Goal: Task Accomplishment & Management: Use online tool/utility

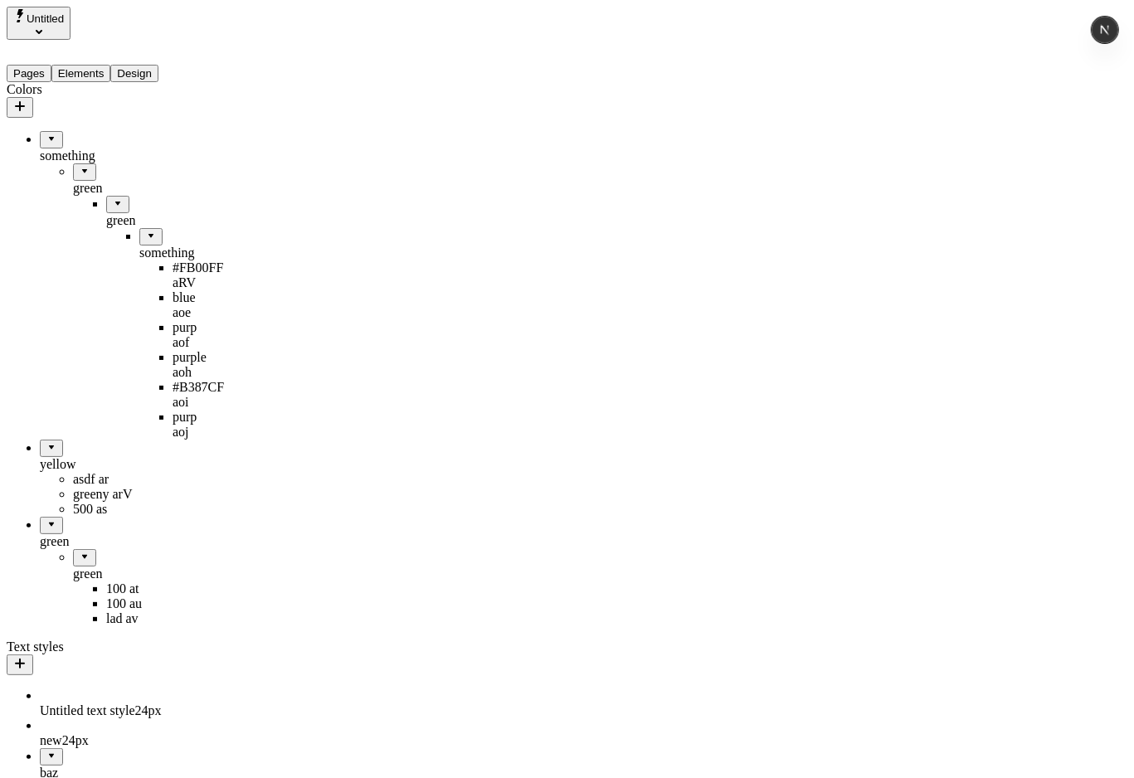
drag, startPoint x: 51, startPoint y: 498, endPoint x: 39, endPoint y: 590, distance: 92.9
drag, startPoint x: 70, startPoint y: 496, endPoint x: 98, endPoint y: 594, distance: 101.9
drag, startPoint x: 115, startPoint y: 500, endPoint x: 99, endPoint y: 586, distance: 87.1
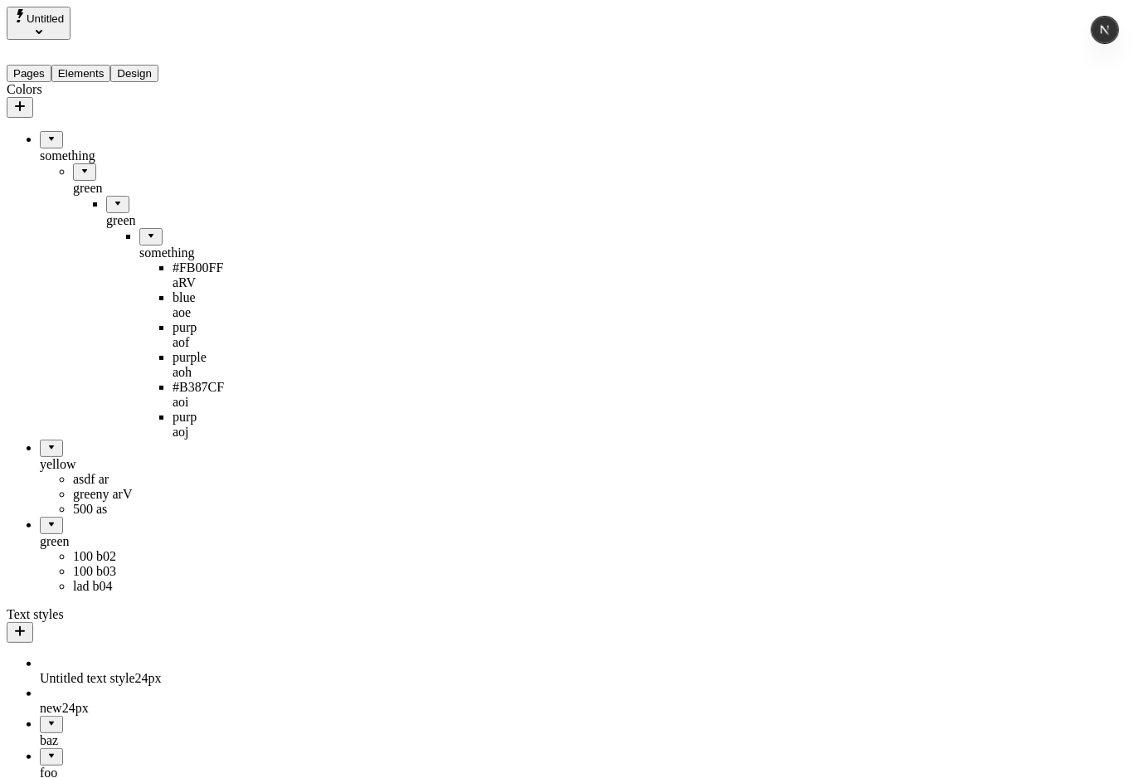
drag, startPoint x: 64, startPoint y: 471, endPoint x: 99, endPoint y: 576, distance: 110.2
drag, startPoint x: 69, startPoint y: 477, endPoint x: 152, endPoint y: 458, distance: 85.1
drag, startPoint x: 80, startPoint y: 471, endPoint x: 163, endPoint y: 412, distance: 102.4
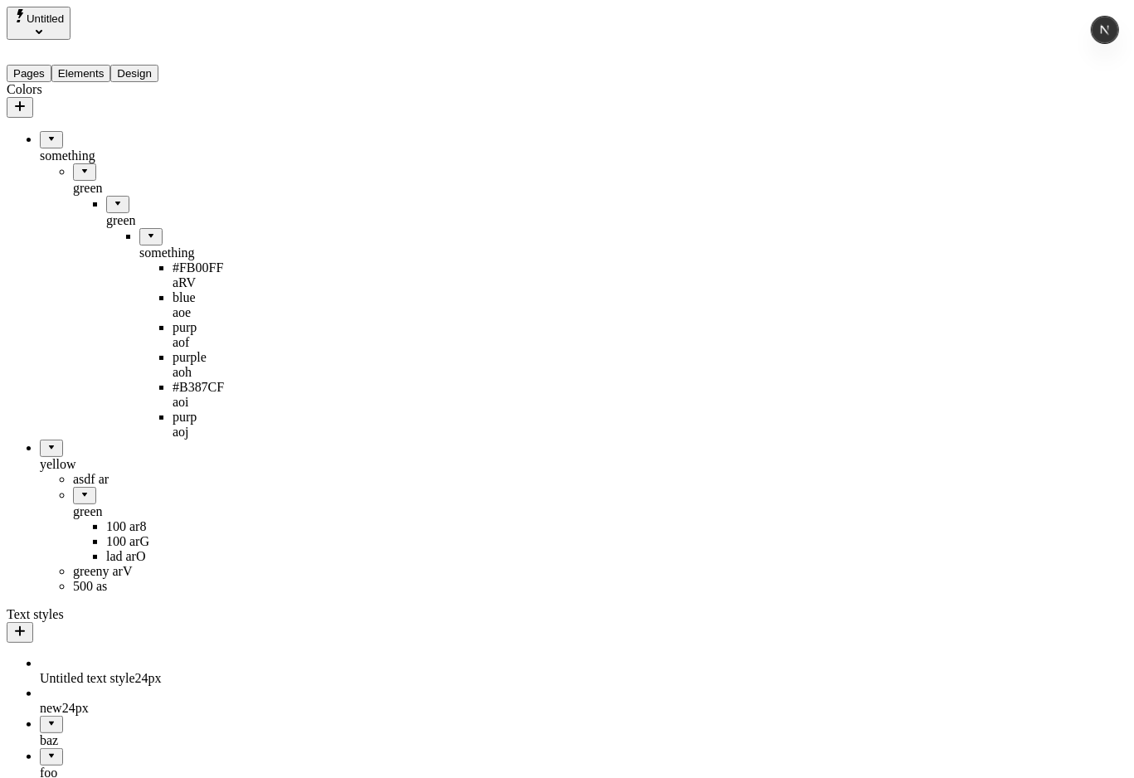
drag, startPoint x: 90, startPoint y: 422, endPoint x: 158, endPoint y: 358, distance: 92.7
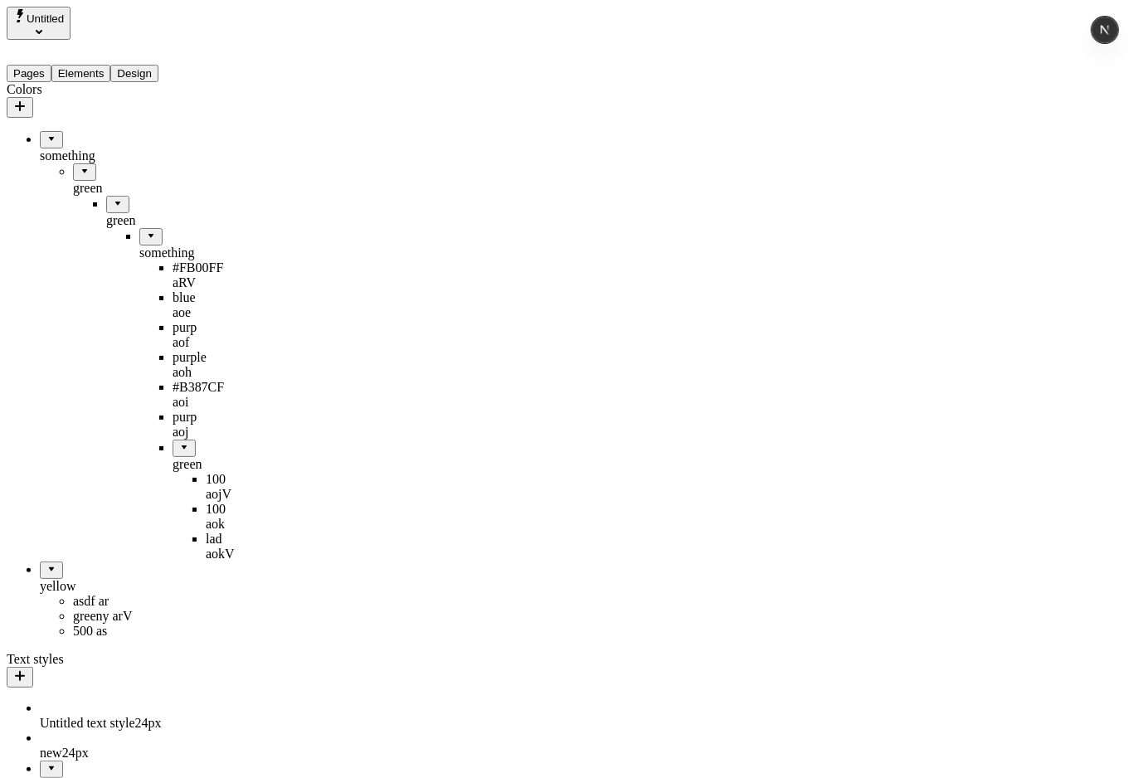
drag, startPoint x: 132, startPoint y: 378, endPoint x: 27, endPoint y: 448, distance: 126.1
drag, startPoint x: 106, startPoint y: 373, endPoint x: 107, endPoint y: 160, distance: 213.3
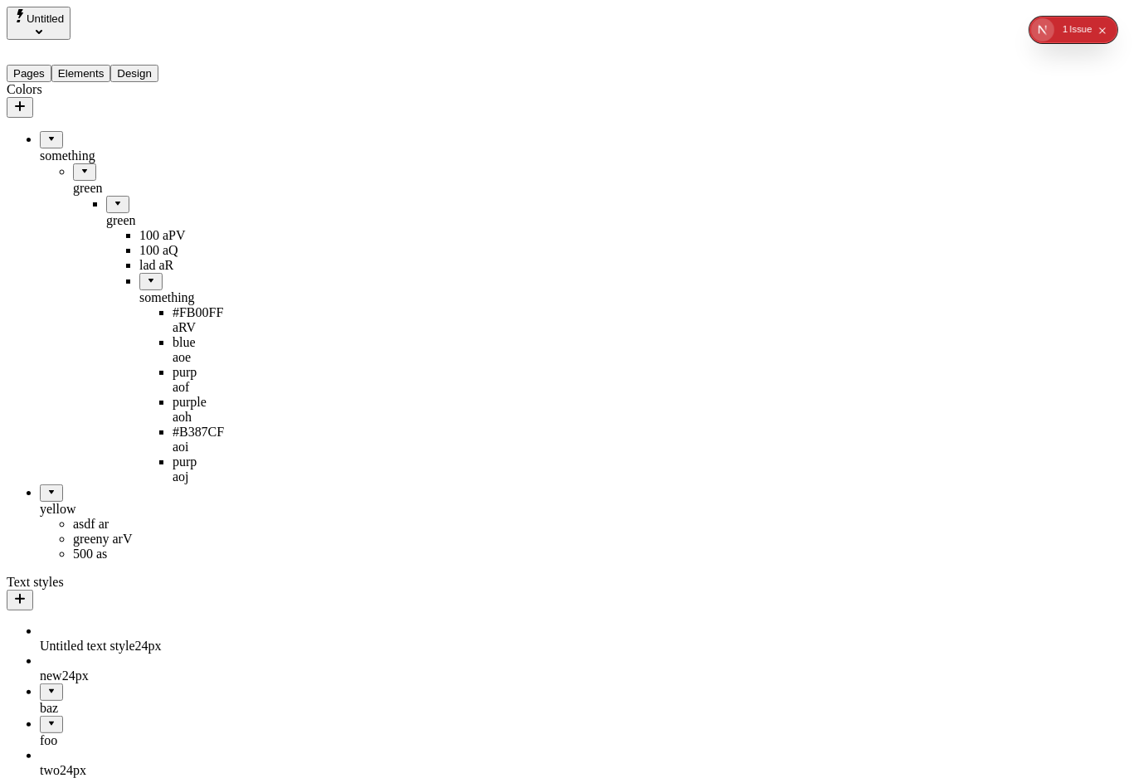
drag, startPoint x: 97, startPoint y: 173, endPoint x: 134, endPoint y: 139, distance: 49.3
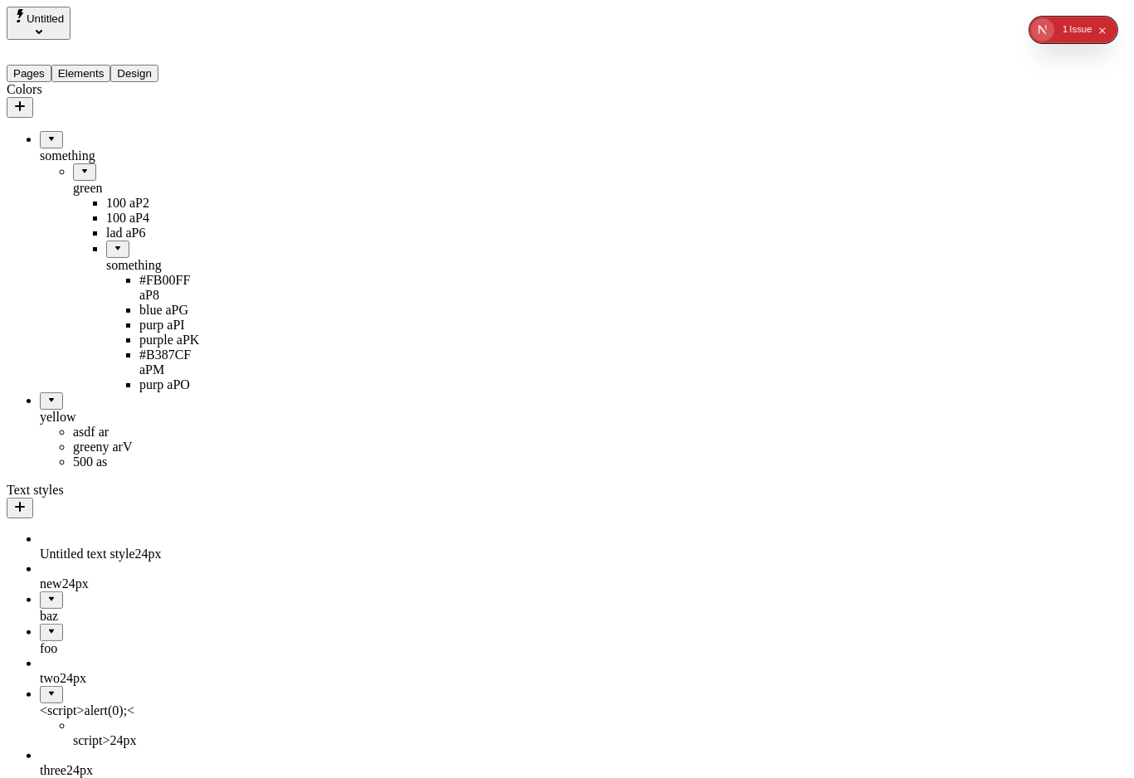
drag, startPoint x: 102, startPoint y: 146, endPoint x: 126, endPoint y: 112, distance: 41.7
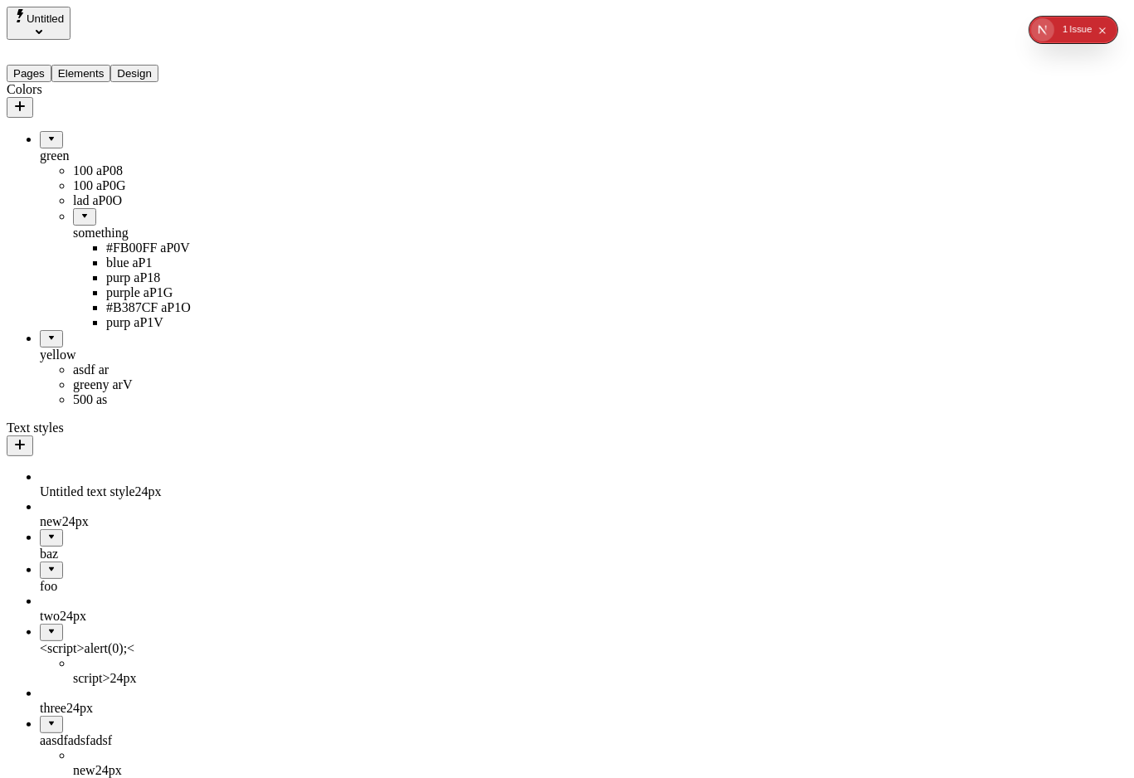
drag, startPoint x: 66, startPoint y: 119, endPoint x: 65, endPoint y: 384, distance: 265.5
drag, startPoint x: 67, startPoint y: 125, endPoint x: 42, endPoint y: 475, distance: 350.2
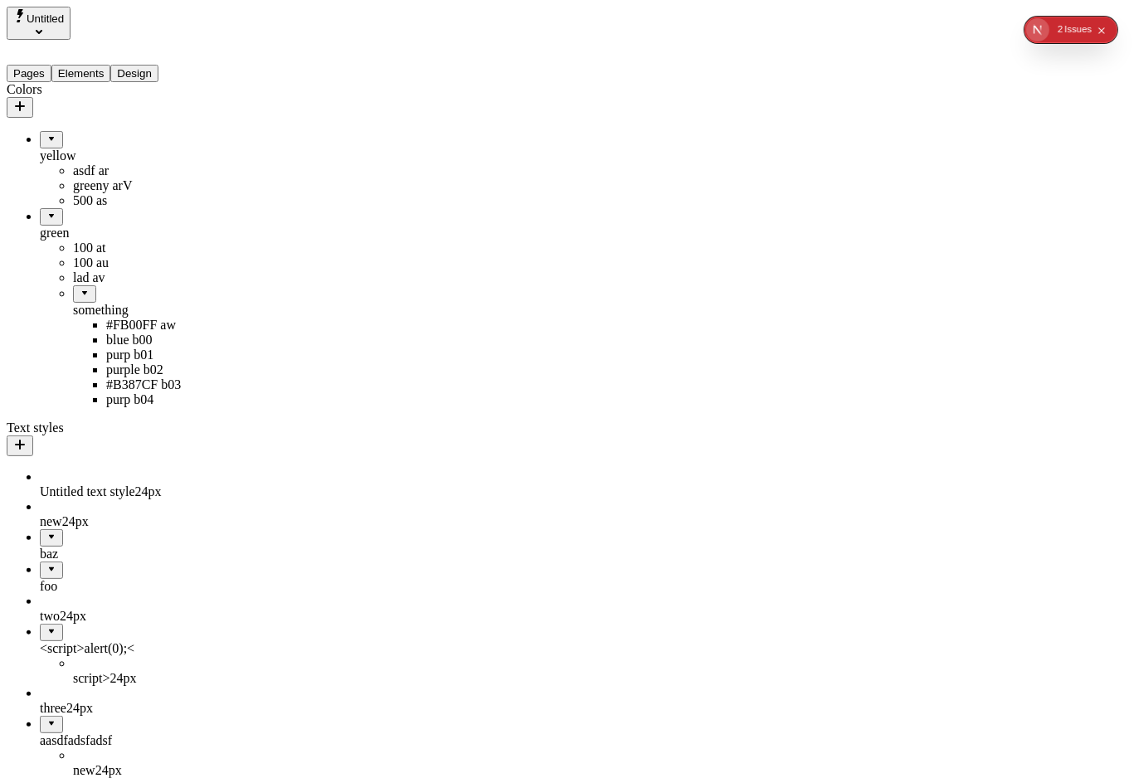
drag, startPoint x: 67, startPoint y: 218, endPoint x: 133, endPoint y: 112, distance: 124.8
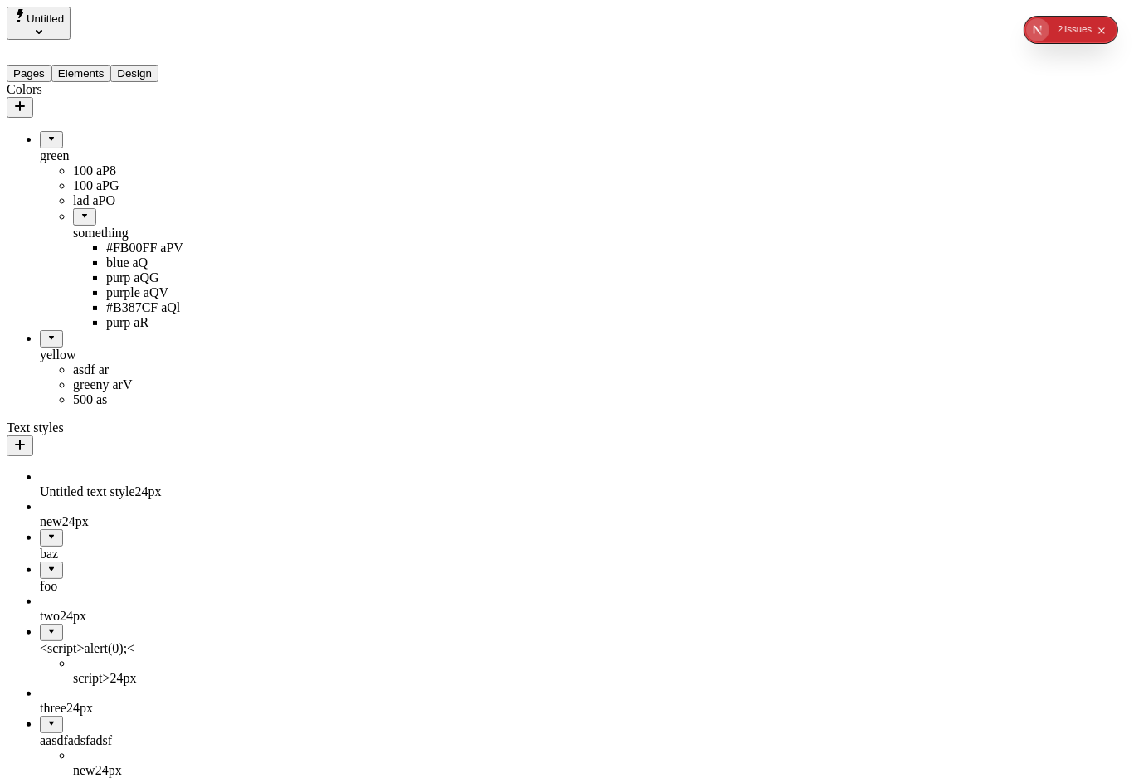
drag, startPoint x: 79, startPoint y: 219, endPoint x: 91, endPoint y: 112, distance: 107.8
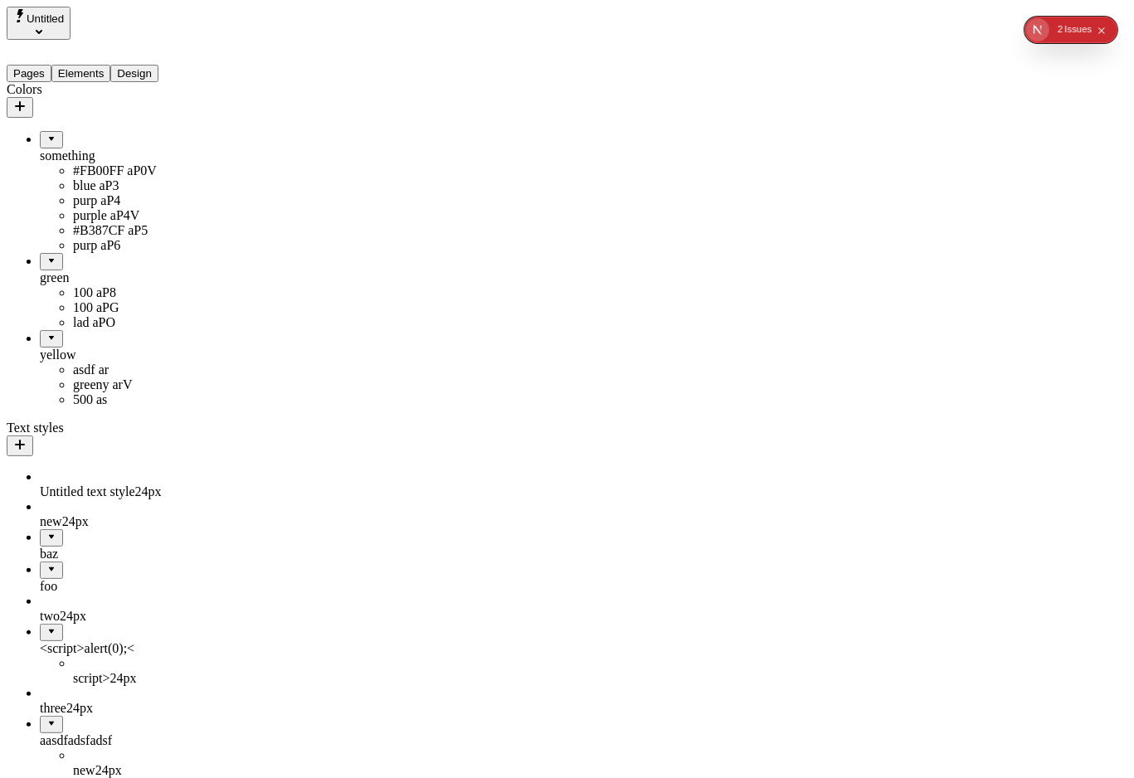
drag, startPoint x: 46, startPoint y: 297, endPoint x: 134, endPoint y: 456, distance: 181.6
drag, startPoint x: 90, startPoint y: 373, endPoint x: 145, endPoint y: 235, distance: 149.3
drag, startPoint x: 93, startPoint y: 245, endPoint x: 122, endPoint y: 169, distance: 80.9
drag, startPoint x: 79, startPoint y: 170, endPoint x: 98, endPoint y: 106, distance: 66.7
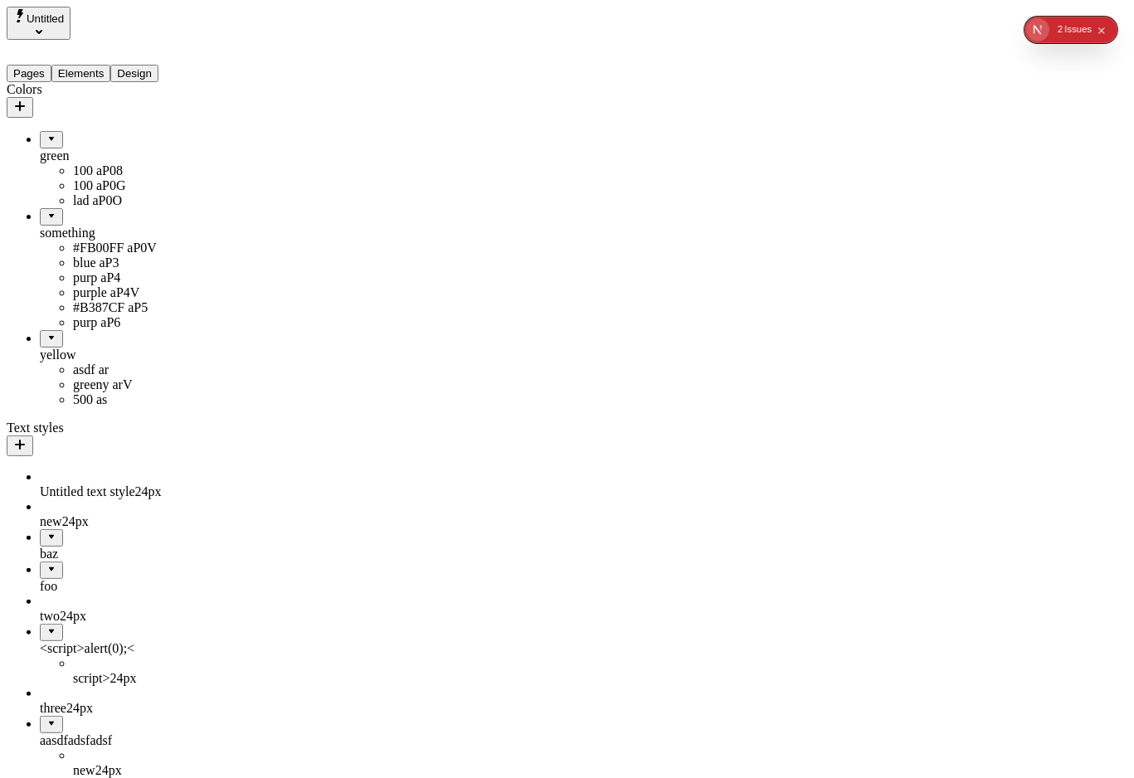
drag, startPoint x: 59, startPoint y: 115, endPoint x: 67, endPoint y: 415, distance: 299.7
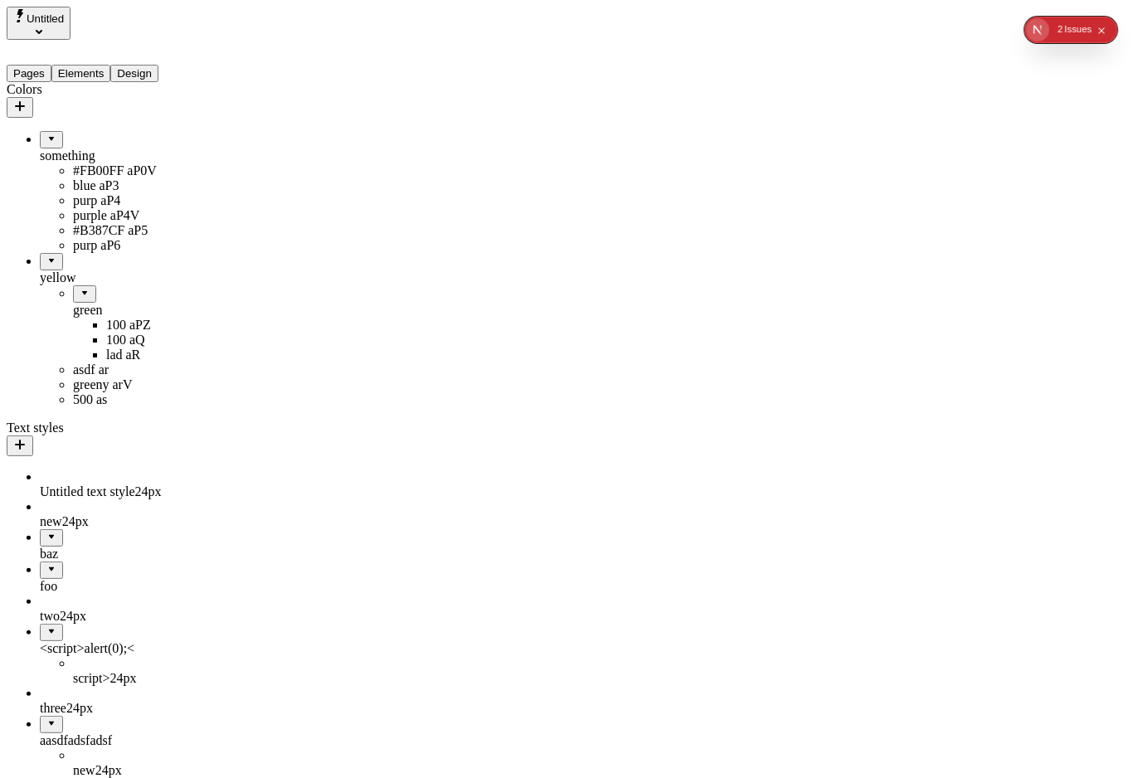
drag, startPoint x: 59, startPoint y: 324, endPoint x: 67, endPoint y: 436, distance: 112.3
drag, startPoint x: 59, startPoint y: 347, endPoint x: 83, endPoint y: 464, distance: 119.5
drag, startPoint x: 71, startPoint y: 370, endPoint x: 30, endPoint y: 485, distance: 122.3
click at [96, 163] on div "#FB00FF aP0V" at bounding box center [139, 170] width 133 height 15
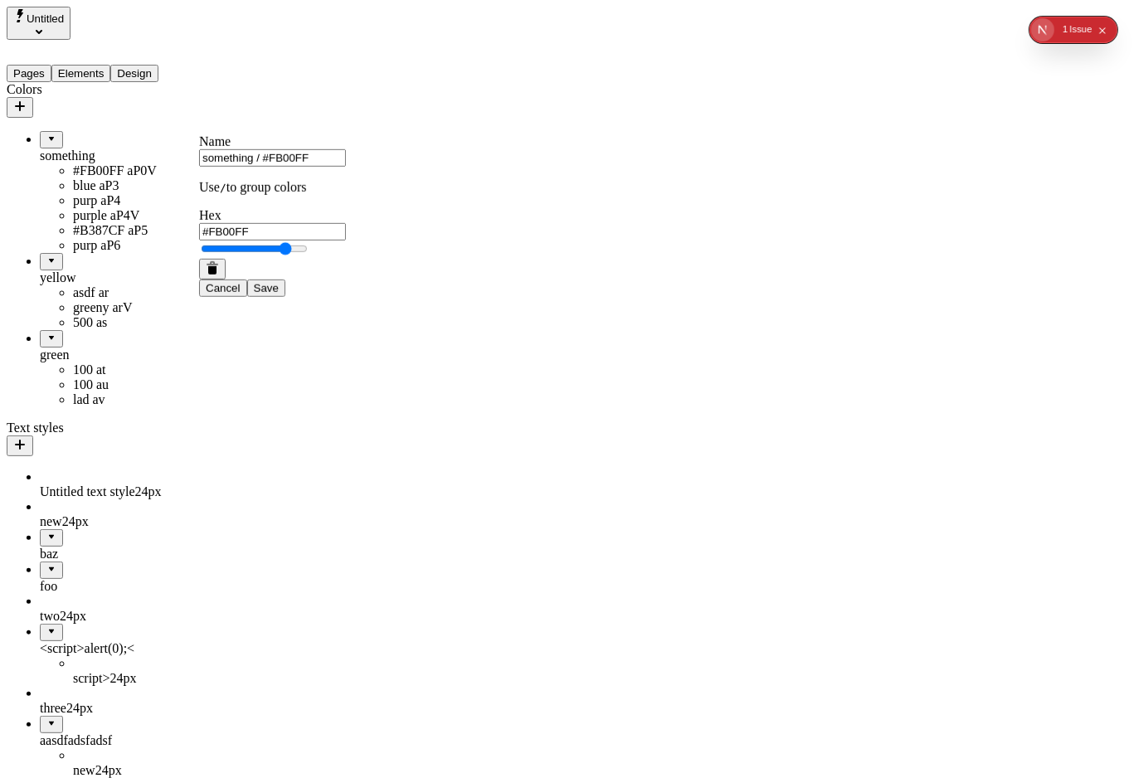
click at [266, 167] on input "something / #FB00FF" at bounding box center [272, 157] width 147 height 17
type input "something / pink/ #FB00FF"
click at [247, 280] on button "Save" at bounding box center [266, 288] width 38 height 17
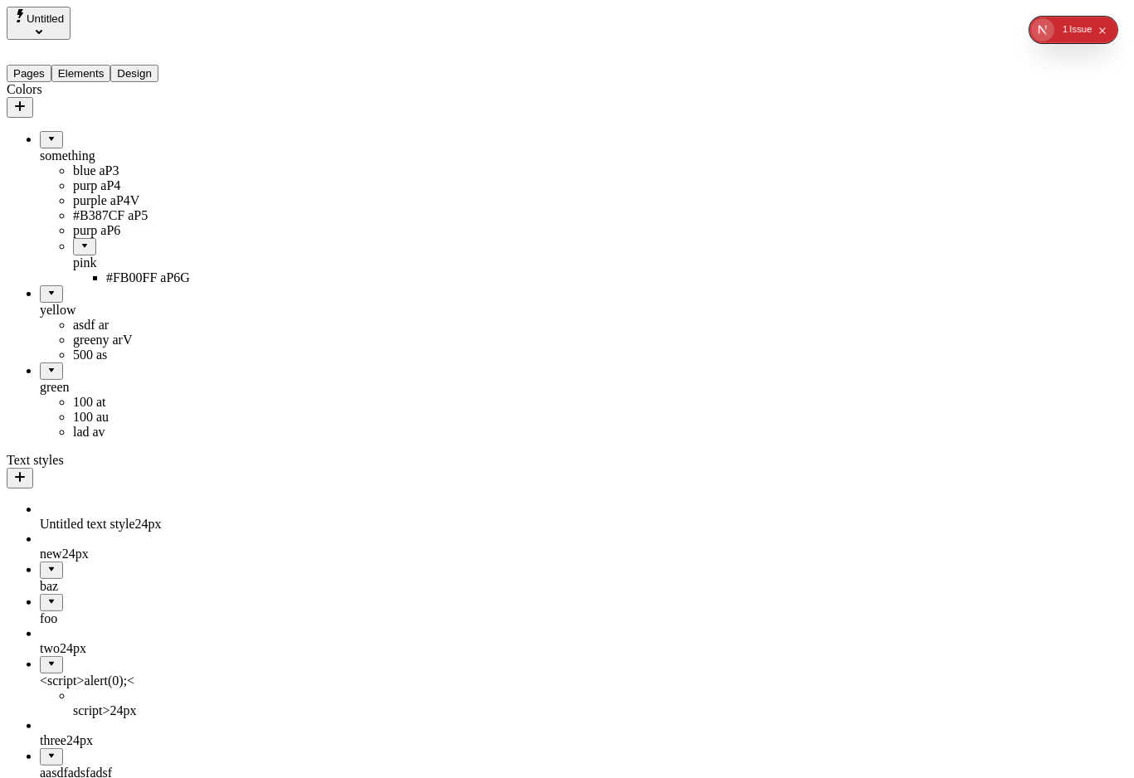
drag, startPoint x: 68, startPoint y: 270, endPoint x: 147, endPoint y: 341, distance: 106.3
drag, startPoint x: 103, startPoint y: 300, endPoint x: 96, endPoint y: 432, distance: 132.9
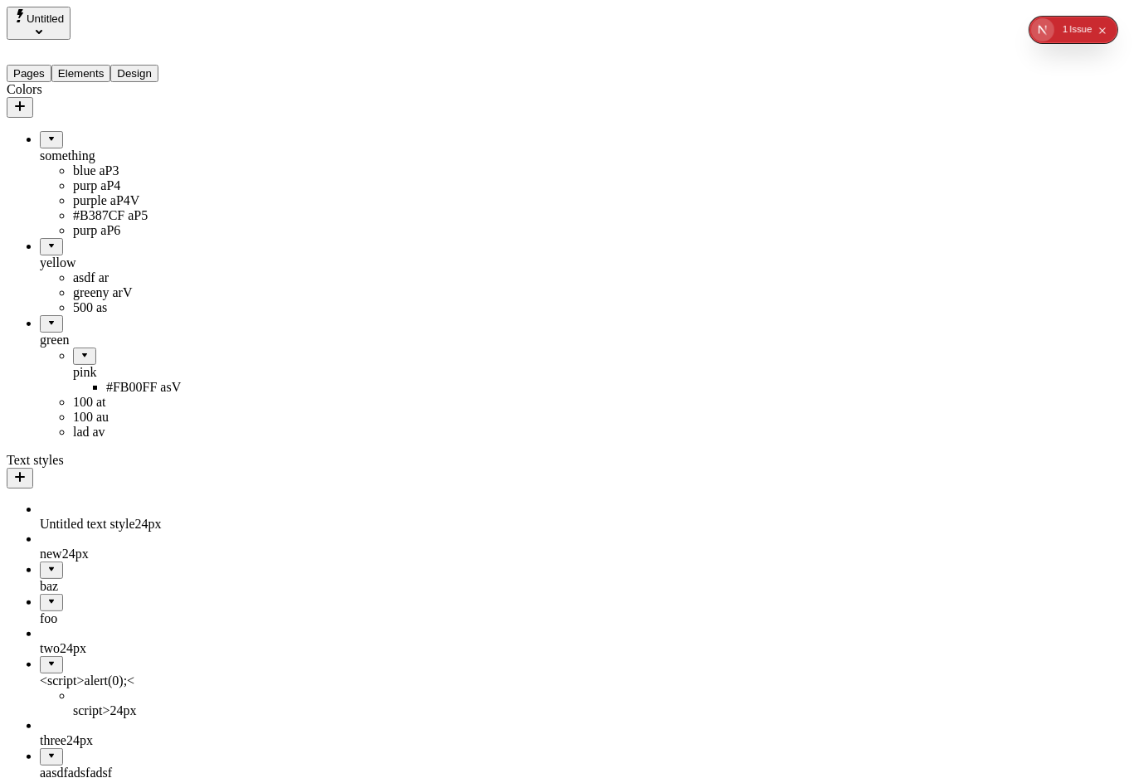
drag, startPoint x: 72, startPoint y: 368, endPoint x: 123, endPoint y: 275, distance: 105.8
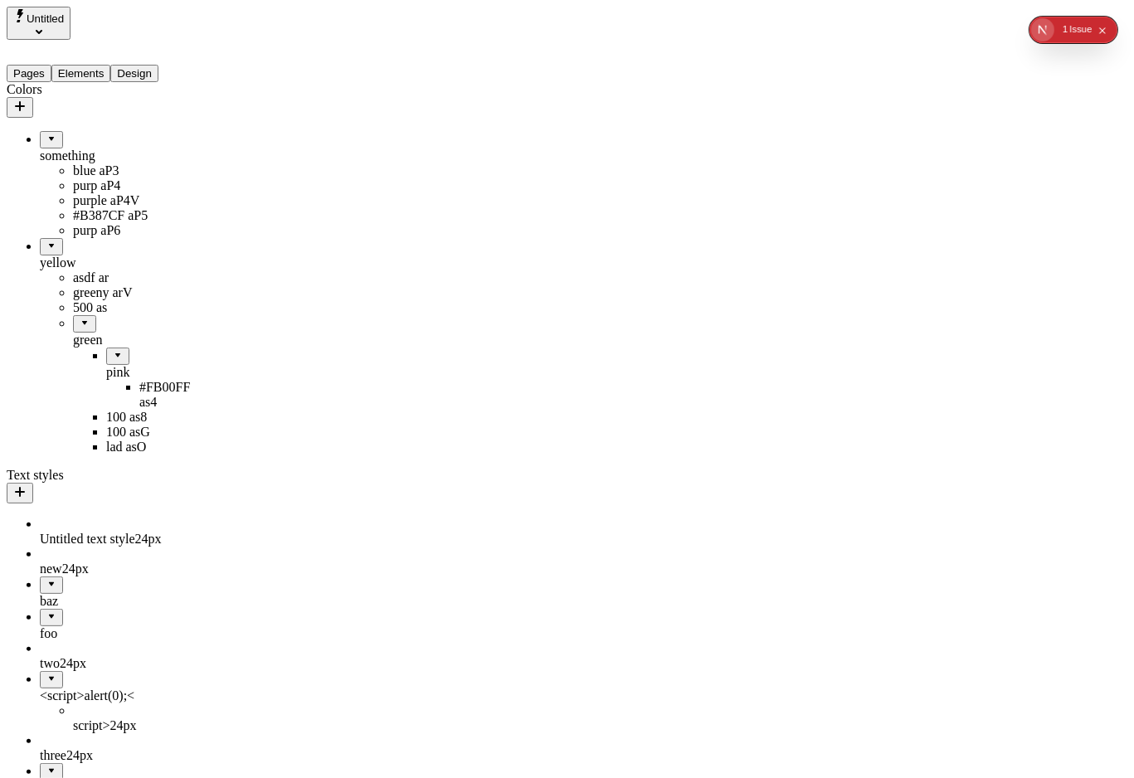
drag, startPoint x: 70, startPoint y: 373, endPoint x: 109, endPoint y: 120, distance: 256.1
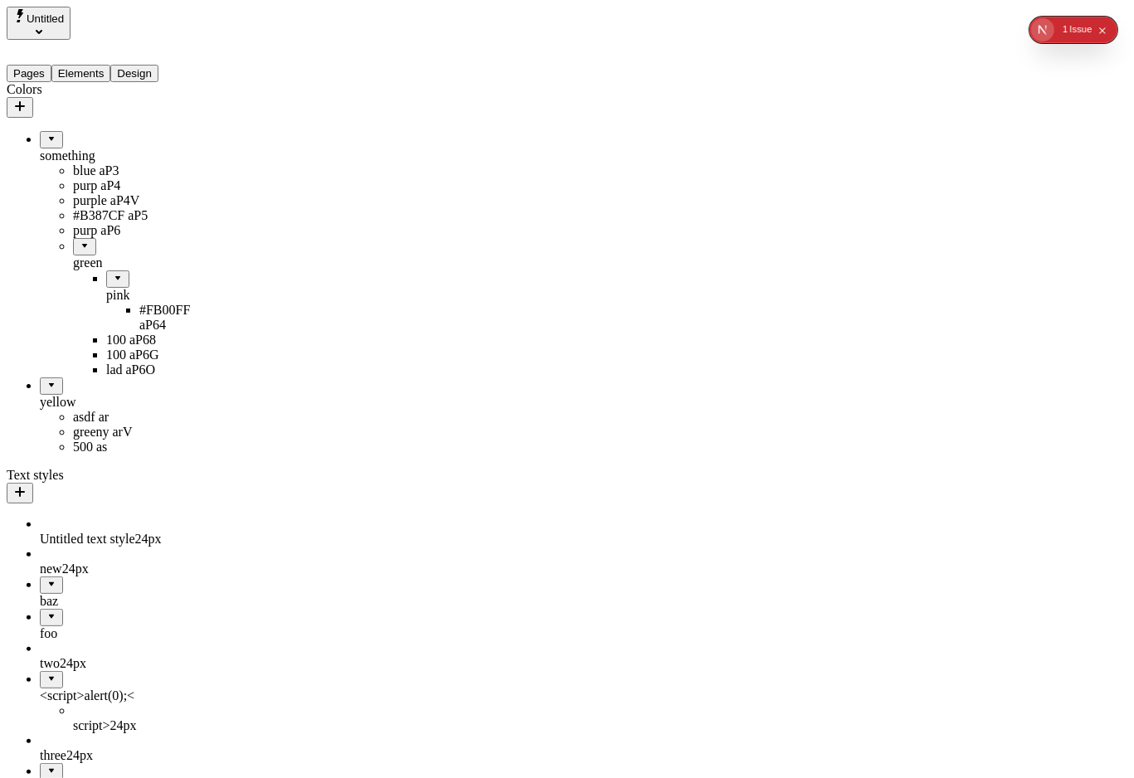
drag, startPoint x: 83, startPoint y: 293, endPoint x: 105, endPoint y: 420, distance: 128.9
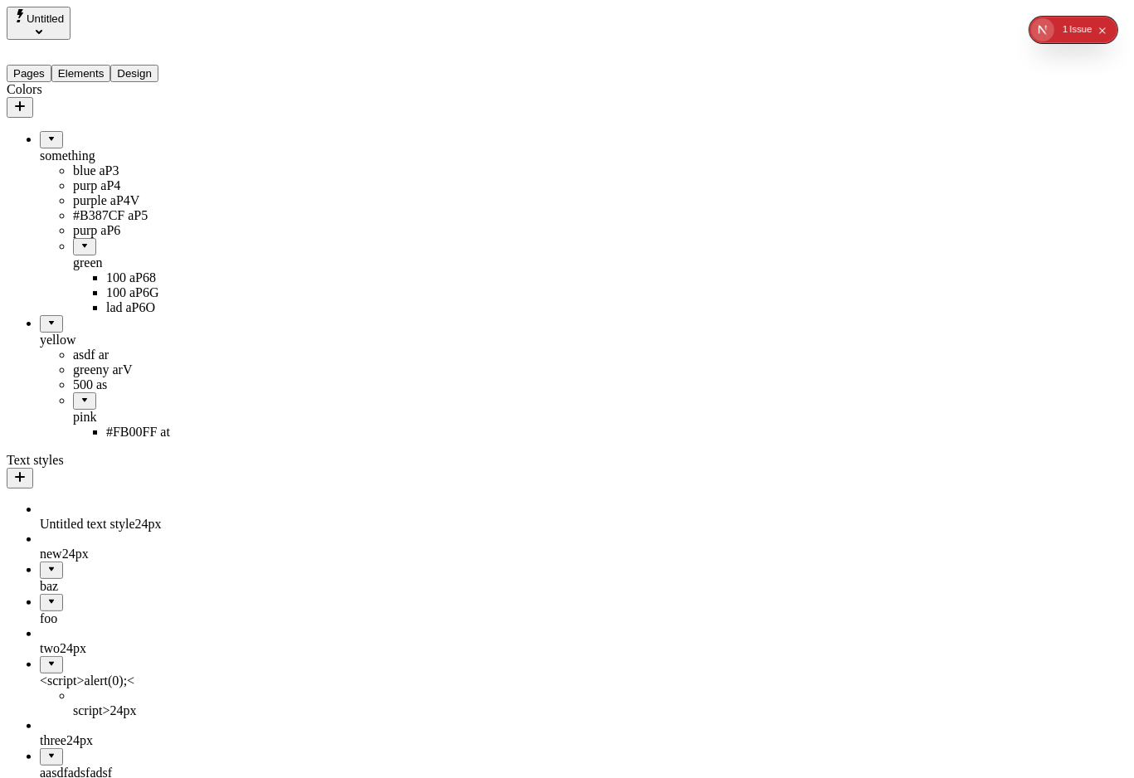
drag, startPoint x: 76, startPoint y: 468, endPoint x: 151, endPoint y: 340, distance: 148.4
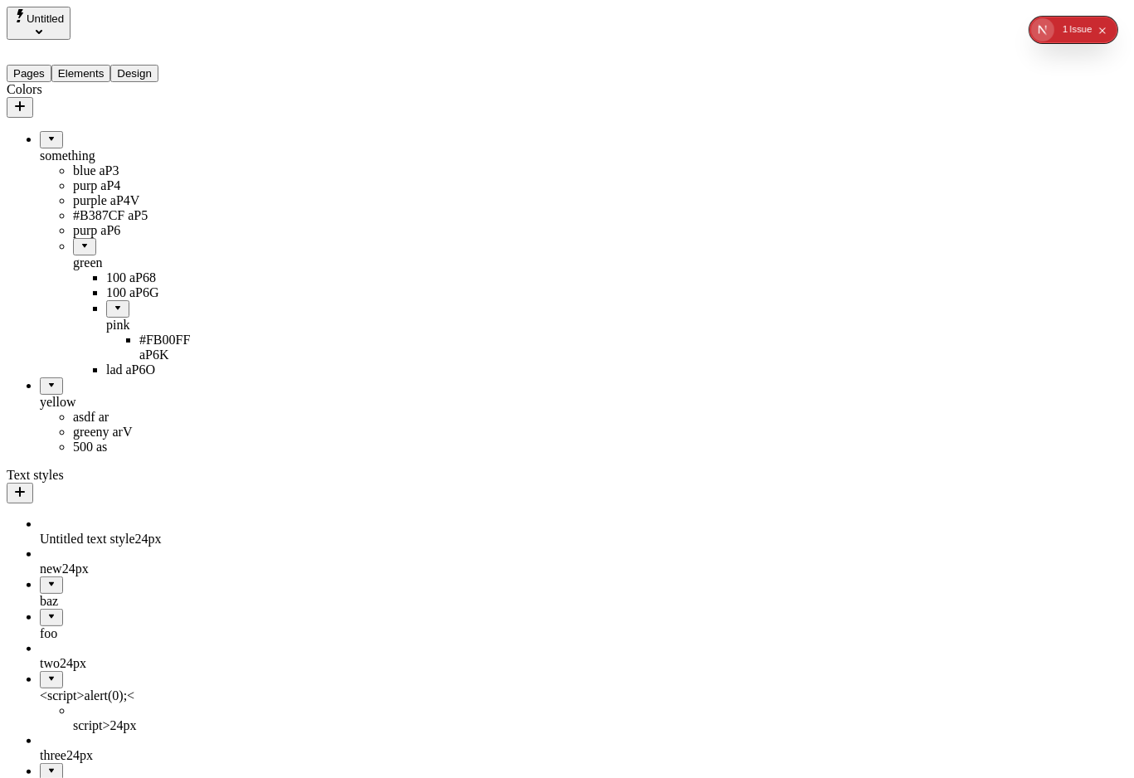
drag, startPoint x: 105, startPoint y: 342, endPoint x: 124, endPoint y: 279, distance: 65.7
drag, startPoint x: 84, startPoint y: 270, endPoint x: 105, endPoint y: 100, distance: 170.5
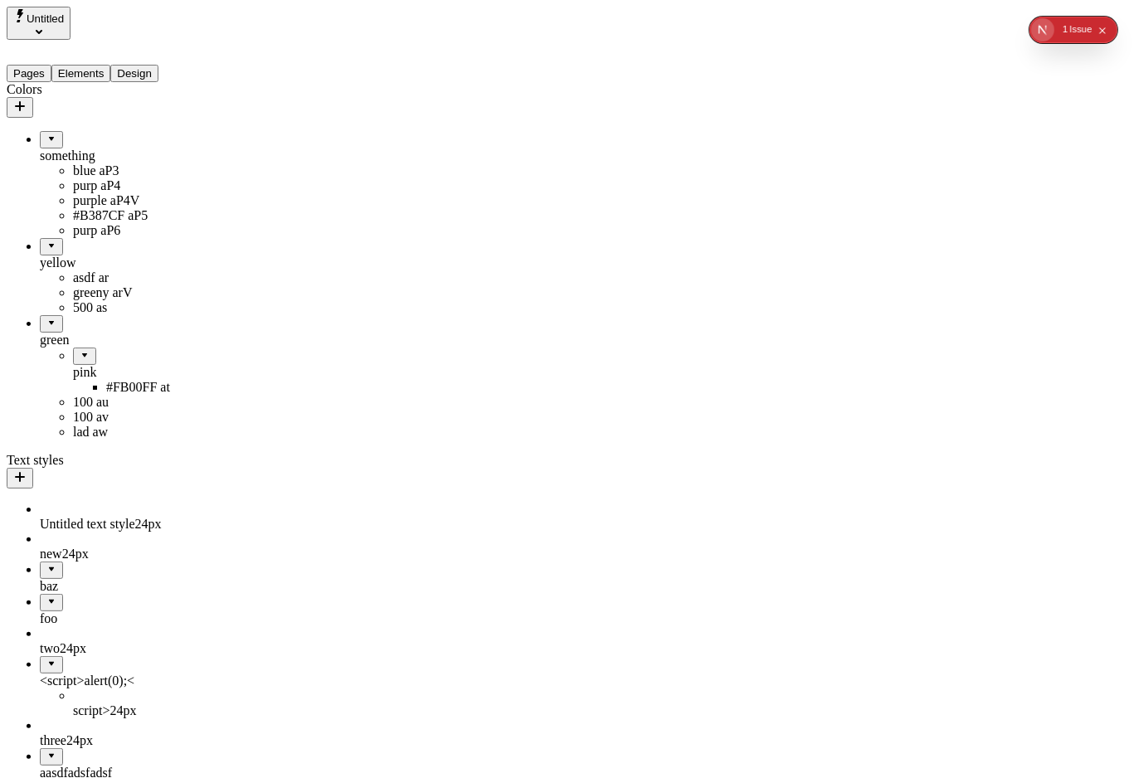
drag, startPoint x: 58, startPoint y: 372, endPoint x: 152, endPoint y: 252, distance: 151.9
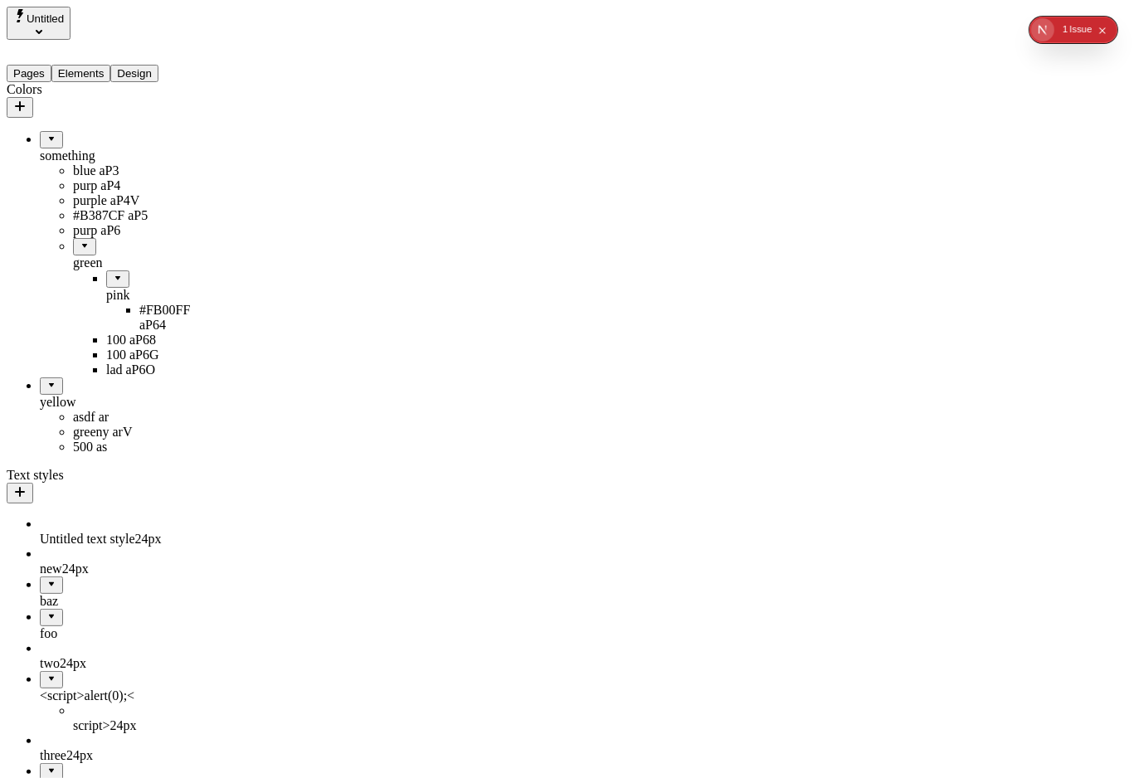
drag, startPoint x: 80, startPoint y: 267, endPoint x: 18, endPoint y: 407, distance: 152.3
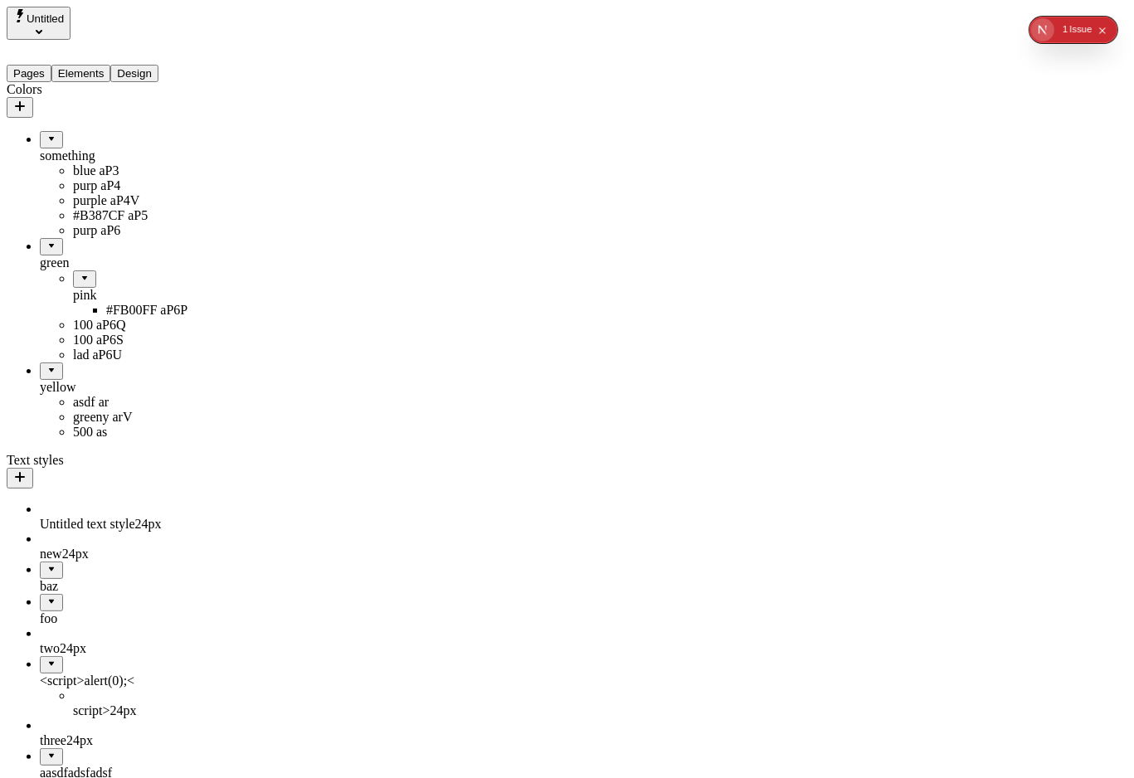
drag, startPoint x: 51, startPoint y: 272, endPoint x: 158, endPoint y: 258, distance: 107.1
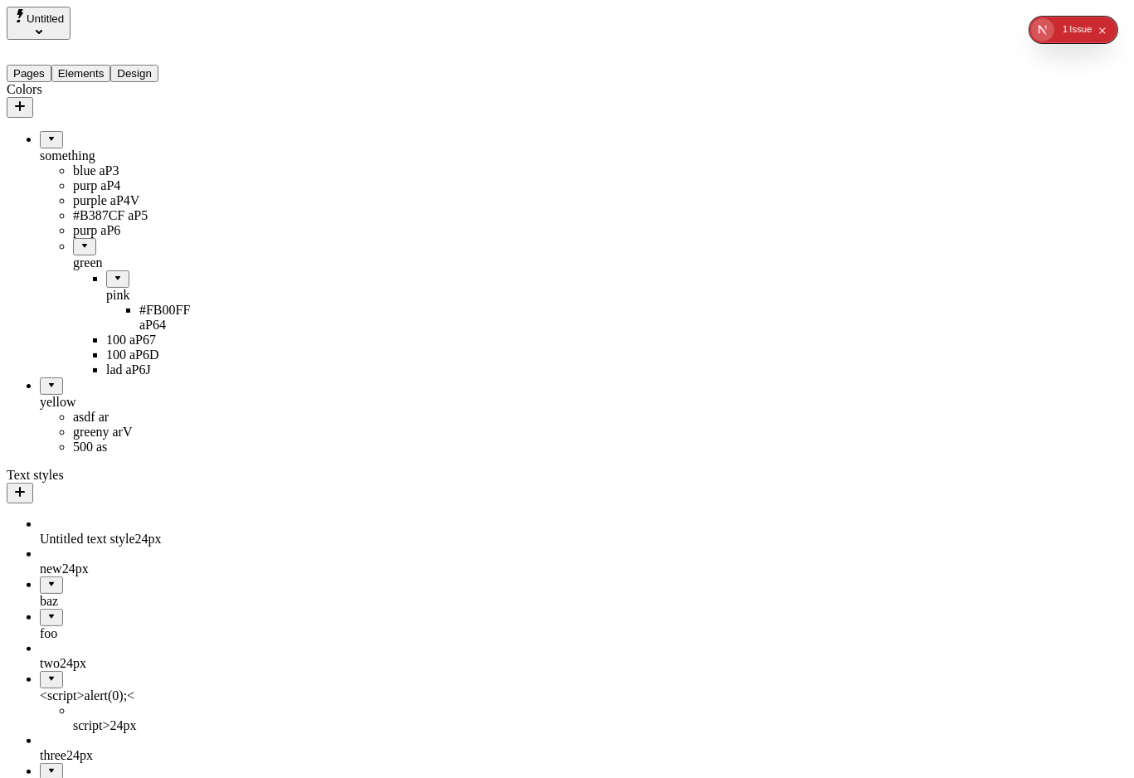
drag, startPoint x: 66, startPoint y: 294, endPoint x: 76, endPoint y: 499, distance: 205.2
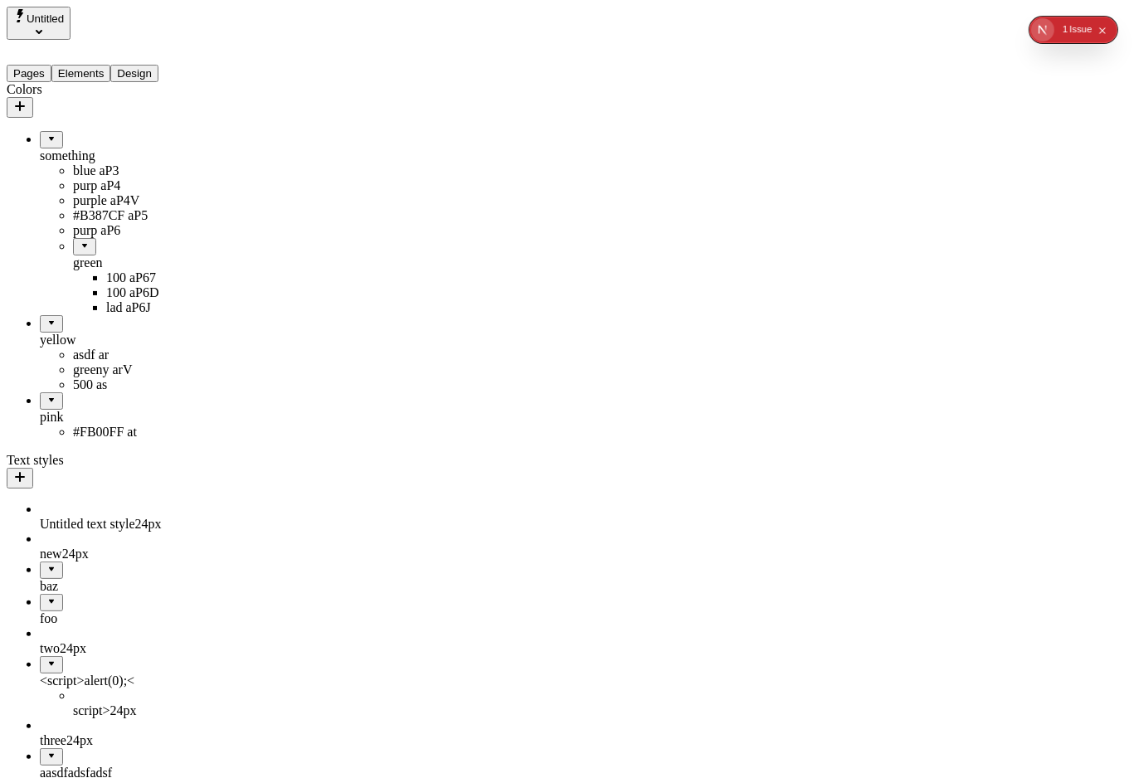
drag, startPoint x: 61, startPoint y: 414, endPoint x: 146, endPoint y: 343, distance: 111.3
drag, startPoint x: 137, startPoint y: 141, endPoint x: 134, endPoint y: 406, distance: 264.7
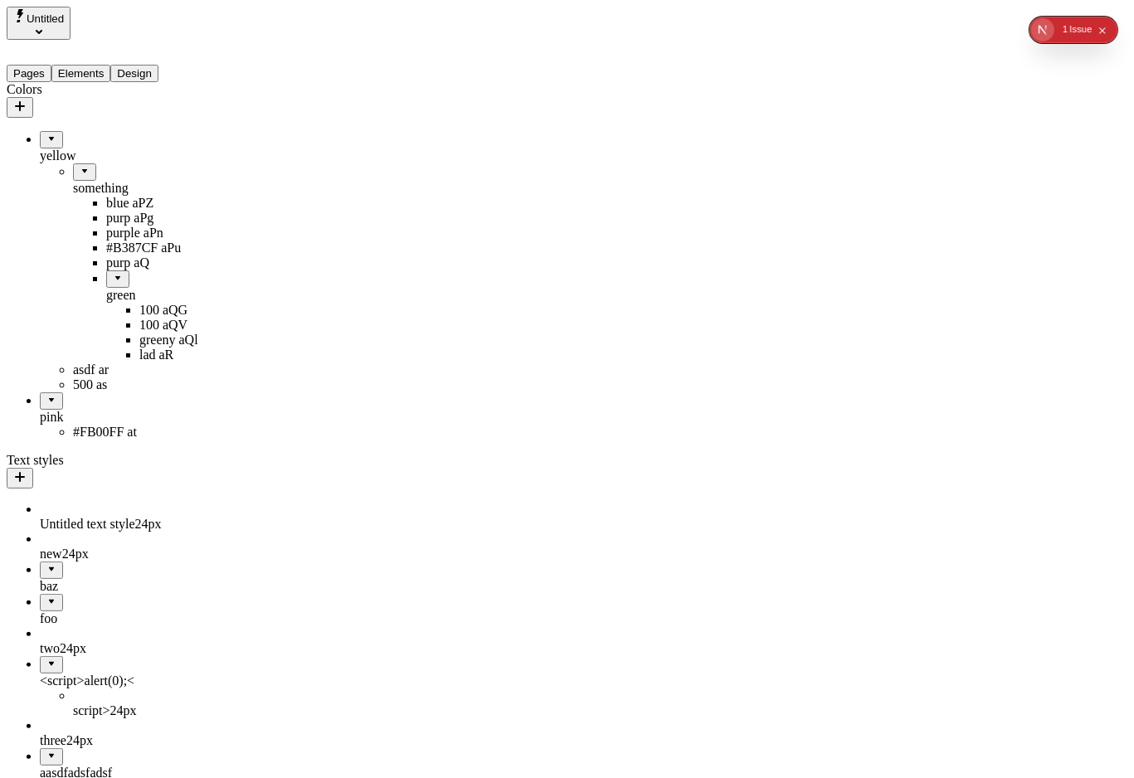
drag, startPoint x: 92, startPoint y: 148, endPoint x: 105, endPoint y: 83, distance: 66.1
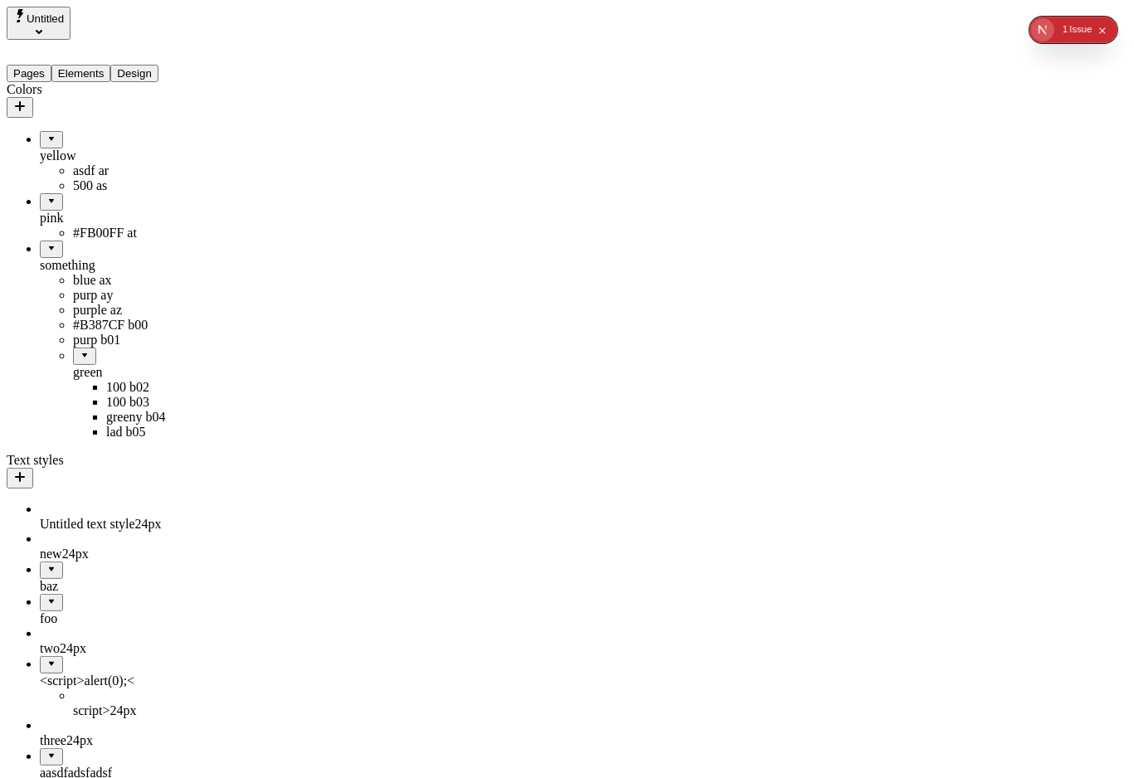
drag, startPoint x: 64, startPoint y: 194, endPoint x: 55, endPoint y: 508, distance: 313.8
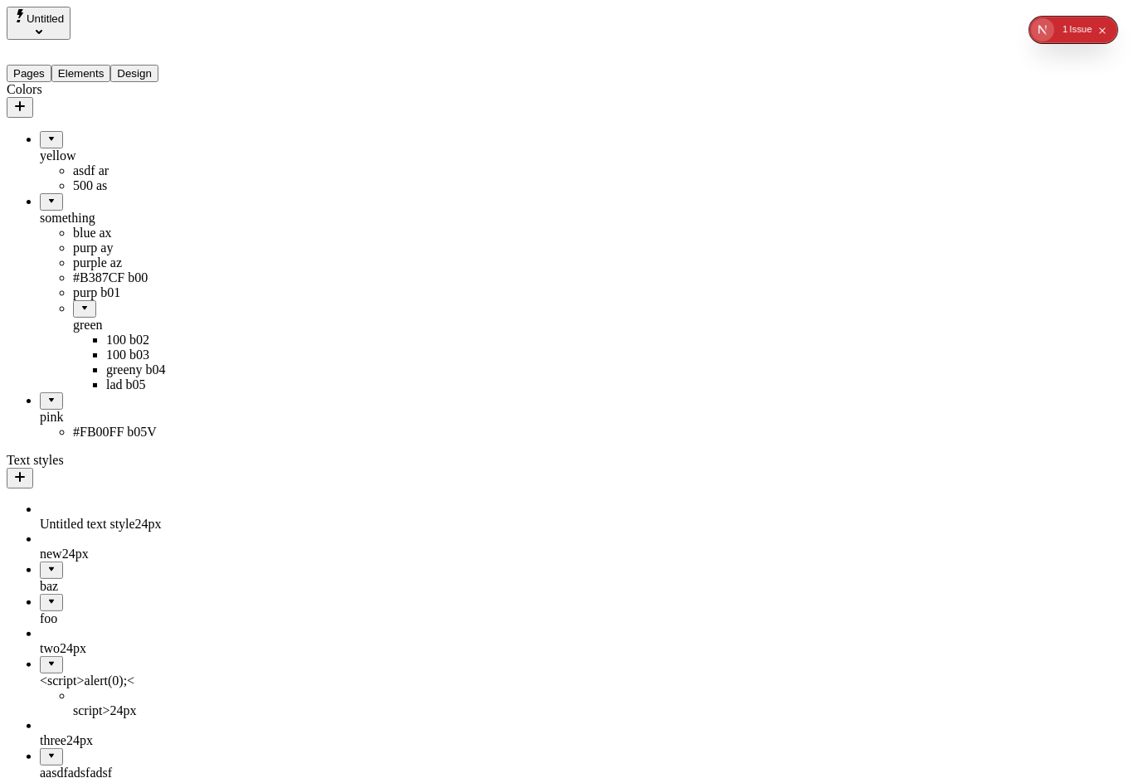
drag, startPoint x: 75, startPoint y: 368, endPoint x: 92, endPoint y: 341, distance: 31.8
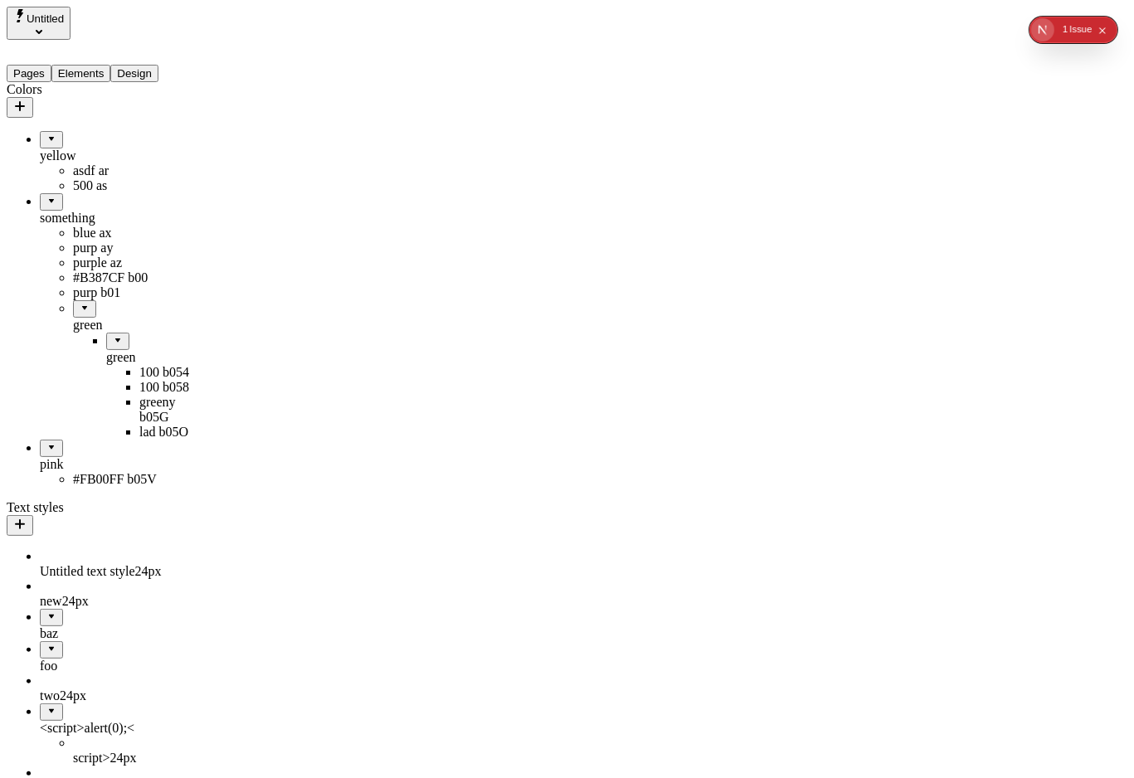
drag, startPoint x: 73, startPoint y: 375, endPoint x: 108, endPoint y: 333, distance: 54.8
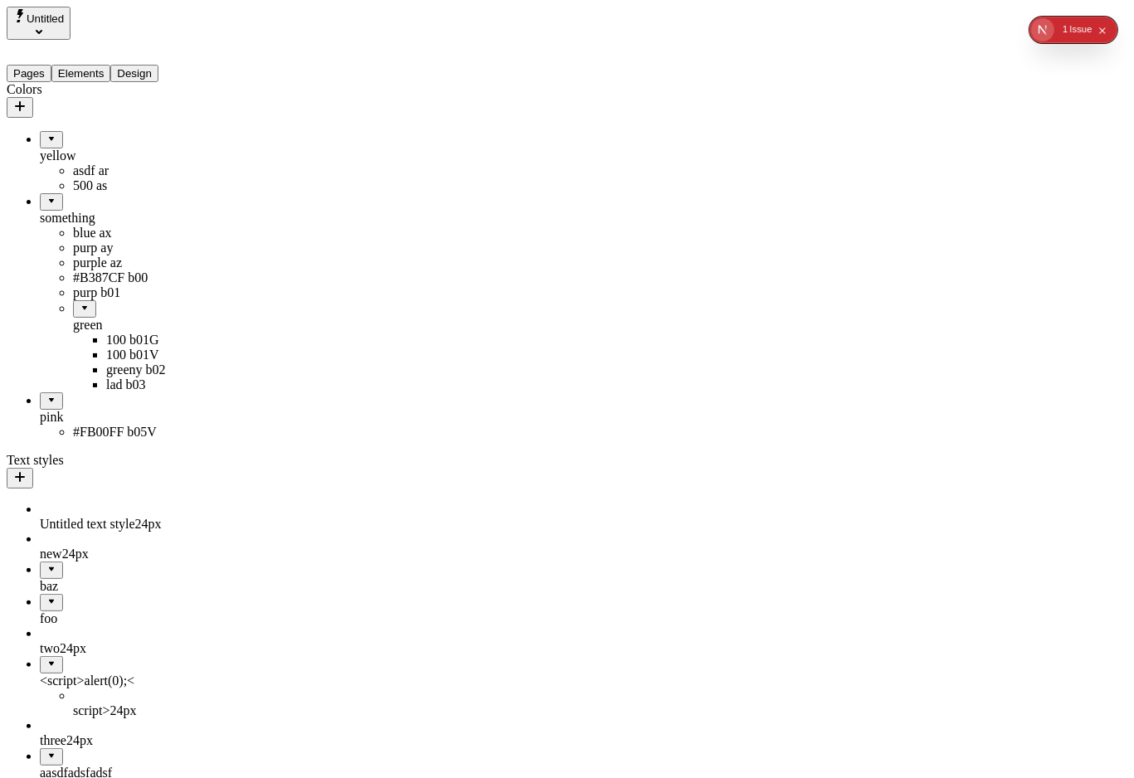
click at [82, 300] on div "purp b01" at bounding box center [139, 292] width 133 height 15
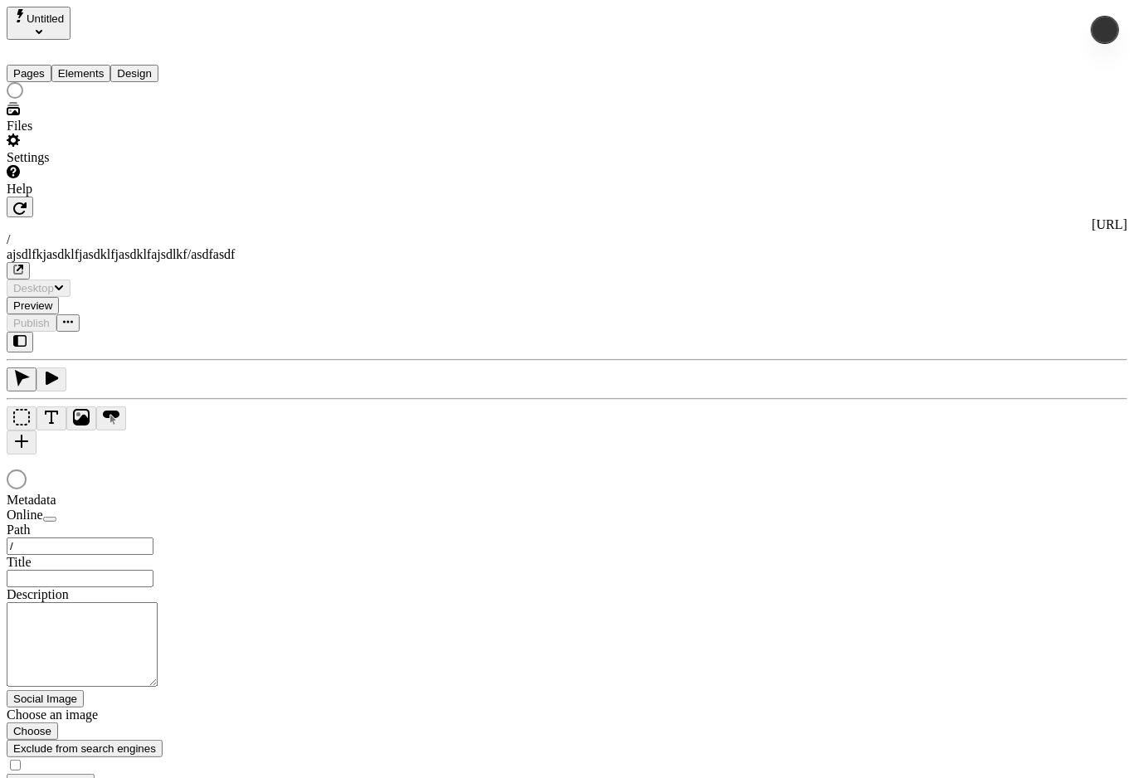
type input "/ajsdlfkjasdklfjasdklfjasdklfajsdlkf/asdfasdf"
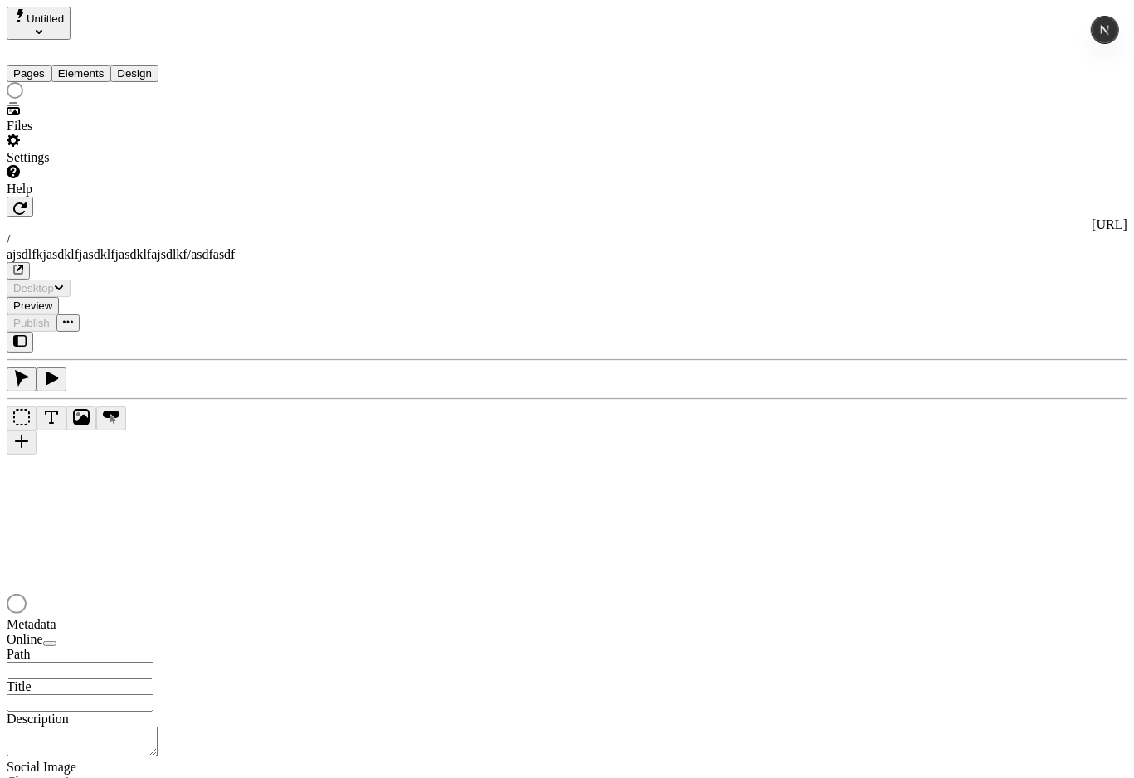
type input "/ajsdlfkjasdklfjasdklfjasdklfajsdlkf/asdfasdf"
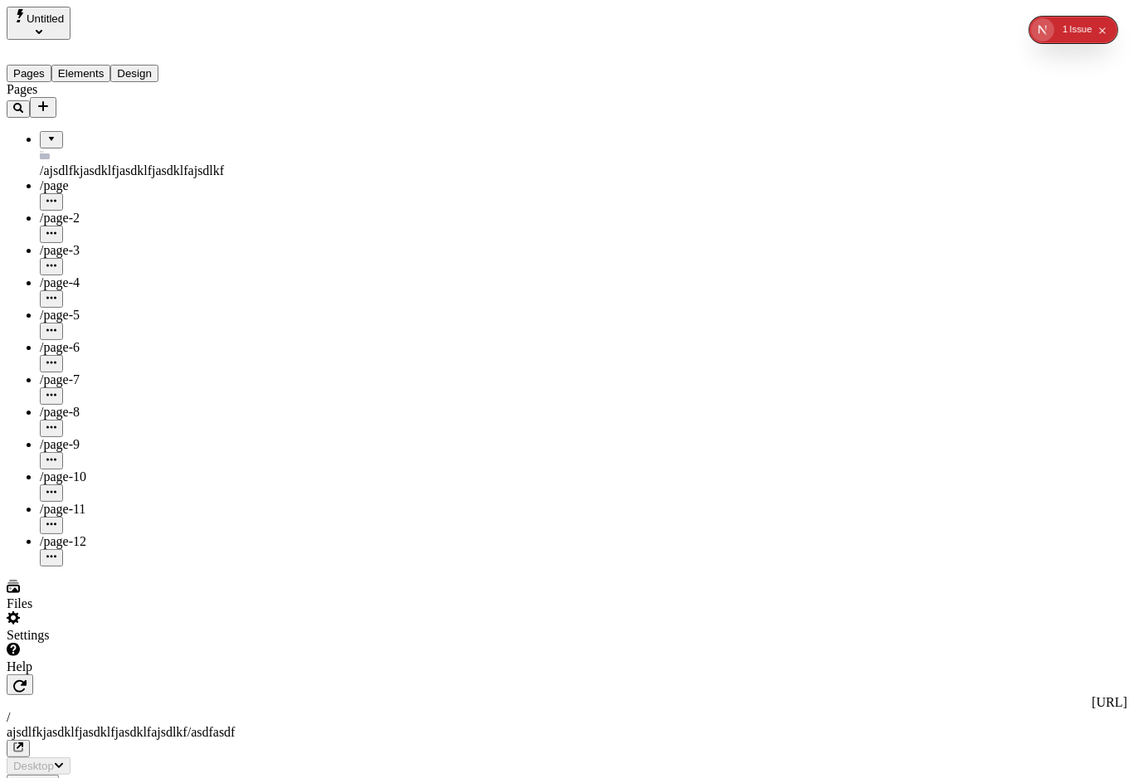
click at [158, 65] on button "Design" at bounding box center [134, 73] width 48 height 17
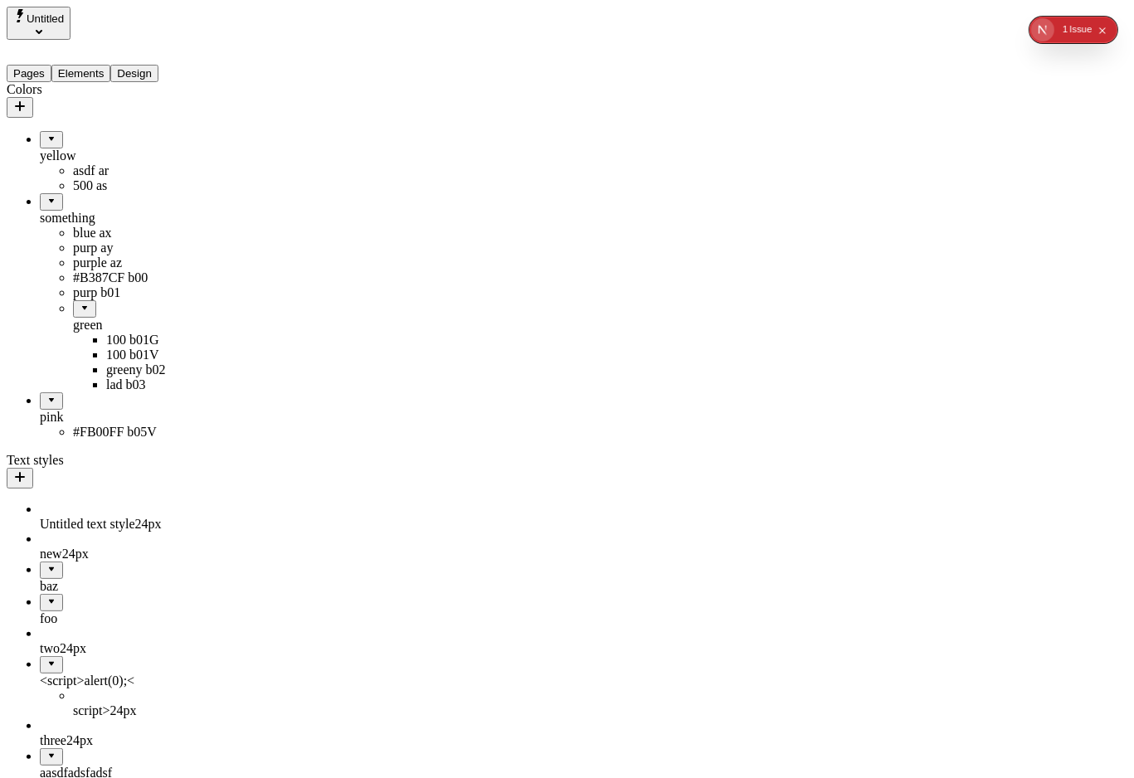
drag, startPoint x: 88, startPoint y: 231, endPoint x: 73, endPoint y: 243, distance: 19.4
drag, startPoint x: 58, startPoint y: 316, endPoint x: 68, endPoint y: 315, distance: 10.0
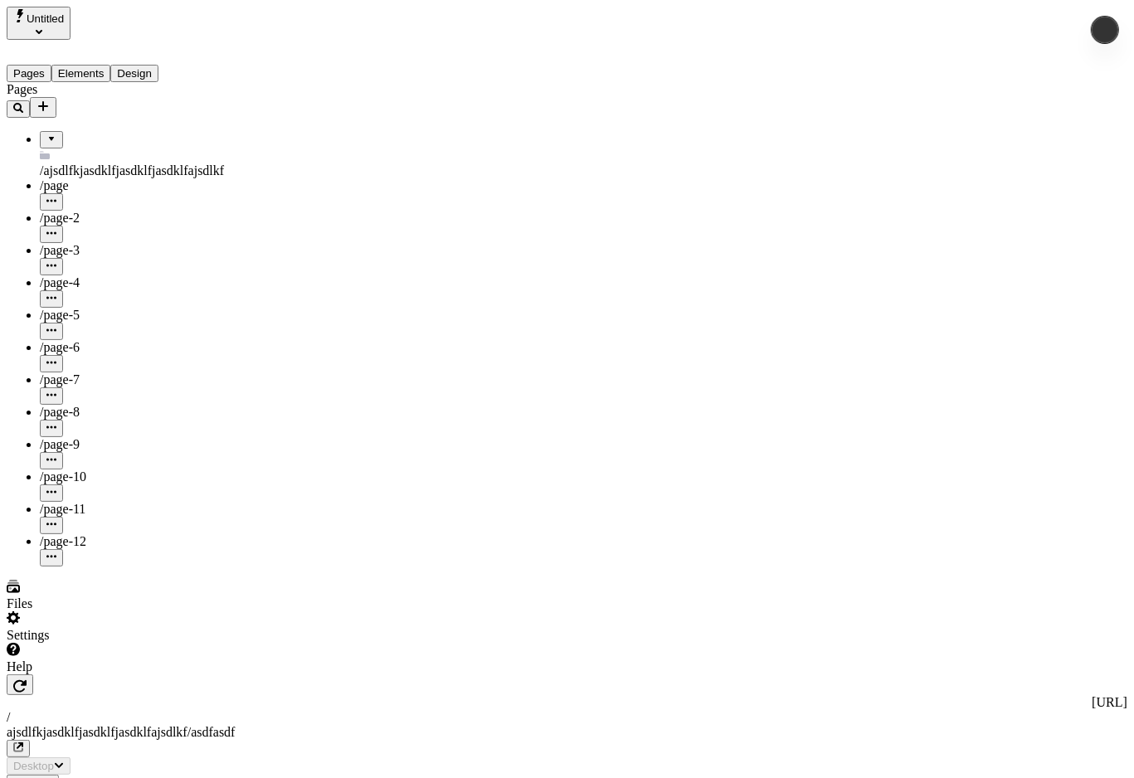
click at [140, 65] on button "Design" at bounding box center [134, 73] width 48 height 17
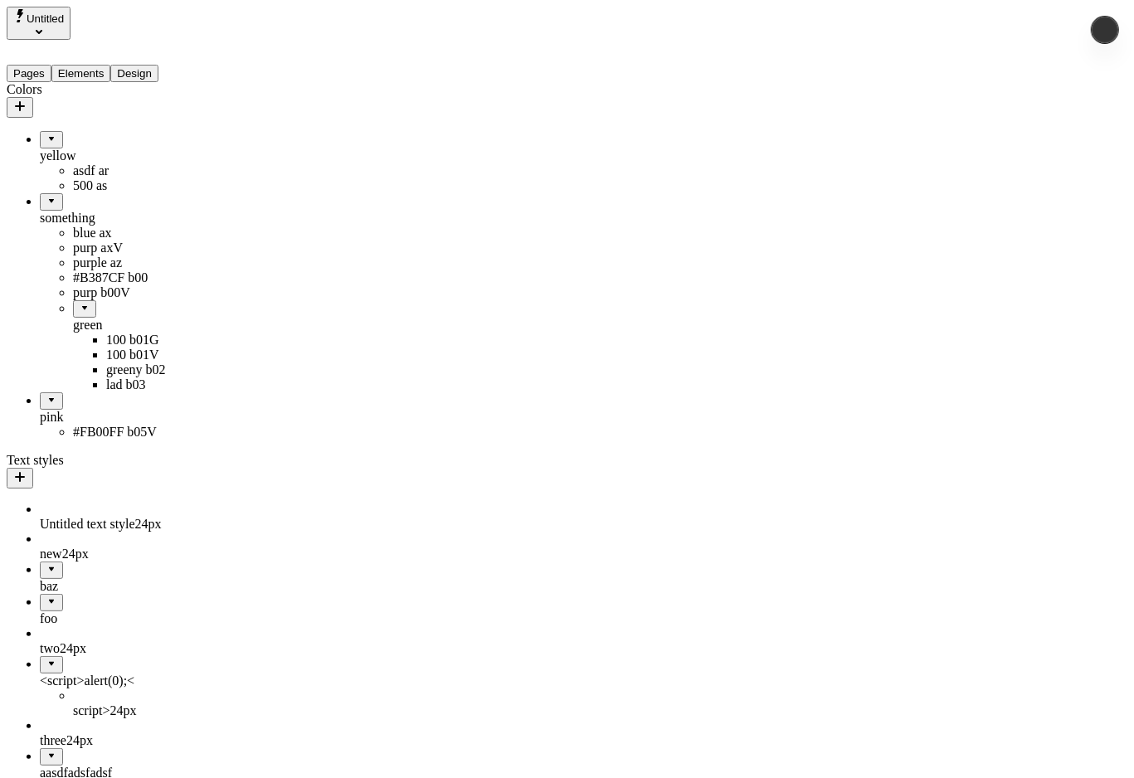
click at [150, 65] on button "Design" at bounding box center [134, 73] width 48 height 17
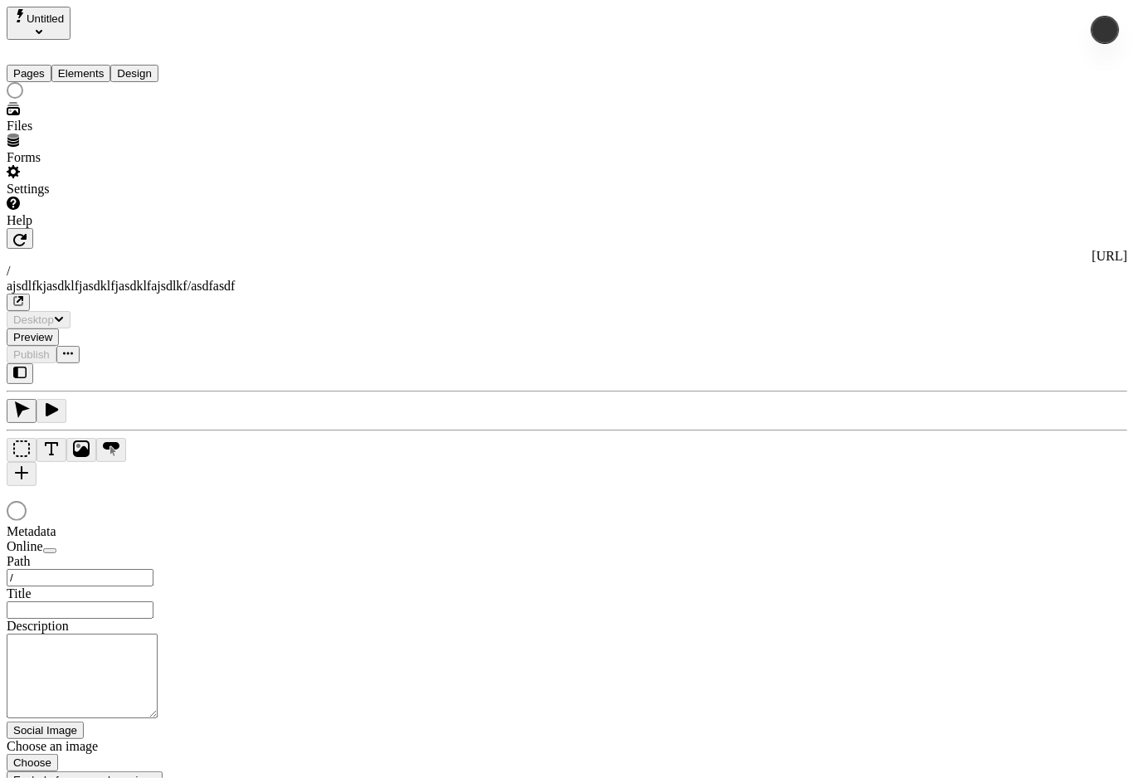
type input "/ajsdlfkjasdklfjasdklfjasdklfajsdlkf/asdfasdf"
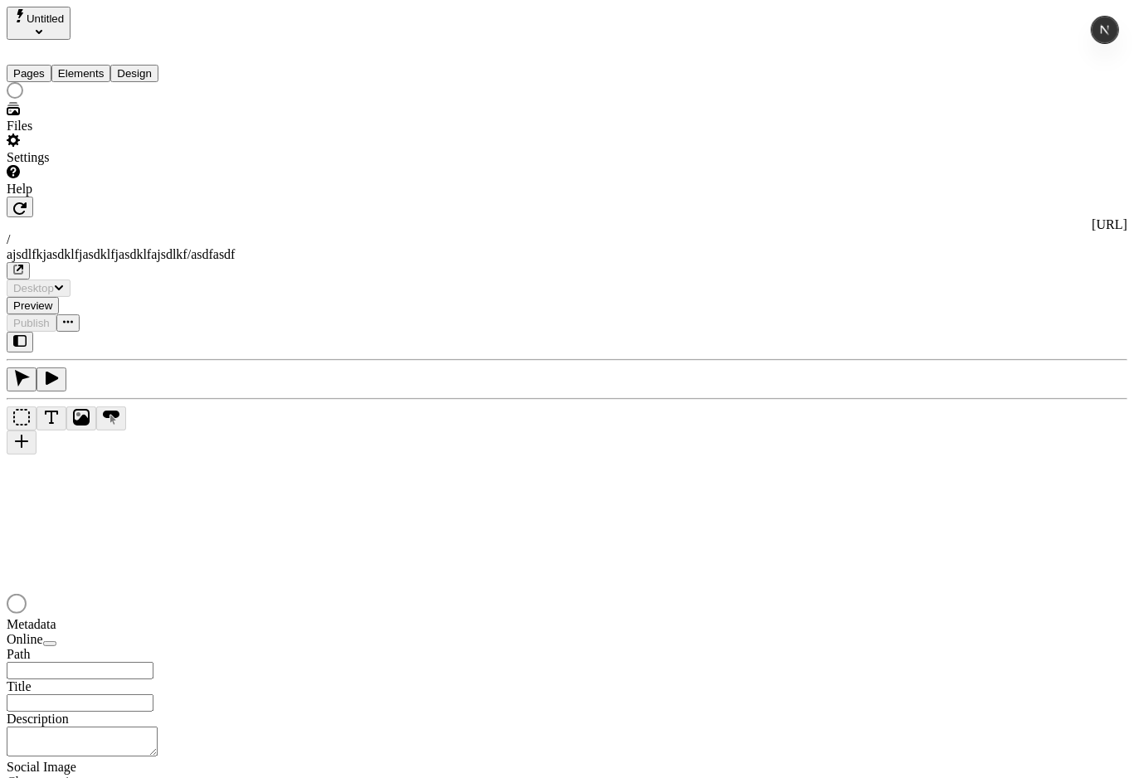
type input "/ajsdlfkjasdklfjasdklfjasdklfajsdlkf/asdfasdf"
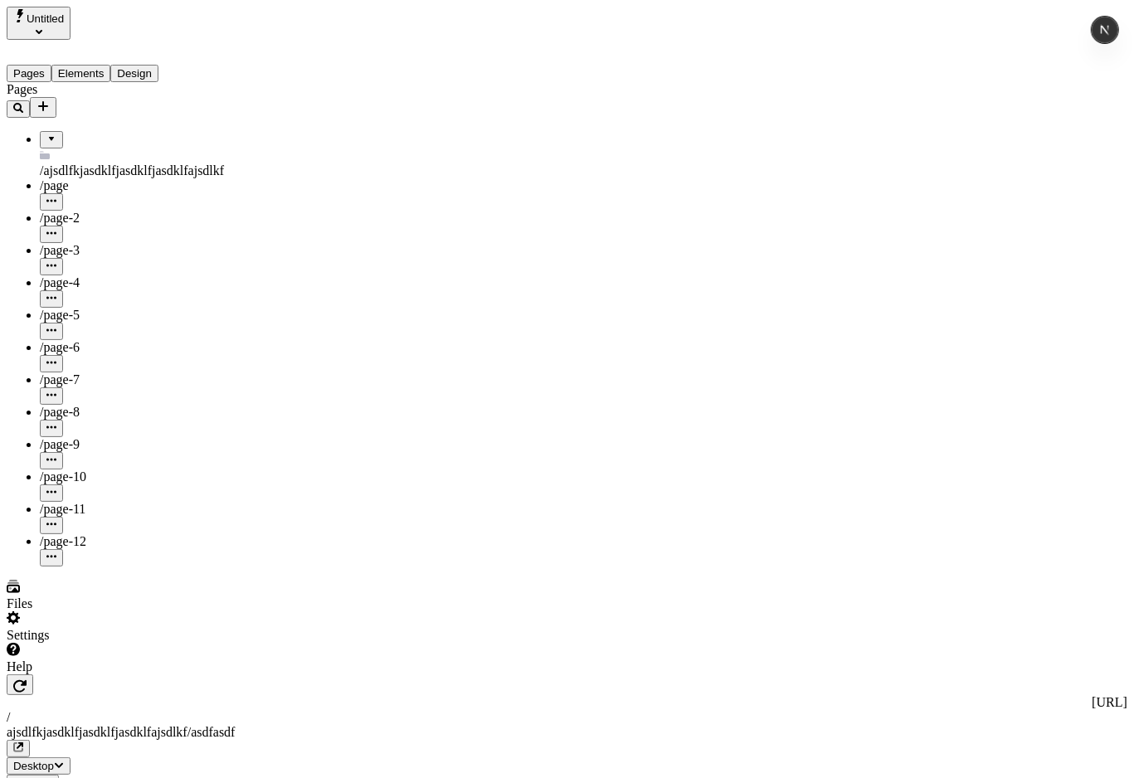
click at [144, 71] on div "Pages Elements Design" at bounding box center [106, 61] width 199 height 42
click at [154, 65] on button "Design" at bounding box center [134, 73] width 48 height 17
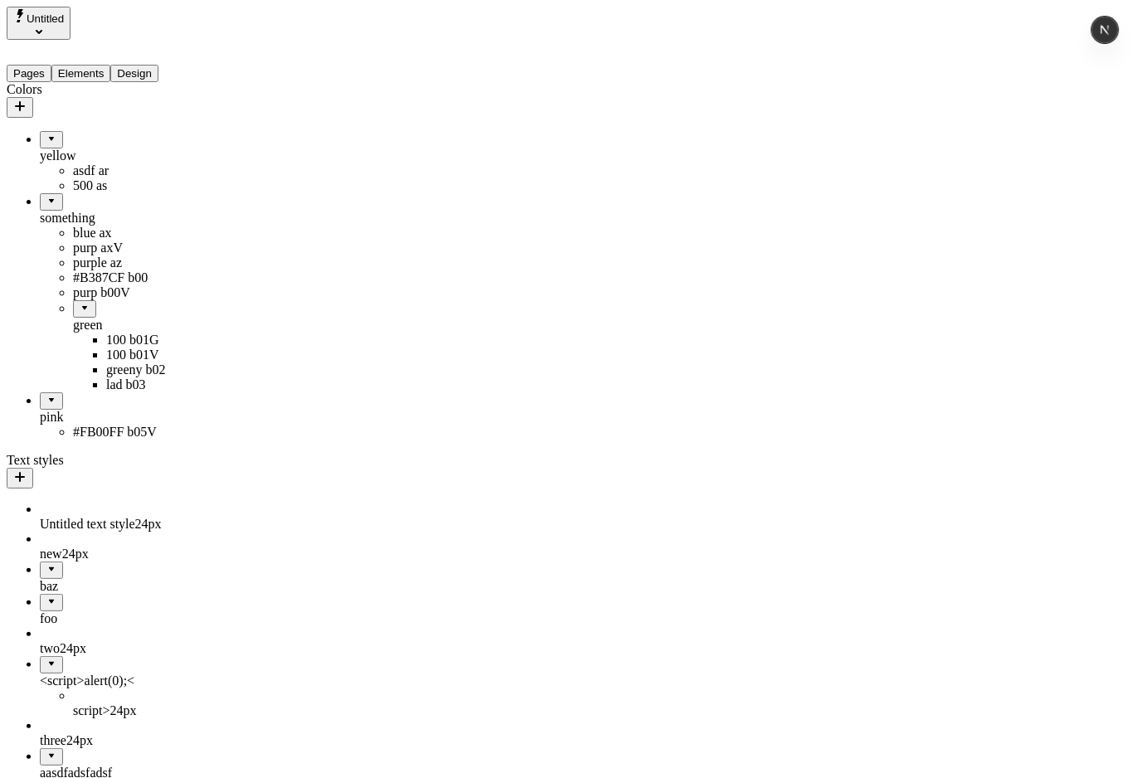
drag, startPoint x: 64, startPoint y: 264, endPoint x: 71, endPoint y: 268, distance: 8.5
drag, startPoint x: 54, startPoint y: 344, endPoint x: 190, endPoint y: 327, distance: 137.2
drag, startPoint x: 95, startPoint y: 343, endPoint x: 93, endPoint y: 299, distance: 44.0
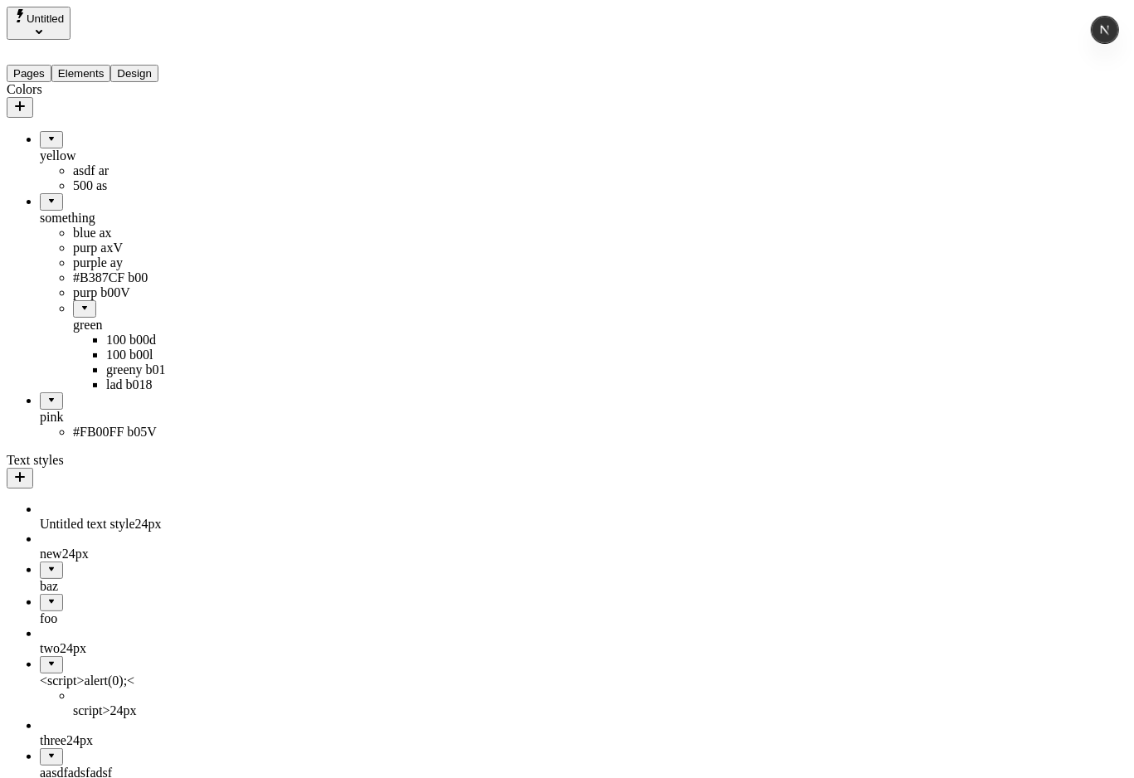
drag, startPoint x: 49, startPoint y: 322, endPoint x: 58, endPoint y: 321, distance: 9.2
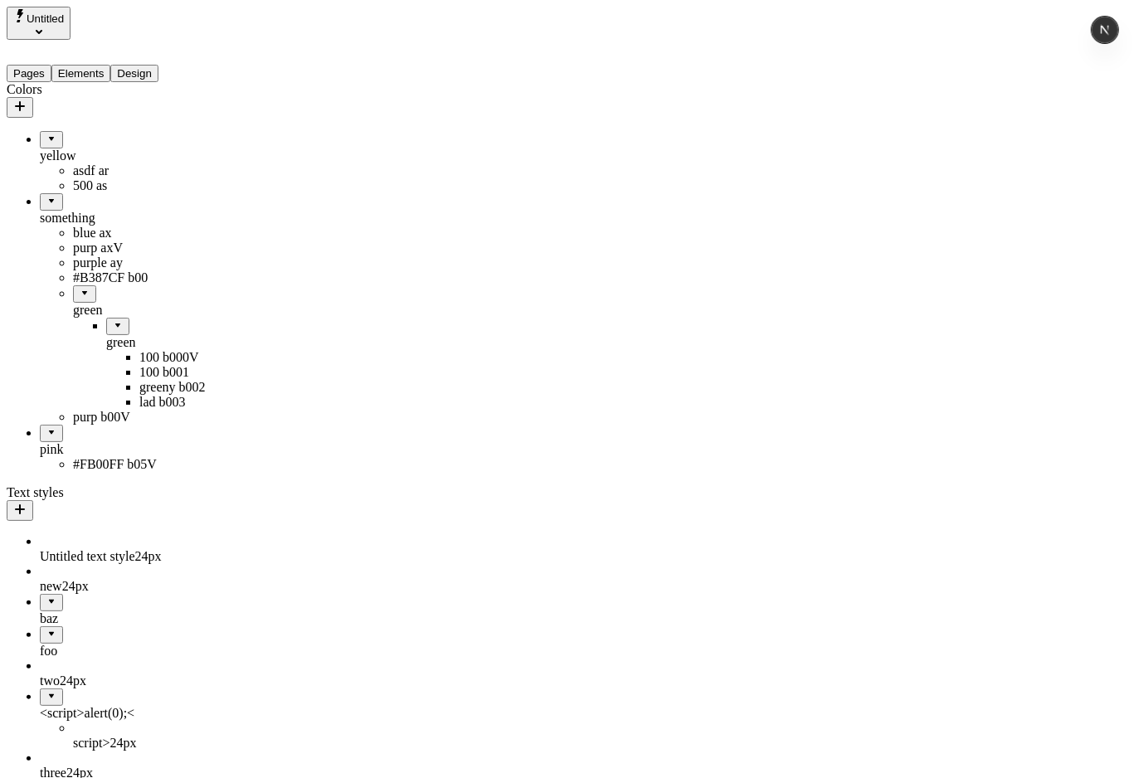
drag, startPoint x: 66, startPoint y: 341, endPoint x: 77, endPoint y: 319, distance: 24.1
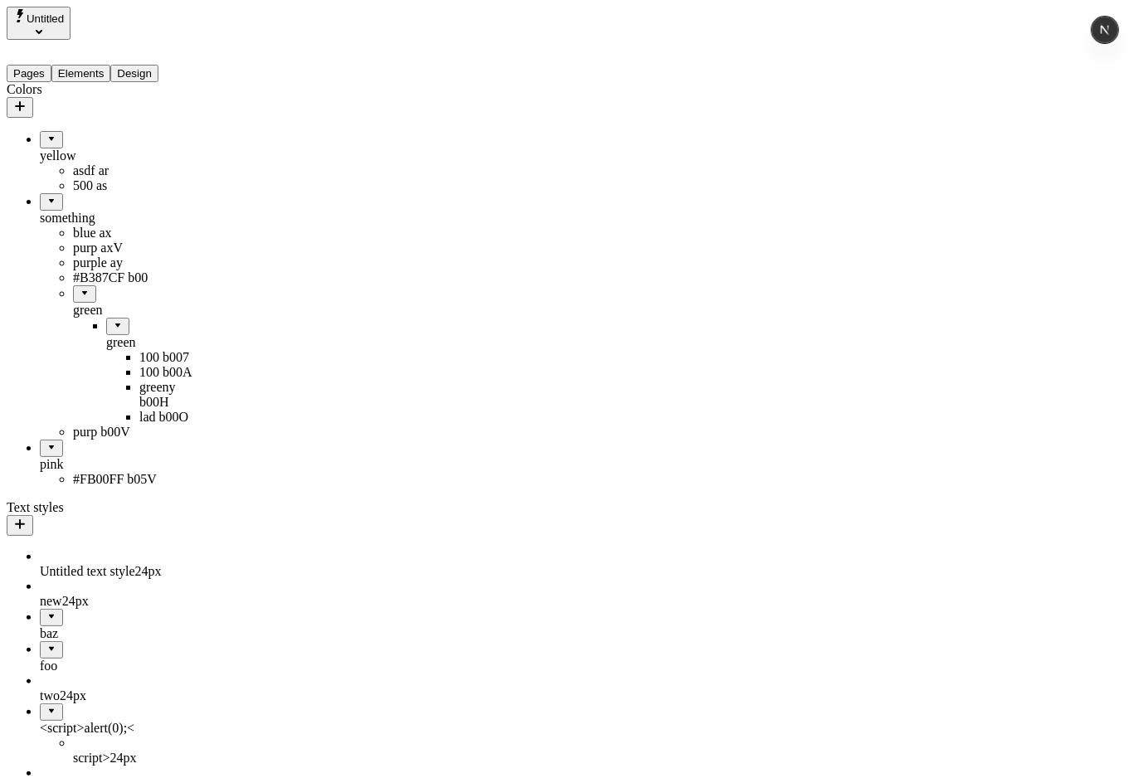
click at [106, 344] on div "green" at bounding box center [156, 342] width 100 height 15
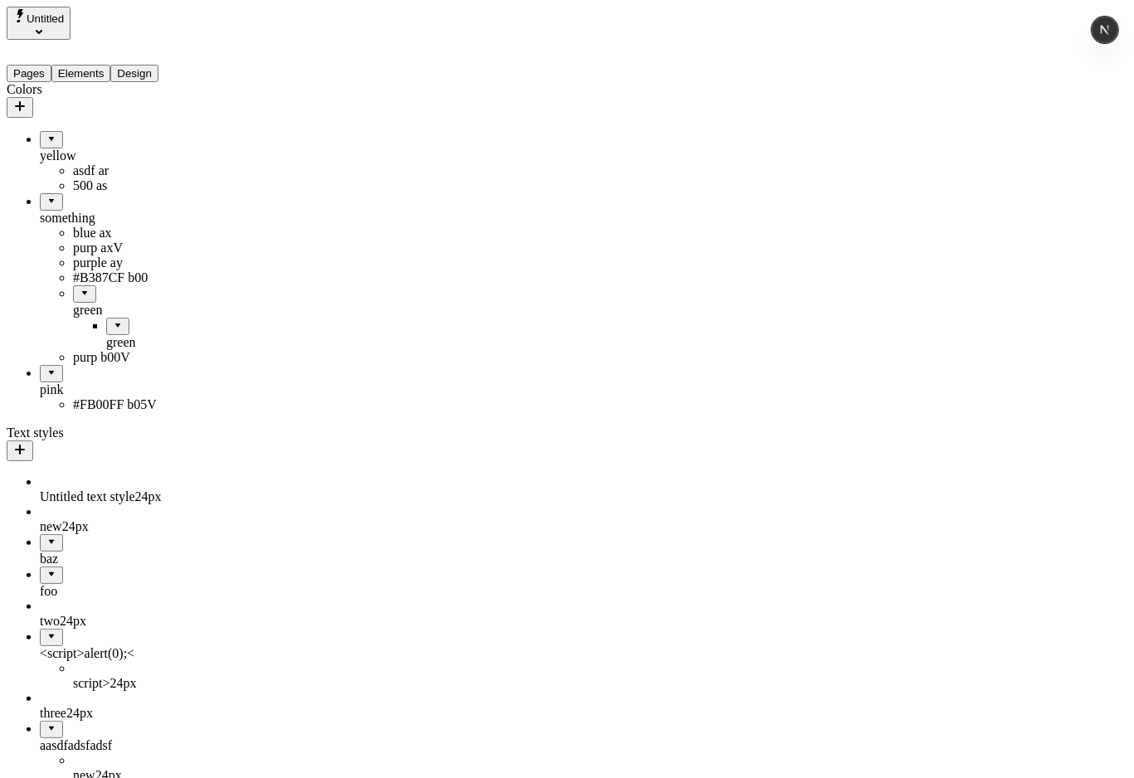
click at [106, 345] on div "green" at bounding box center [156, 342] width 100 height 15
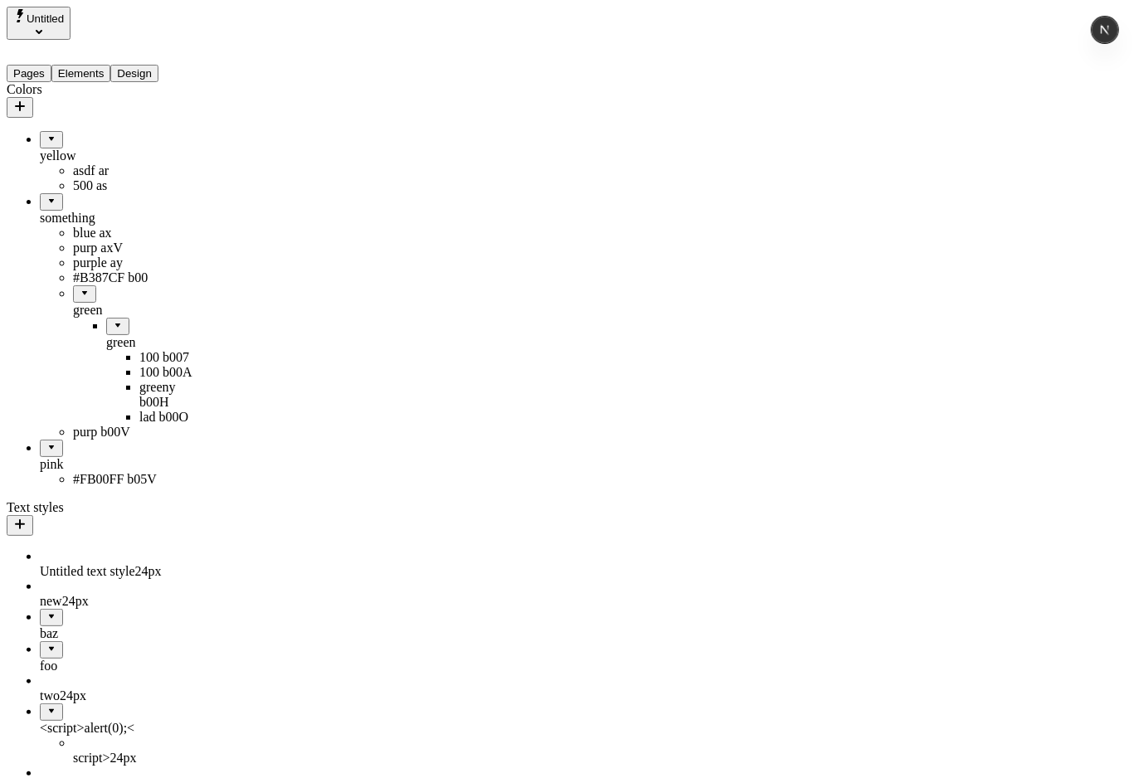
drag, startPoint x: 80, startPoint y: 339, endPoint x: 87, endPoint y: 304, distance: 36.5
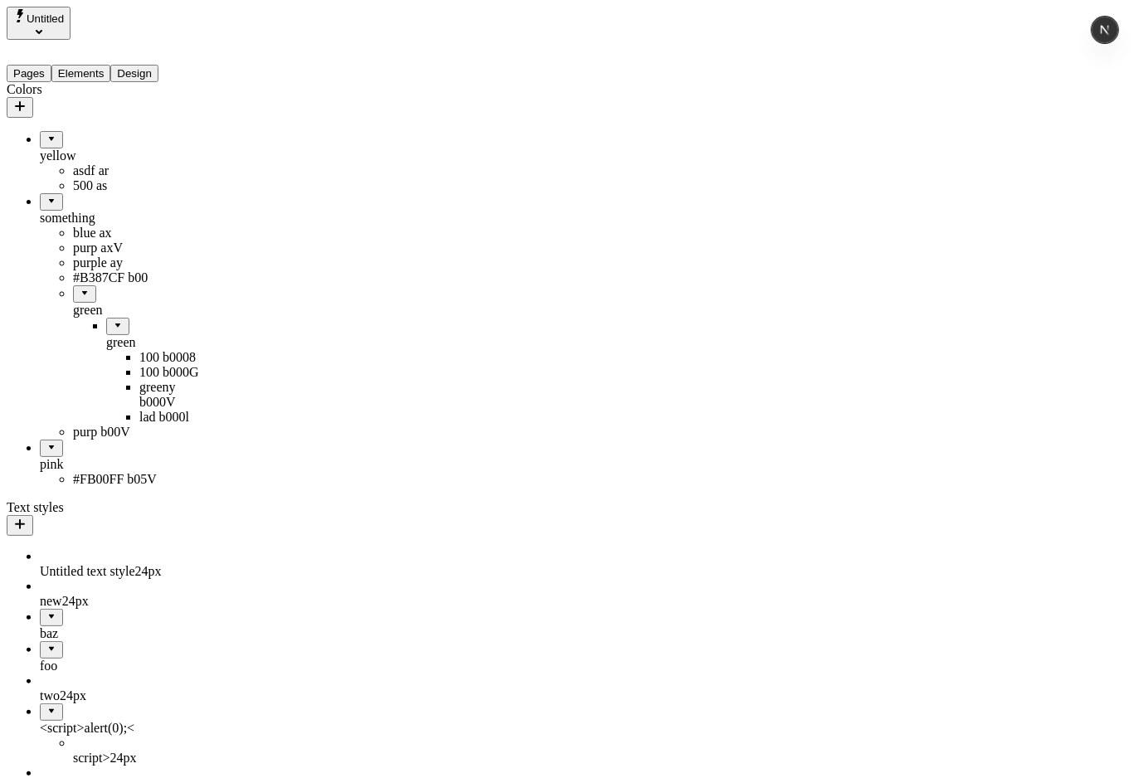
drag, startPoint x: 78, startPoint y: 343, endPoint x: 101, endPoint y: 320, distance: 32.3
drag, startPoint x: 69, startPoint y: 340, endPoint x: 83, endPoint y: 331, distance: 16.8
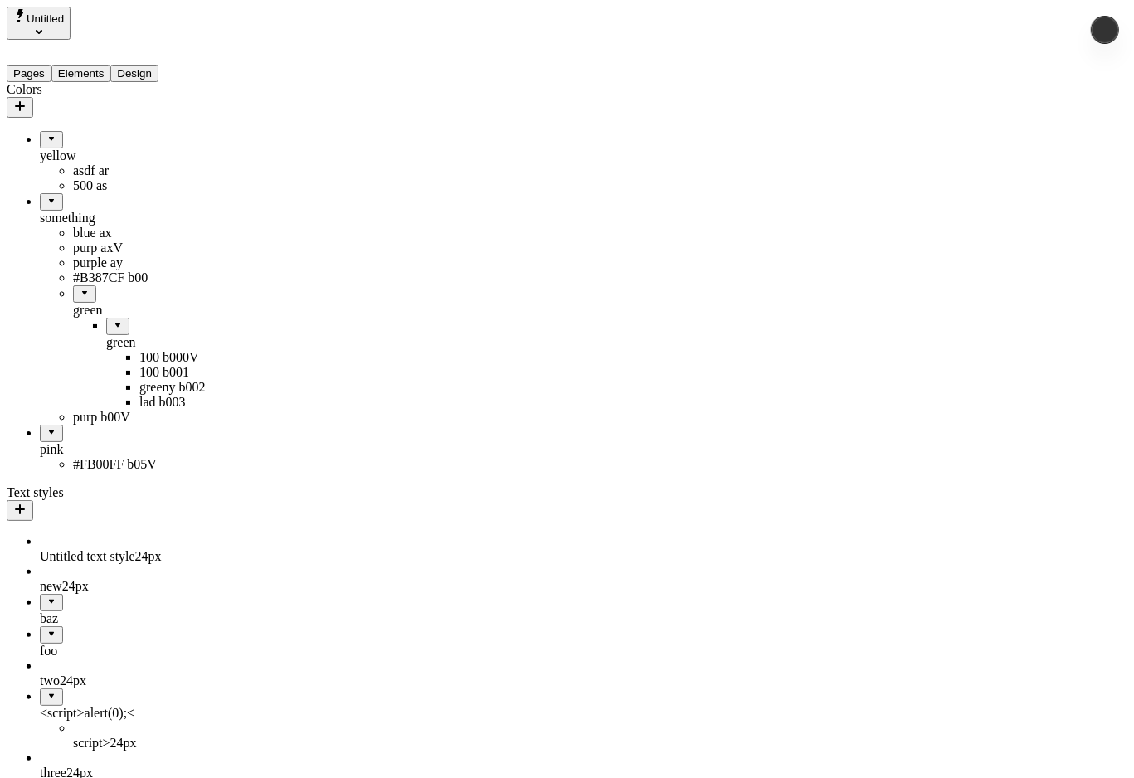
drag, startPoint x: 75, startPoint y: 339, endPoint x: 71, endPoint y: 311, distance: 28.5
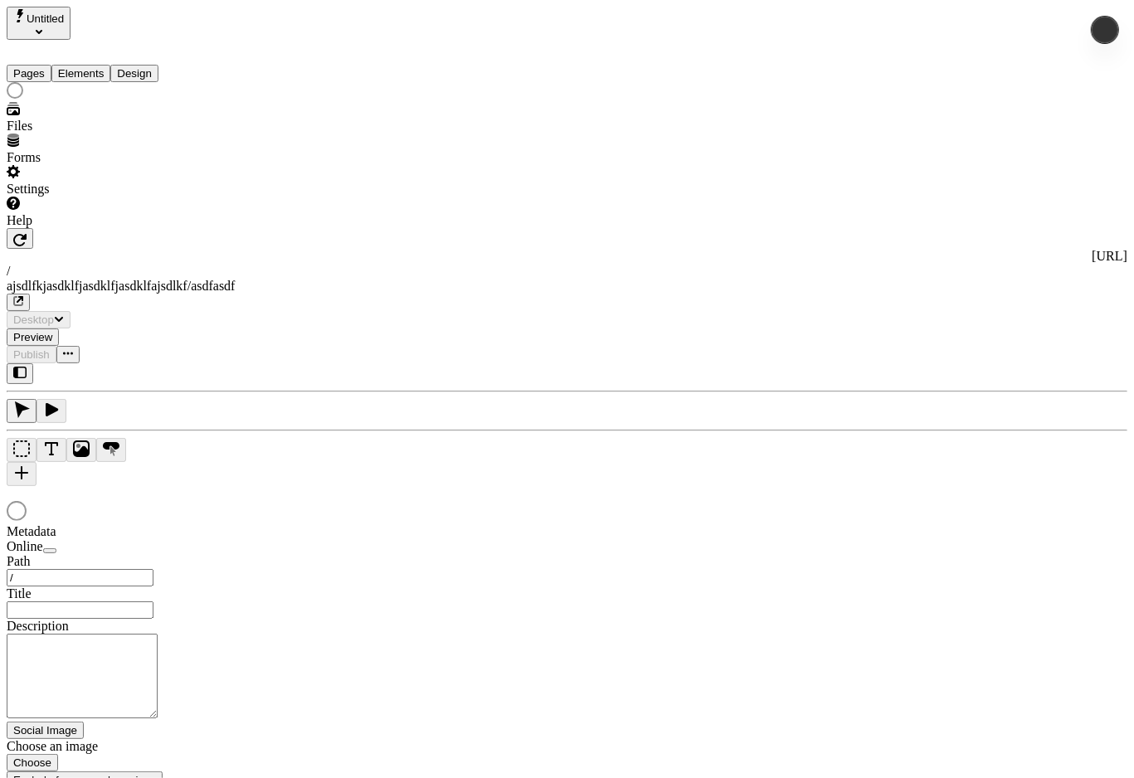
type input "/ajsdlfkjasdklfjasdklfjasdklfajsdlkf/asdfasdf"
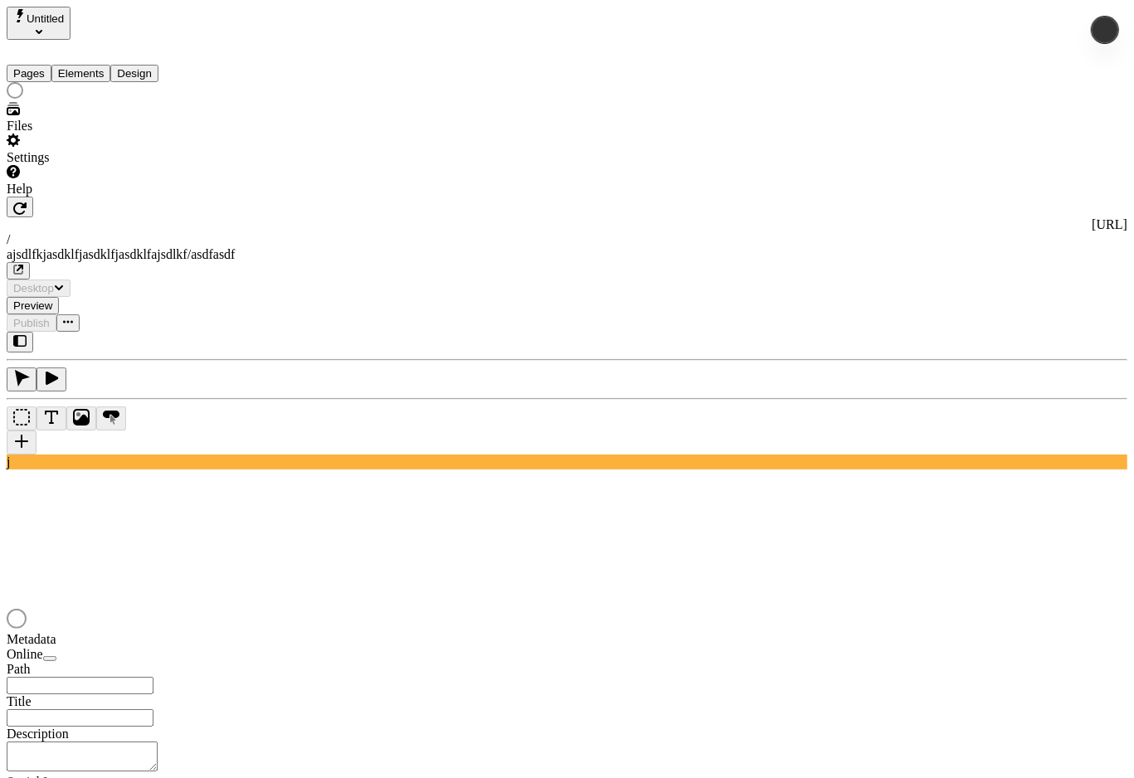
type input "/ajsdlfkjasdklfjasdklfjasdklfajsdlkf/asdfasdf"
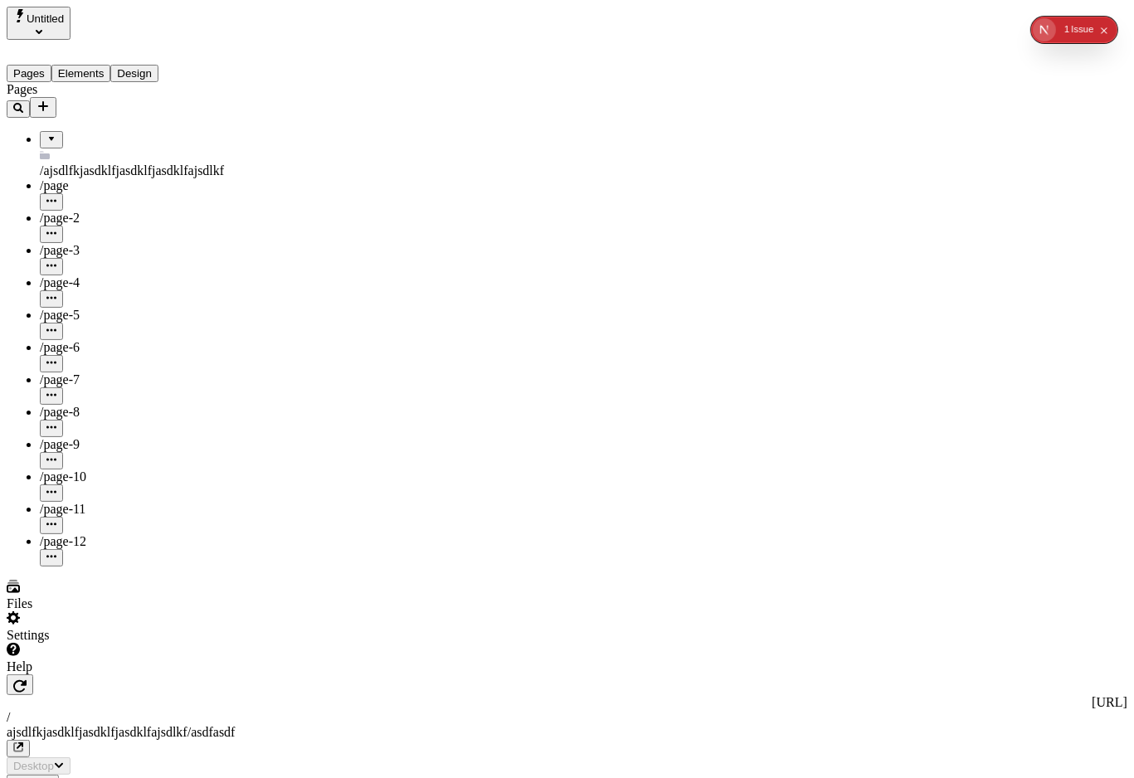
click at [158, 65] on button "Design" at bounding box center [134, 73] width 48 height 17
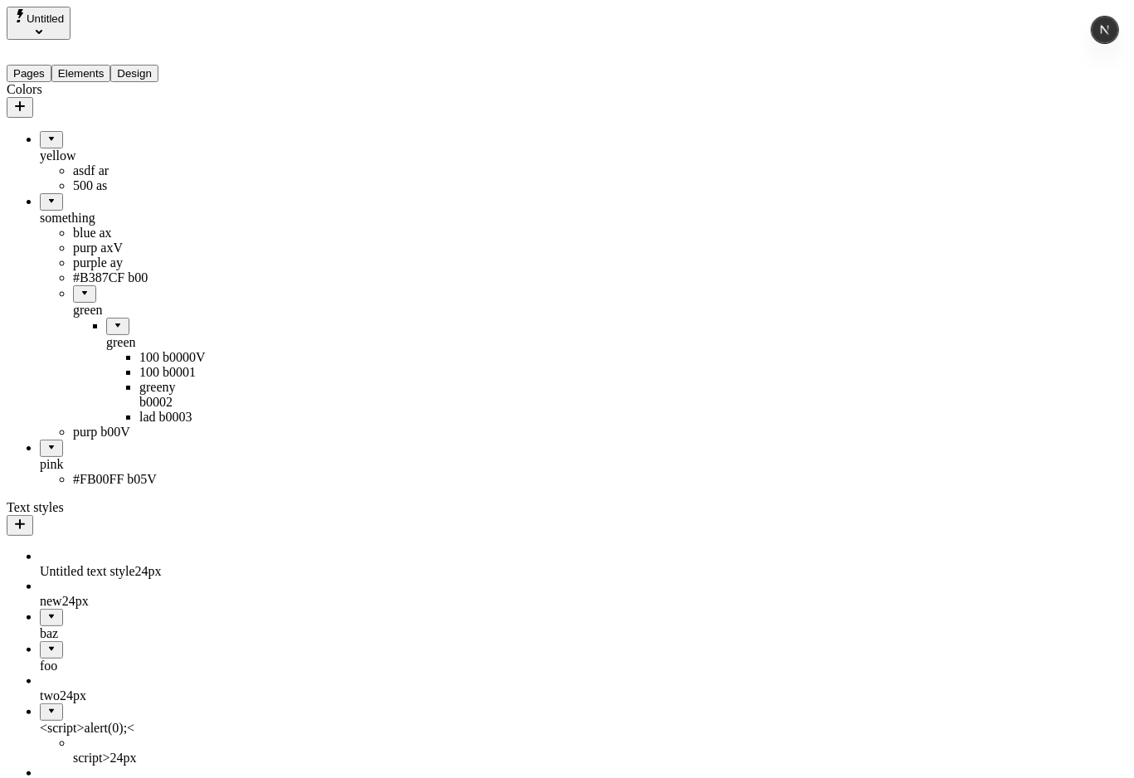
drag, startPoint x: 62, startPoint y: 347, endPoint x: 121, endPoint y: 304, distance: 73.0
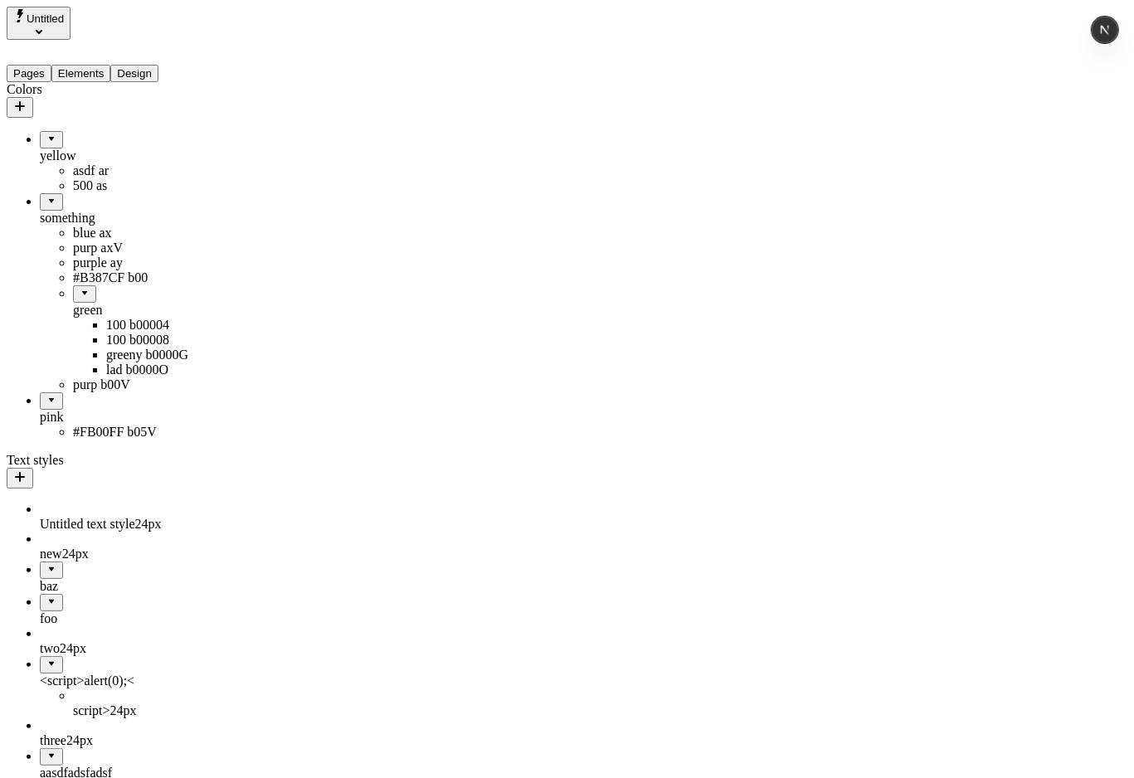
drag, startPoint x: 71, startPoint y: 323, endPoint x: 102, endPoint y: 495, distance: 174.6
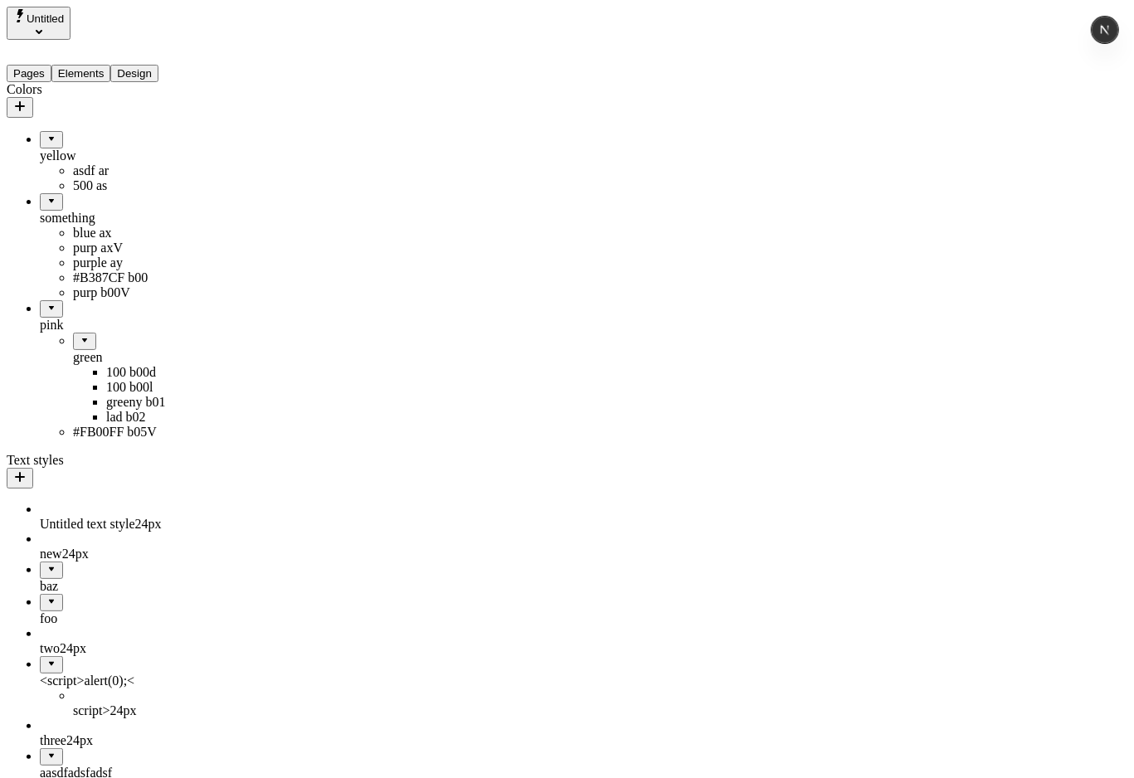
drag, startPoint x: 51, startPoint y: 369, endPoint x: 65, endPoint y: 515, distance: 146.7
drag, startPoint x: 78, startPoint y: 391, endPoint x: 134, endPoint y: 250, distance: 151.9
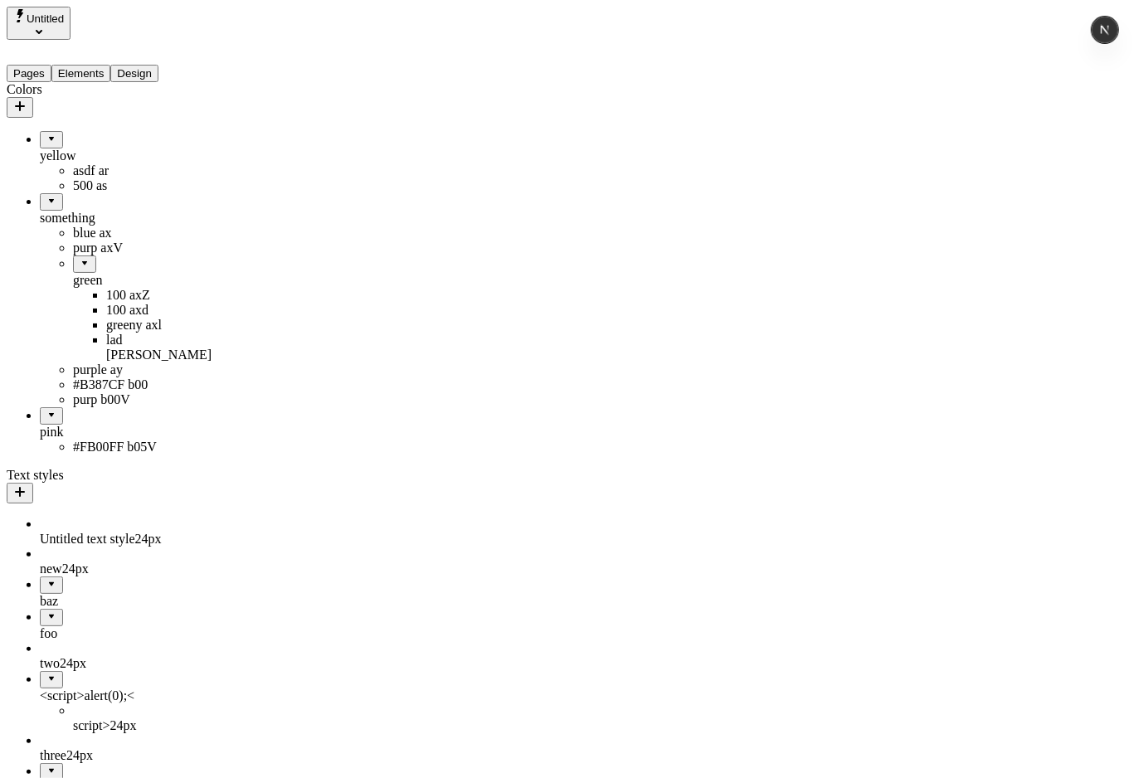
drag, startPoint x: 104, startPoint y: 278, endPoint x: 115, endPoint y: 142, distance: 136.5
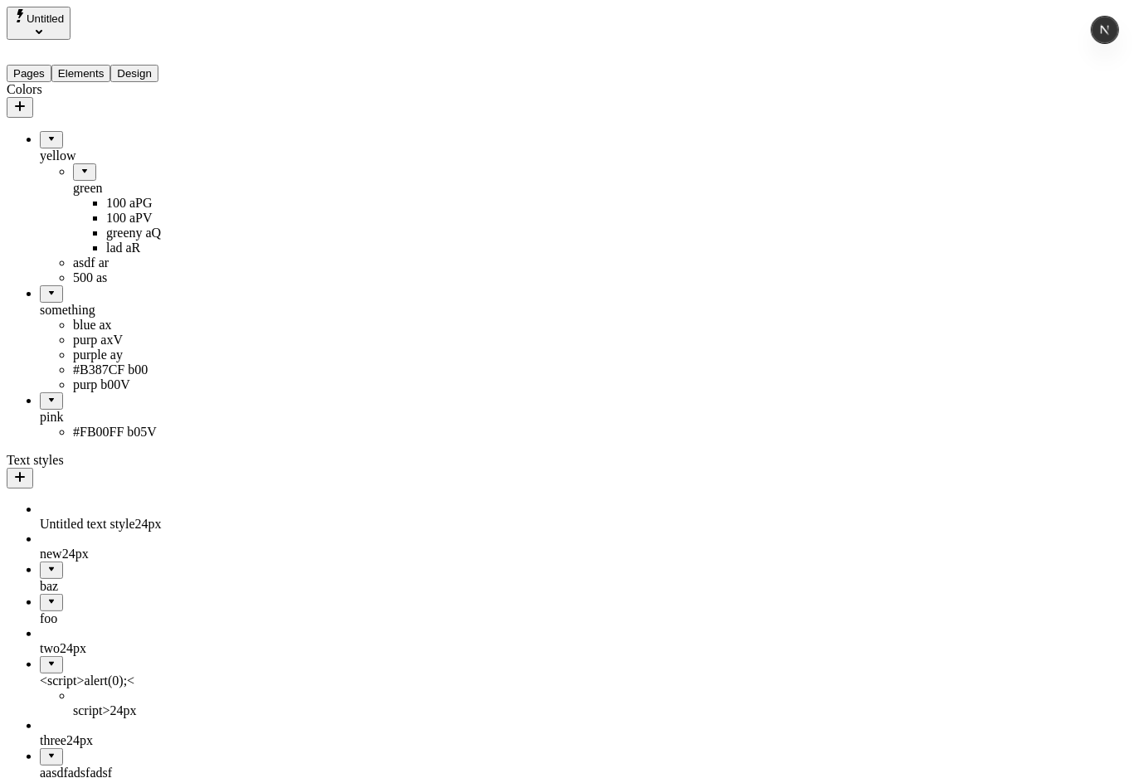
drag, startPoint x: 79, startPoint y: 149, endPoint x: 100, endPoint y: 112, distance: 42.4
drag, startPoint x: 66, startPoint y: 325, endPoint x: 137, endPoint y: 269, distance: 90.3
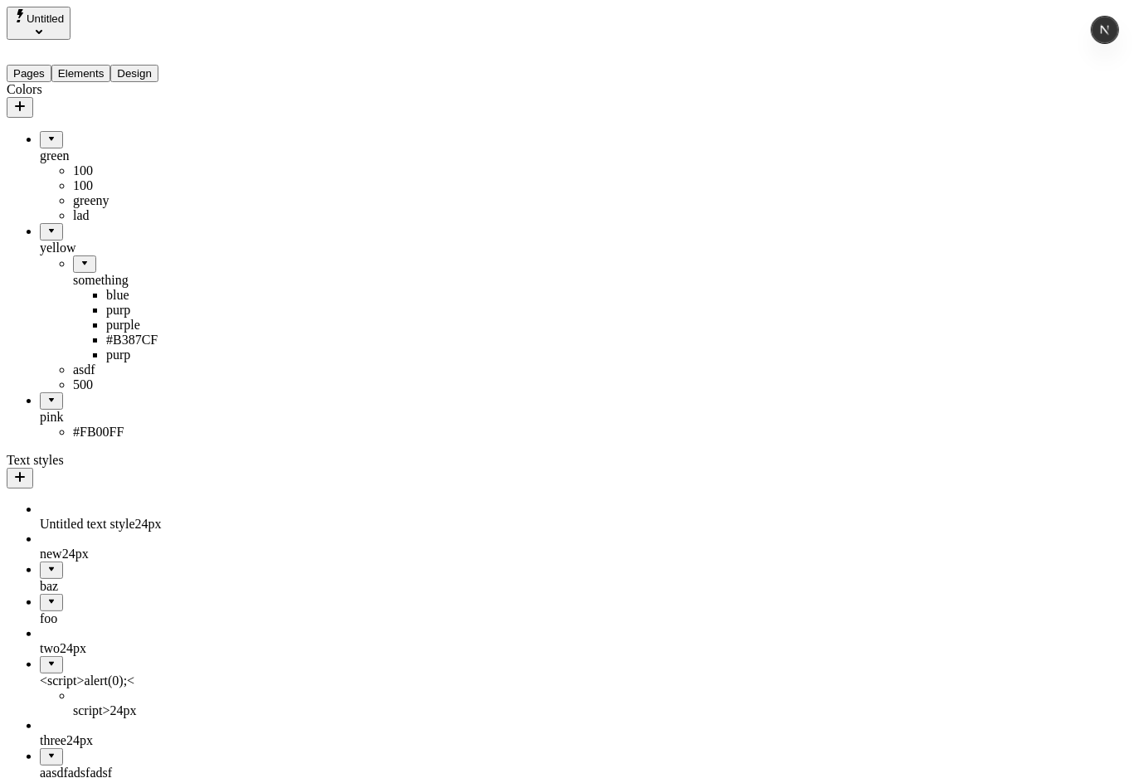
drag, startPoint x: 102, startPoint y: 273, endPoint x: 171, endPoint y: 226, distance: 83.6
drag, startPoint x: 45, startPoint y: 399, endPoint x: 129, endPoint y: 385, distance: 85.8
drag, startPoint x: 87, startPoint y: 395, endPoint x: 20, endPoint y: 461, distance: 94.5
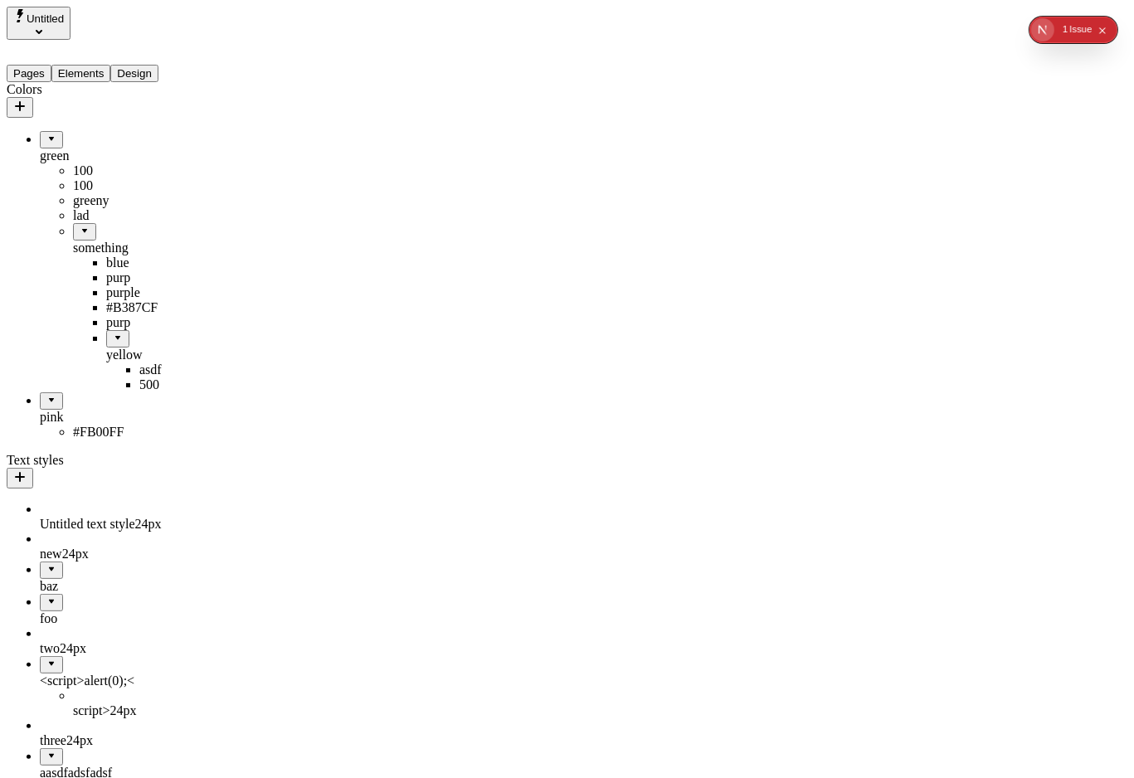
drag, startPoint x: 57, startPoint y: 399, endPoint x: 43, endPoint y: 455, distance: 57.4
drag, startPoint x: 77, startPoint y: 377, endPoint x: 67, endPoint y: 377, distance: 10.0
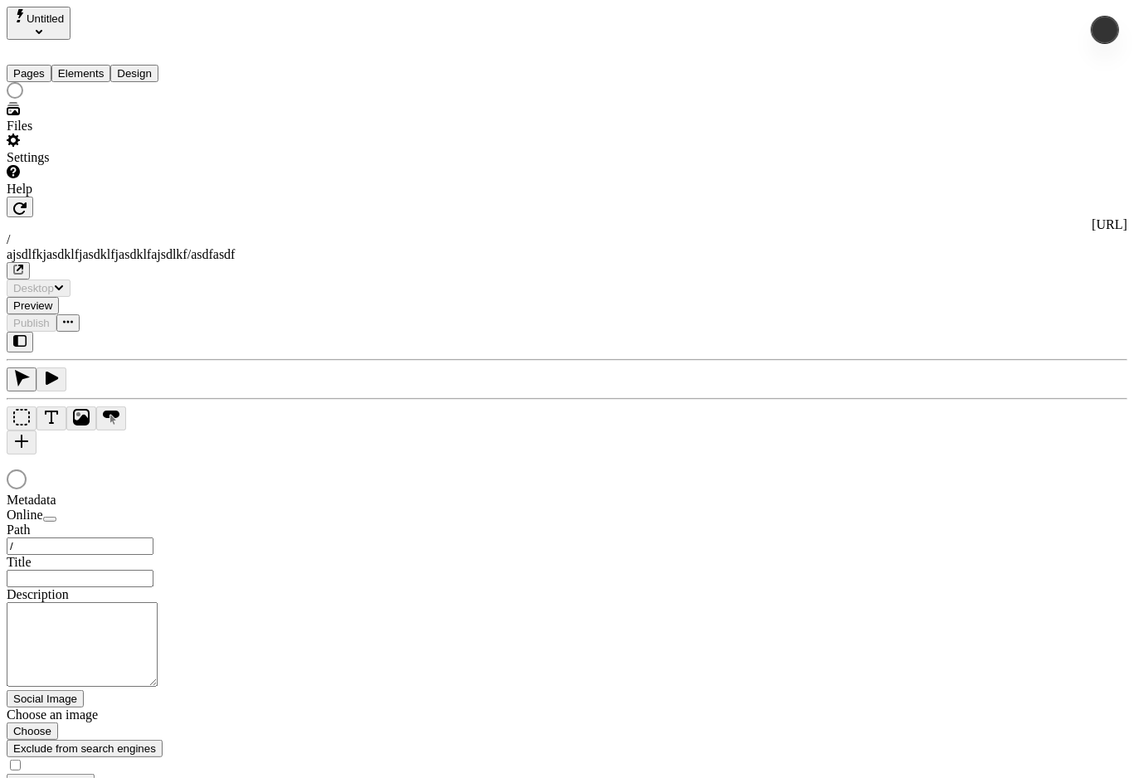
type input "/ajsdlfkjasdklfjasdklfjasdklfajsdlkf/asdfasdf"
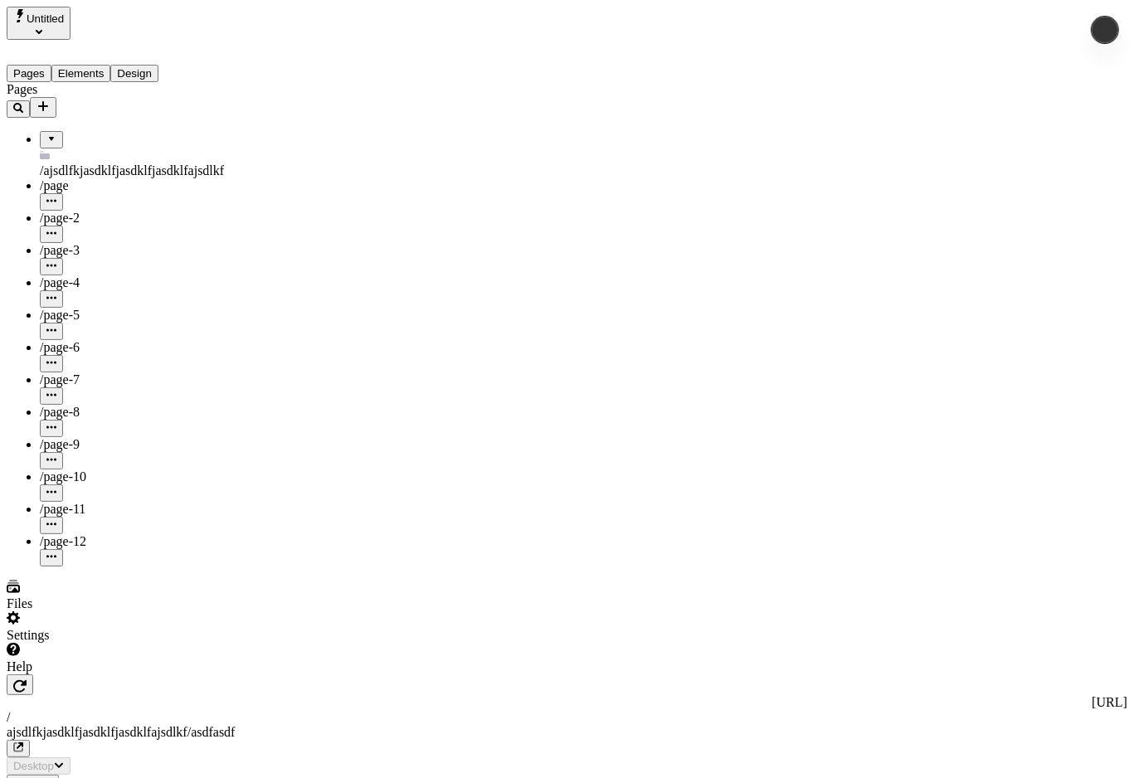
type input "/ajsdlfkjasdklfjasdklfjasdklfajsdlkf/asdfasdf"
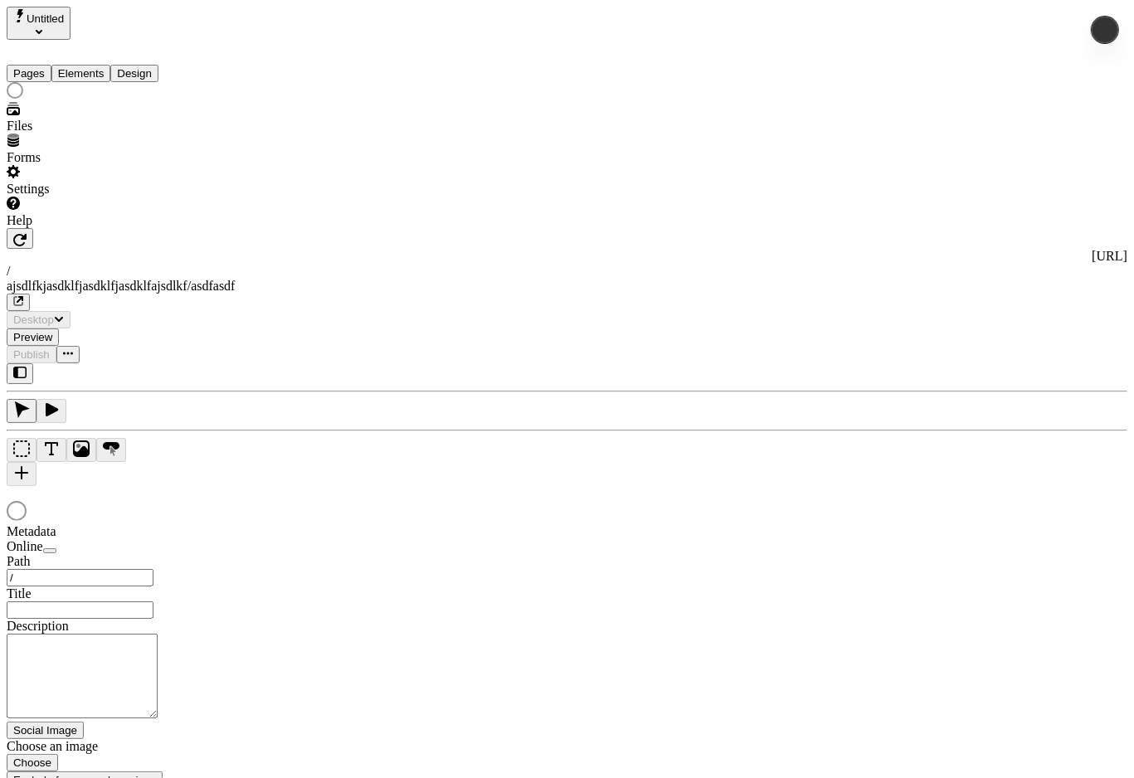
type input "/ajsdlfkjasdklfjasdklfjasdklfajsdlkf/asdfasdf"
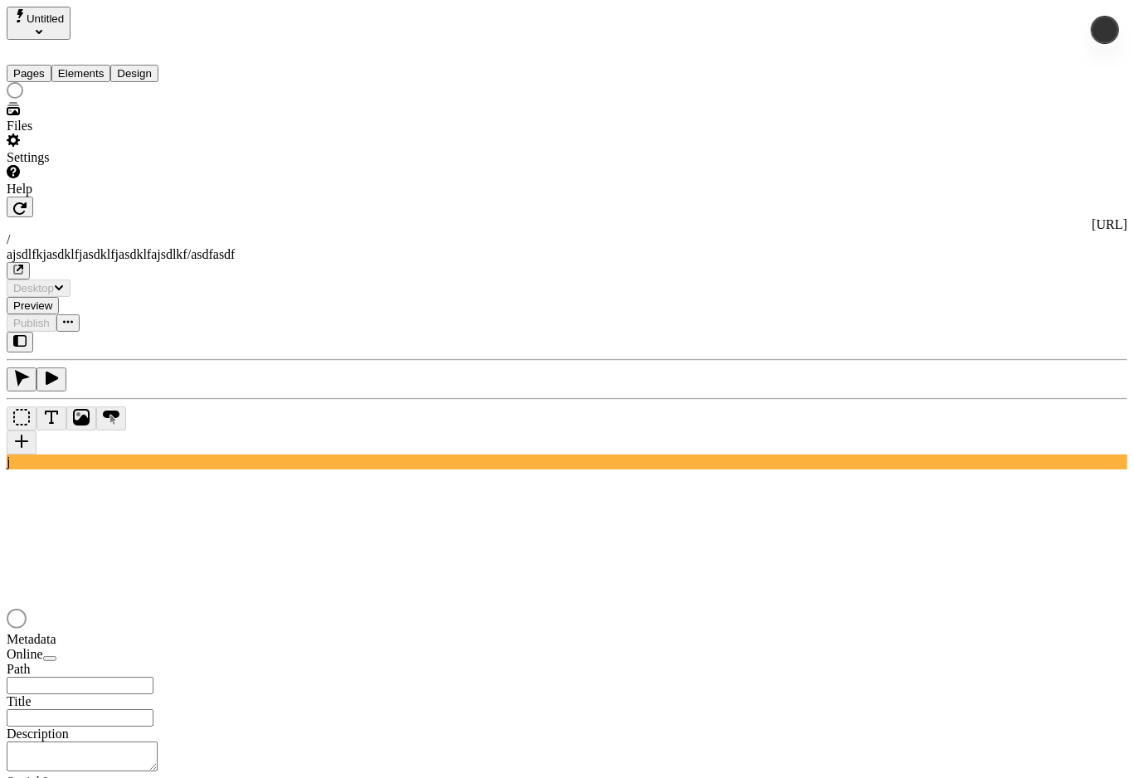
type input "/ajsdlfkjasdklfjasdklfjasdklfajsdlkf/asdfasdf"
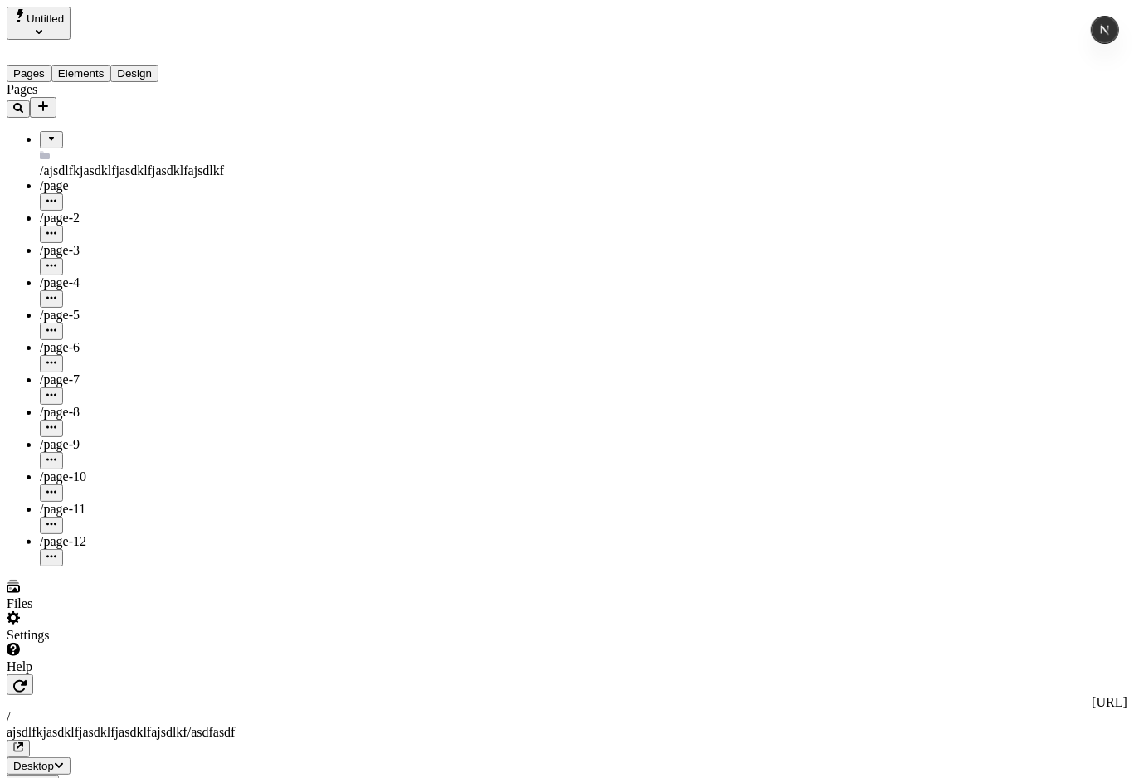
click at [134, 65] on button "Design" at bounding box center [134, 73] width 48 height 17
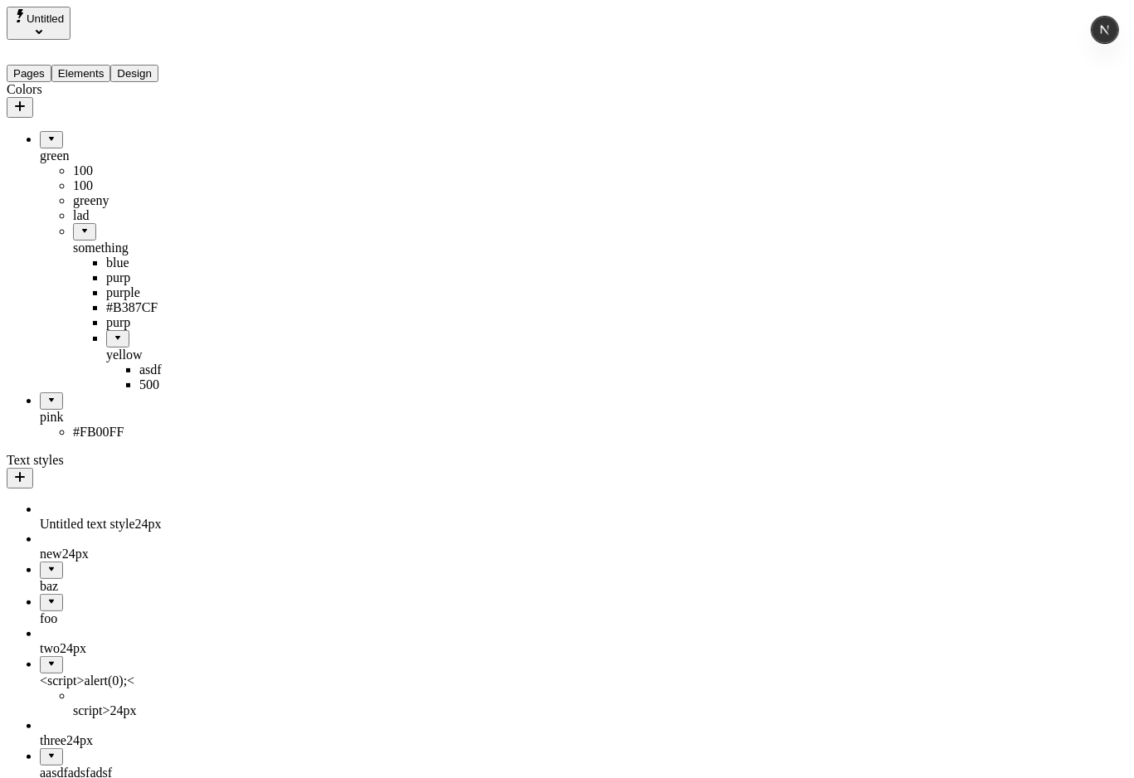
drag, startPoint x: 78, startPoint y: 398, endPoint x: 97, endPoint y: 462, distance: 66.7
drag, startPoint x: 75, startPoint y: 392, endPoint x: 87, endPoint y: 390, distance: 12.7
drag, startPoint x: 66, startPoint y: 389, endPoint x: 98, endPoint y: 384, distance: 31.9
click at [106, 363] on div "yellow" at bounding box center [156, 355] width 100 height 15
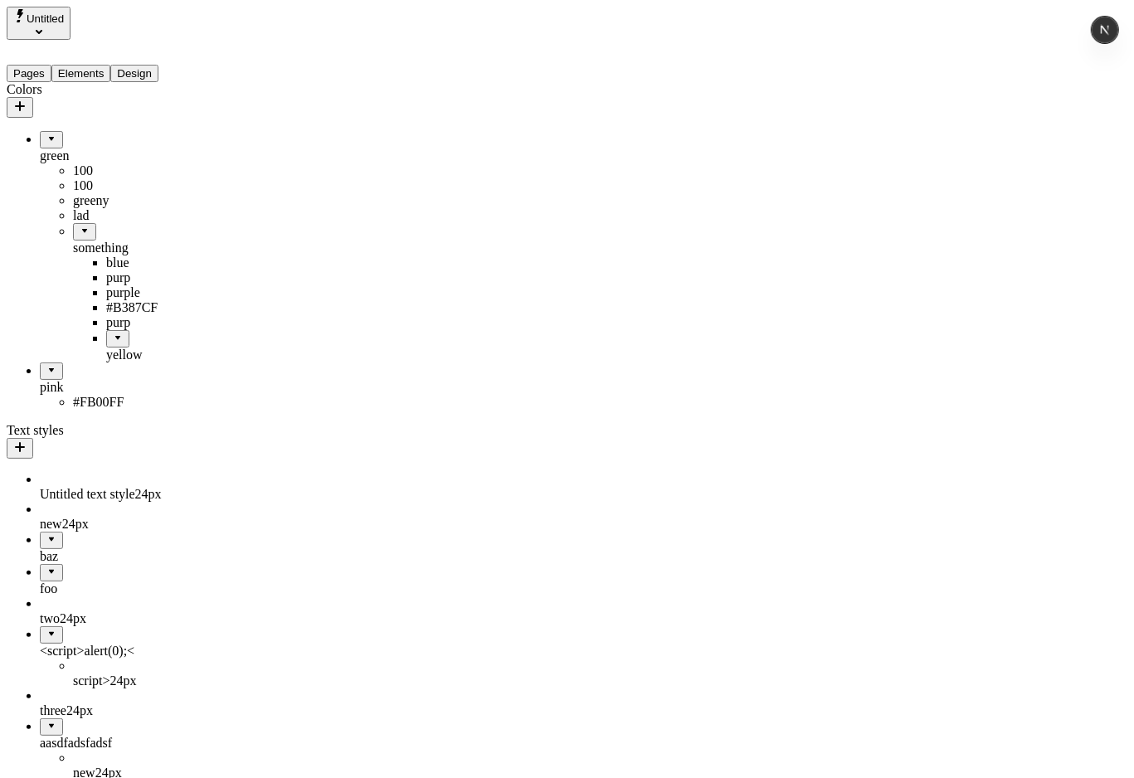
click at [106, 363] on div "yellow" at bounding box center [156, 355] width 100 height 15
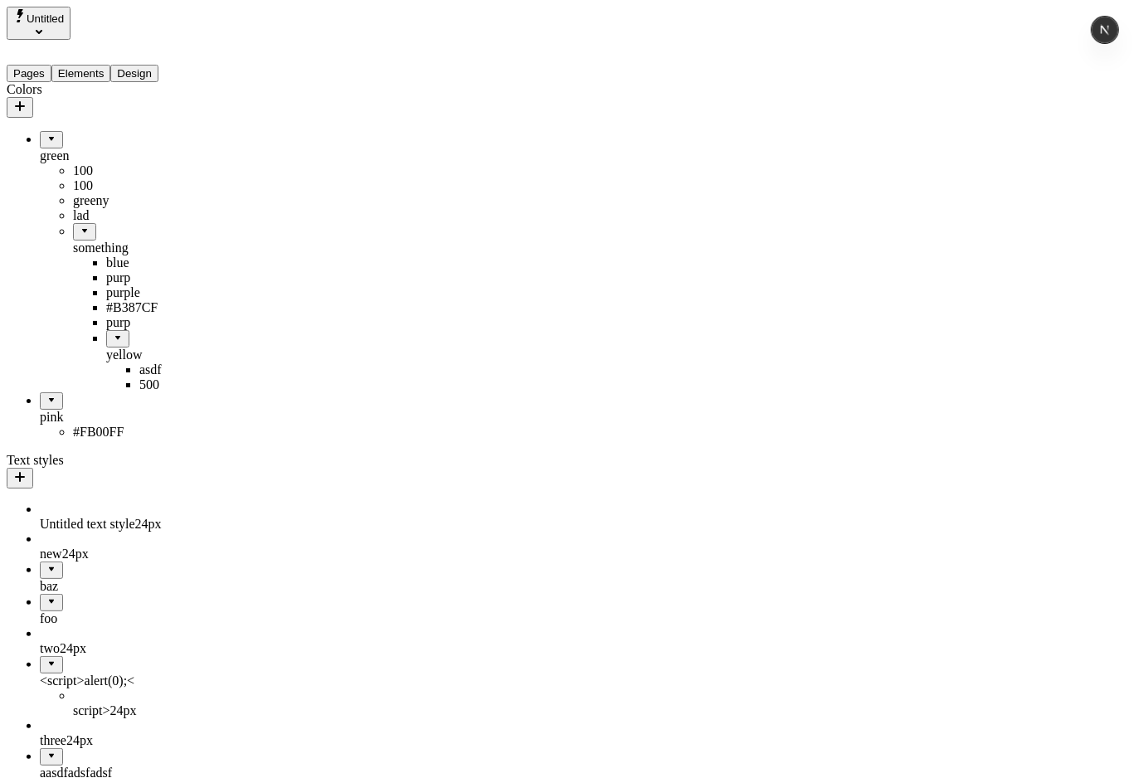
drag, startPoint x: 80, startPoint y: 397, endPoint x: 136, endPoint y: 353, distance: 72.1
drag, startPoint x: 90, startPoint y: 374, endPoint x: 105, endPoint y: 307, distance: 68.9
click at [115, 378] on div "#B387CF" at bounding box center [156, 370] width 100 height 15
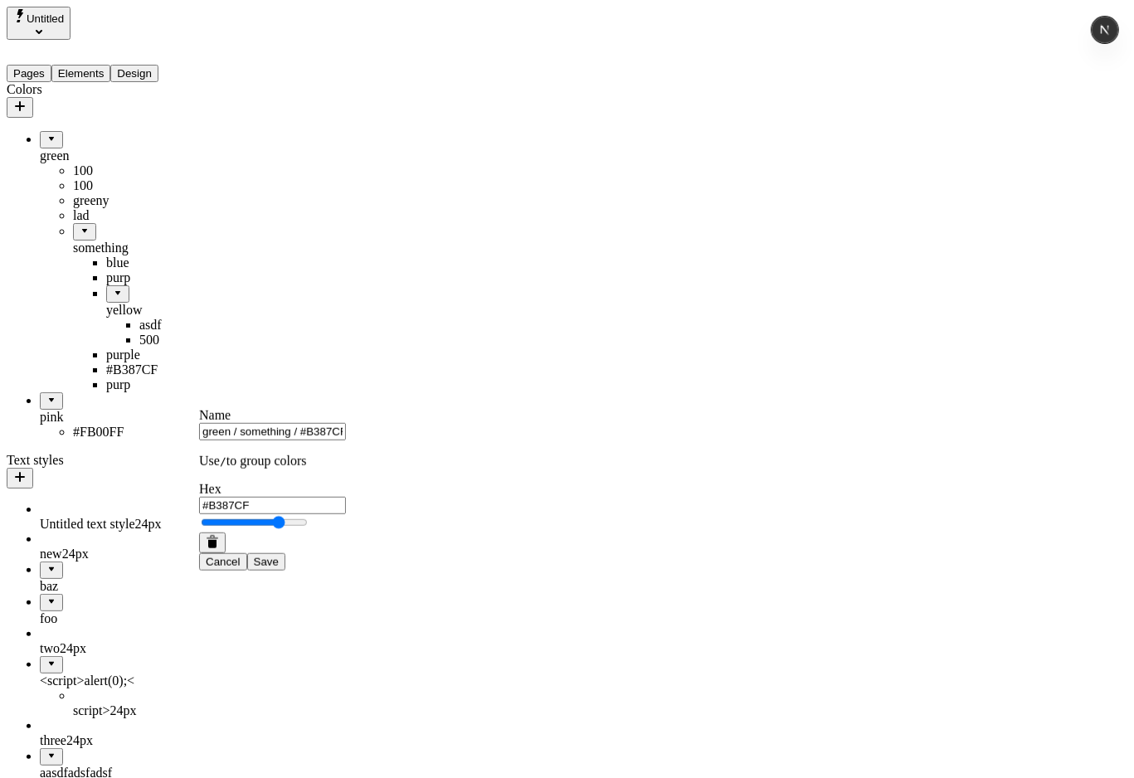
click at [118, 318] on div "yellow" at bounding box center [156, 310] width 100 height 15
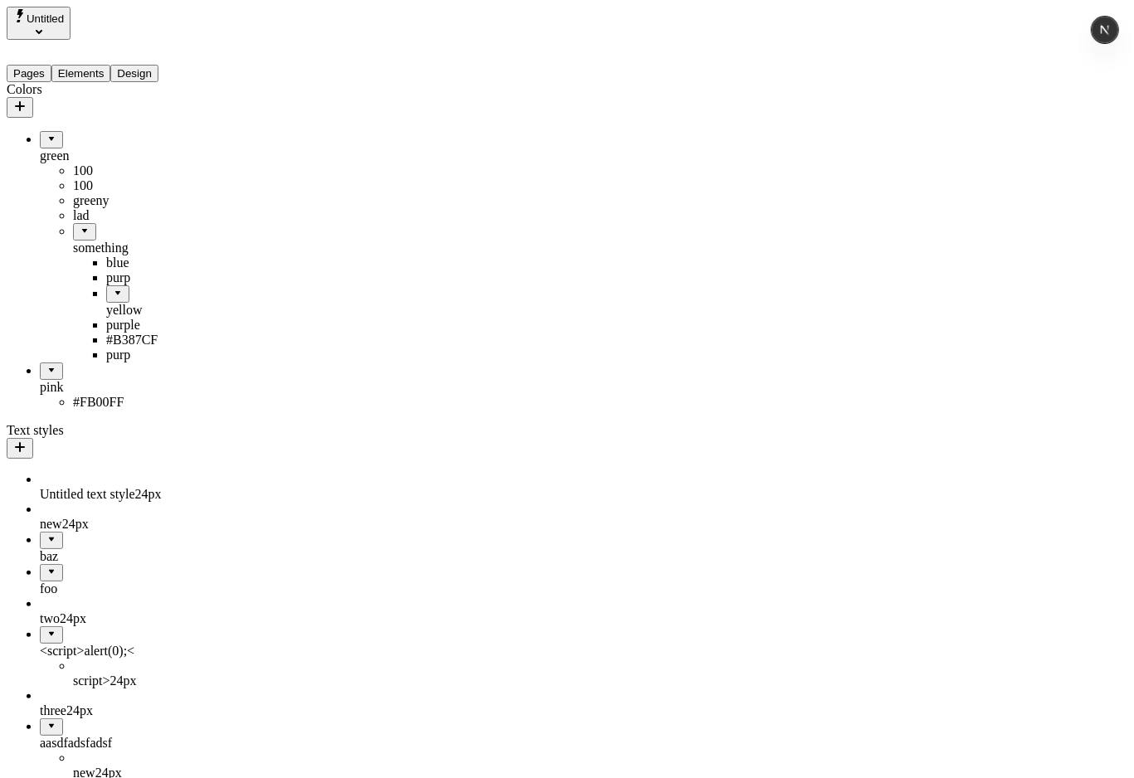
click at [106, 318] on div "yellow" at bounding box center [156, 310] width 100 height 15
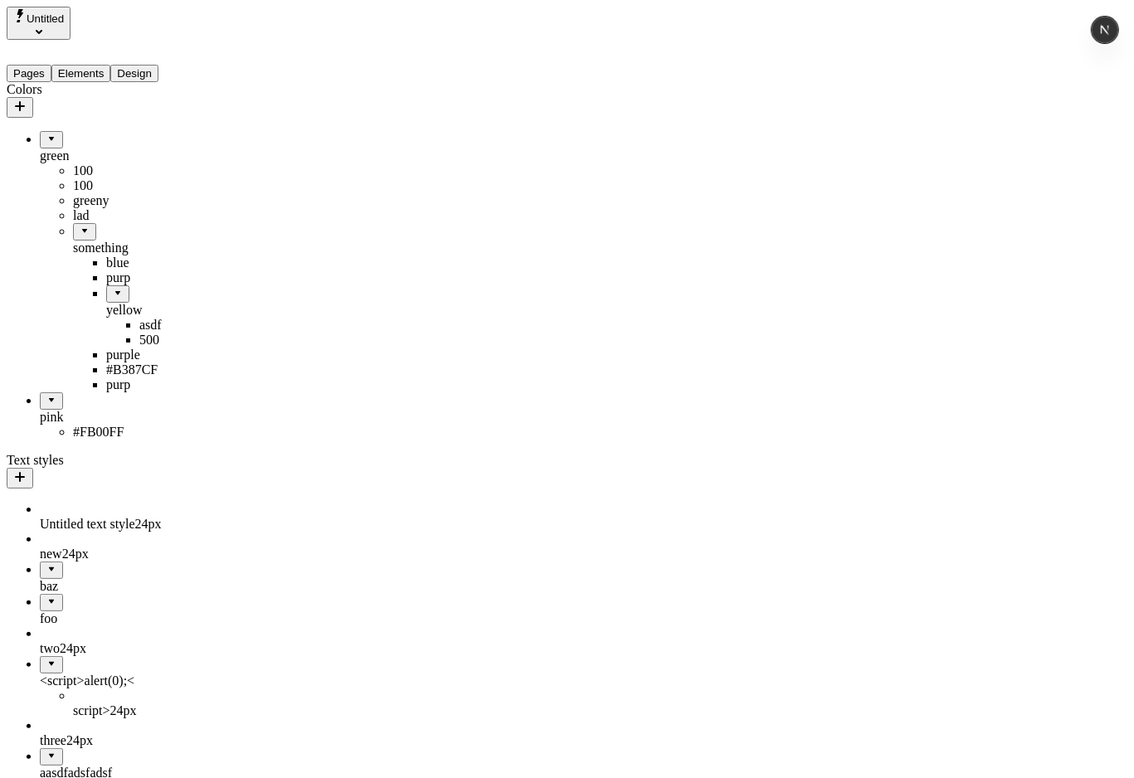
drag, startPoint x: 74, startPoint y: 321, endPoint x: 73, endPoint y: 443, distance: 122.0
drag, startPoint x: 66, startPoint y: 245, endPoint x: 83, endPoint y: 256, distance: 19.8
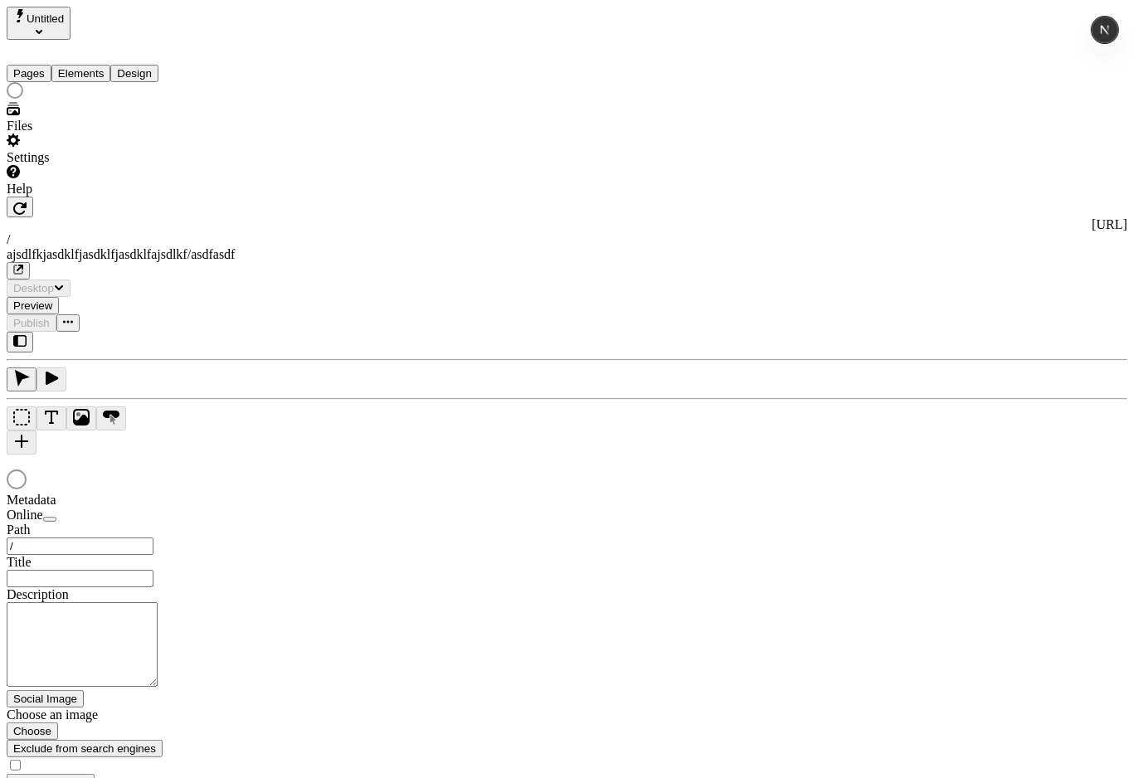
type input "/ajsdlfkjasdklfjasdklfjasdklfajsdlkf/asdfasdf"
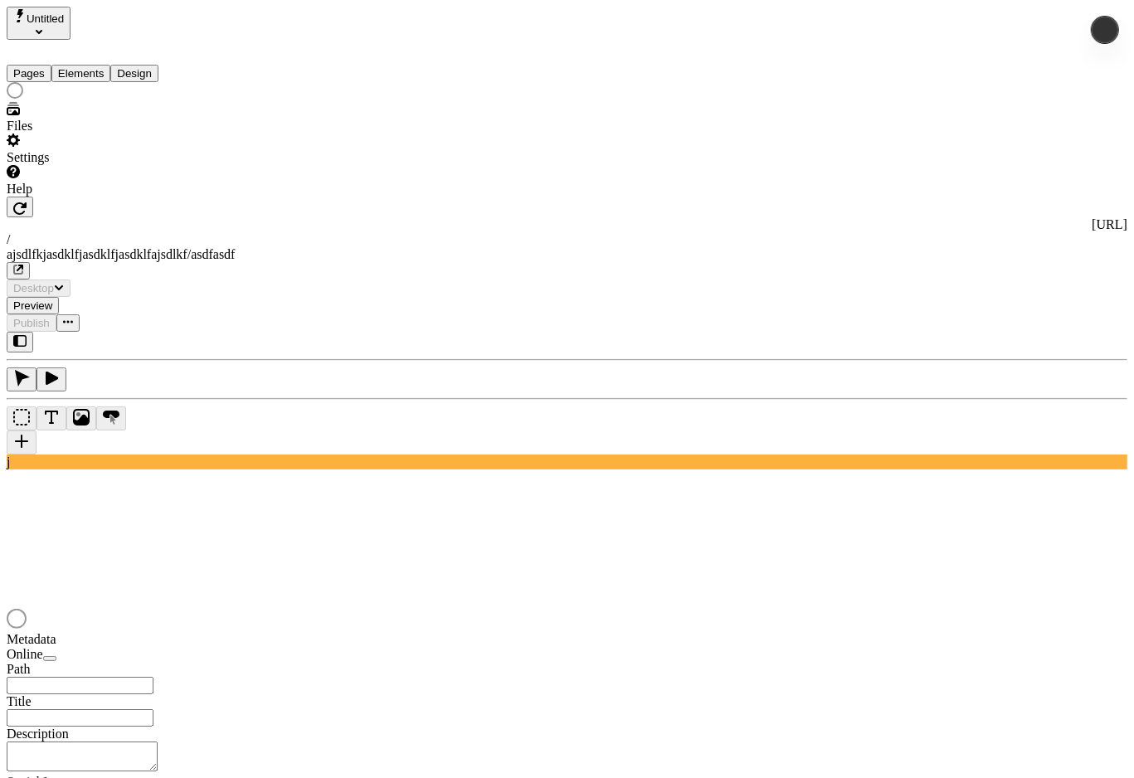
type input "/ajsdlfkjasdklfjasdklfjasdklfajsdlkf/asdfasdf"
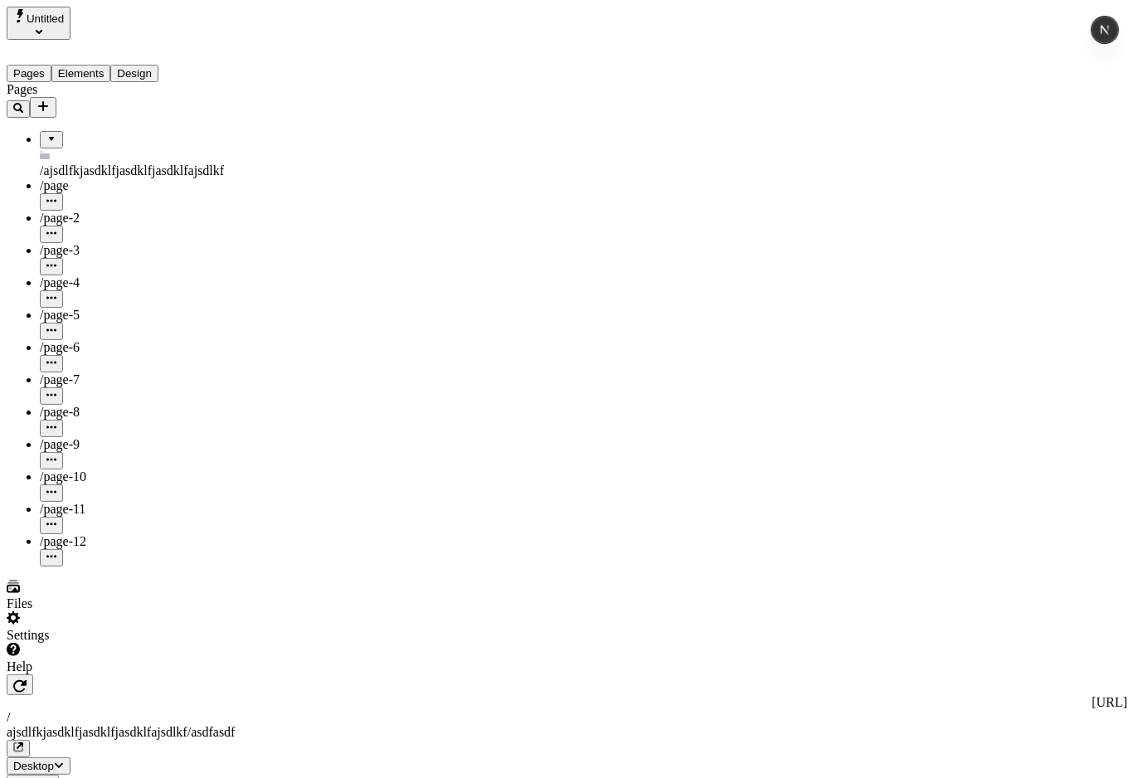
click at [154, 65] on button "Design" at bounding box center [134, 73] width 48 height 17
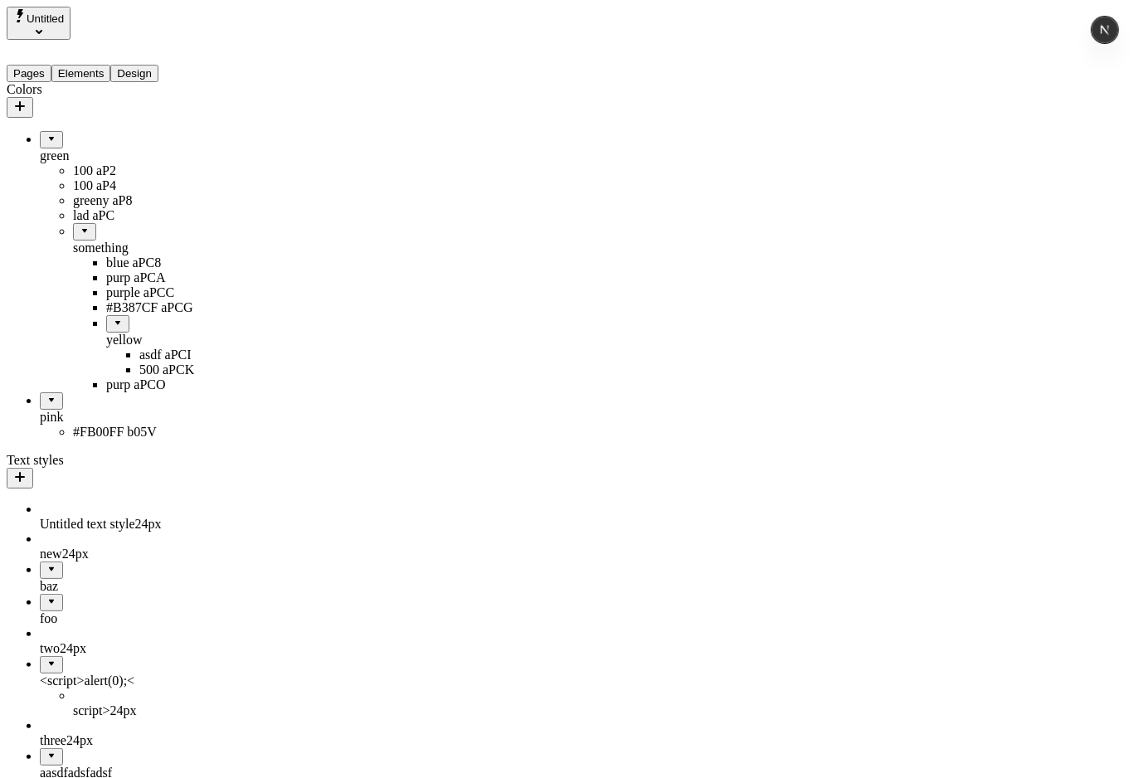
drag, startPoint x: 85, startPoint y: 299, endPoint x: 90, endPoint y: 289, distance: 10.8
drag, startPoint x: 66, startPoint y: 243, endPoint x: 75, endPoint y: 245, distance: 8.5
drag, startPoint x: 73, startPoint y: 268, endPoint x: 101, endPoint y: 270, distance: 28.3
drag, startPoint x: 79, startPoint y: 418, endPoint x: 62, endPoint y: 430, distance: 20.3
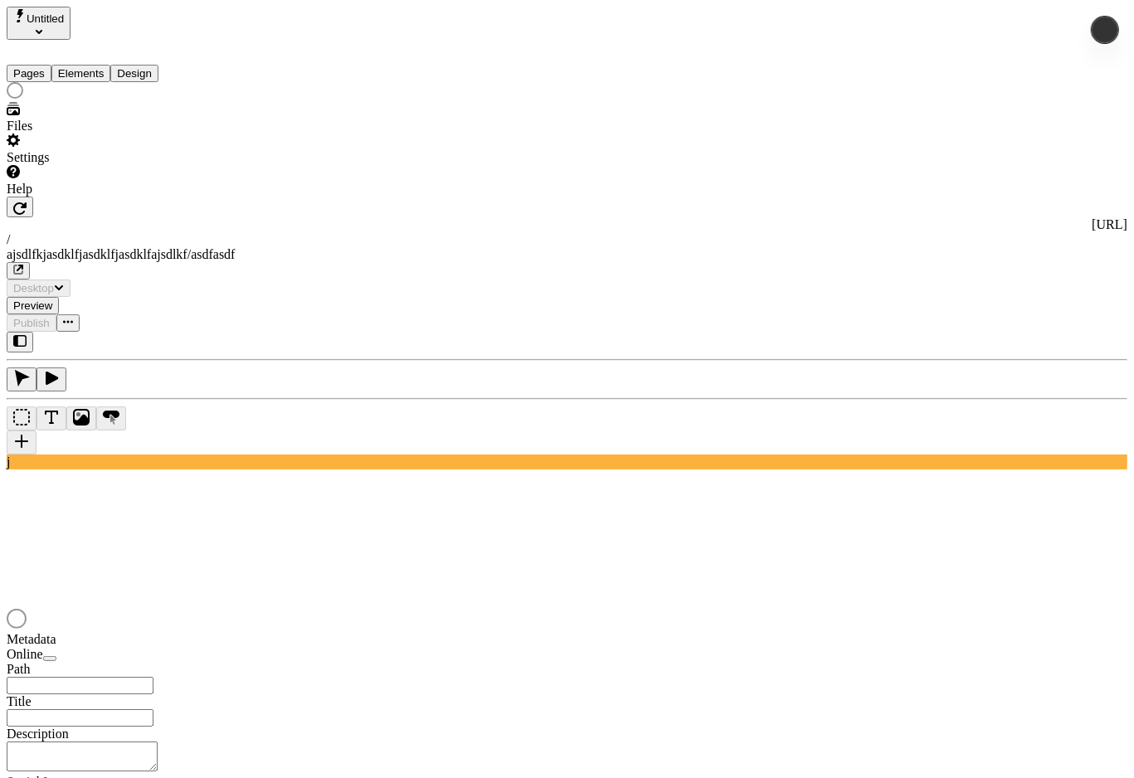
type input "/ajsdlfkjasdklfjasdklfjasdklfajsdlkf/asdfasdf"
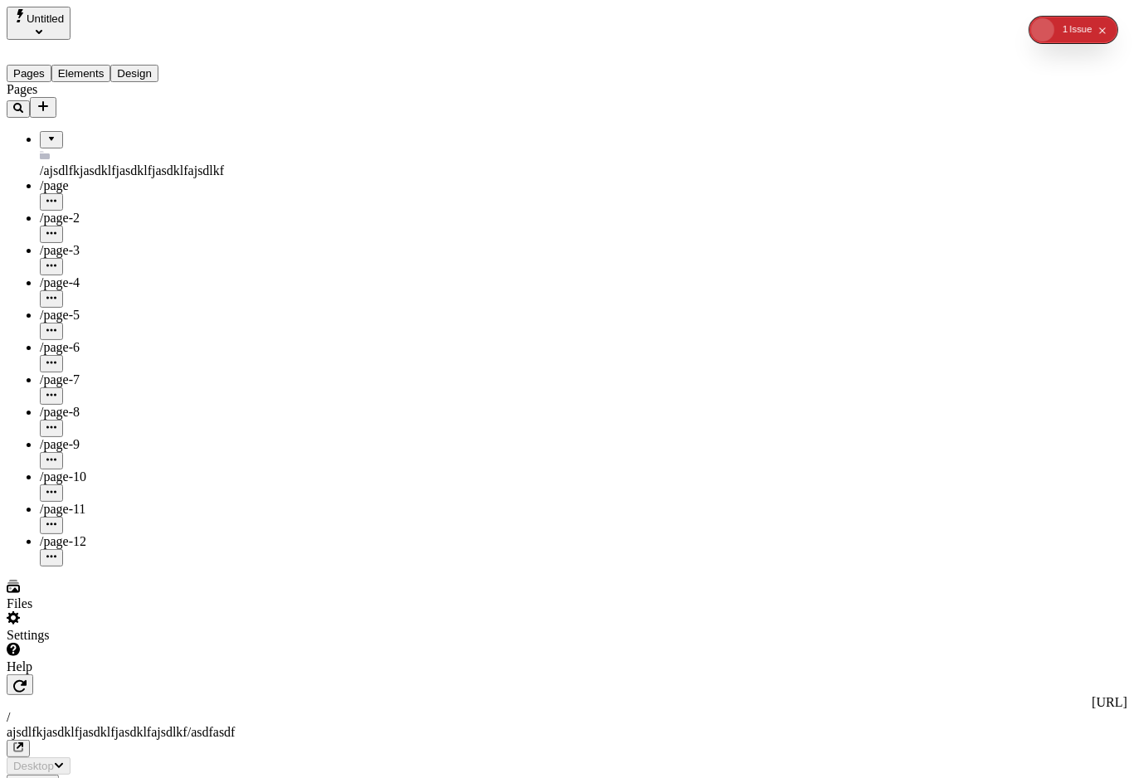
click at [158, 65] on button "Design" at bounding box center [134, 73] width 48 height 17
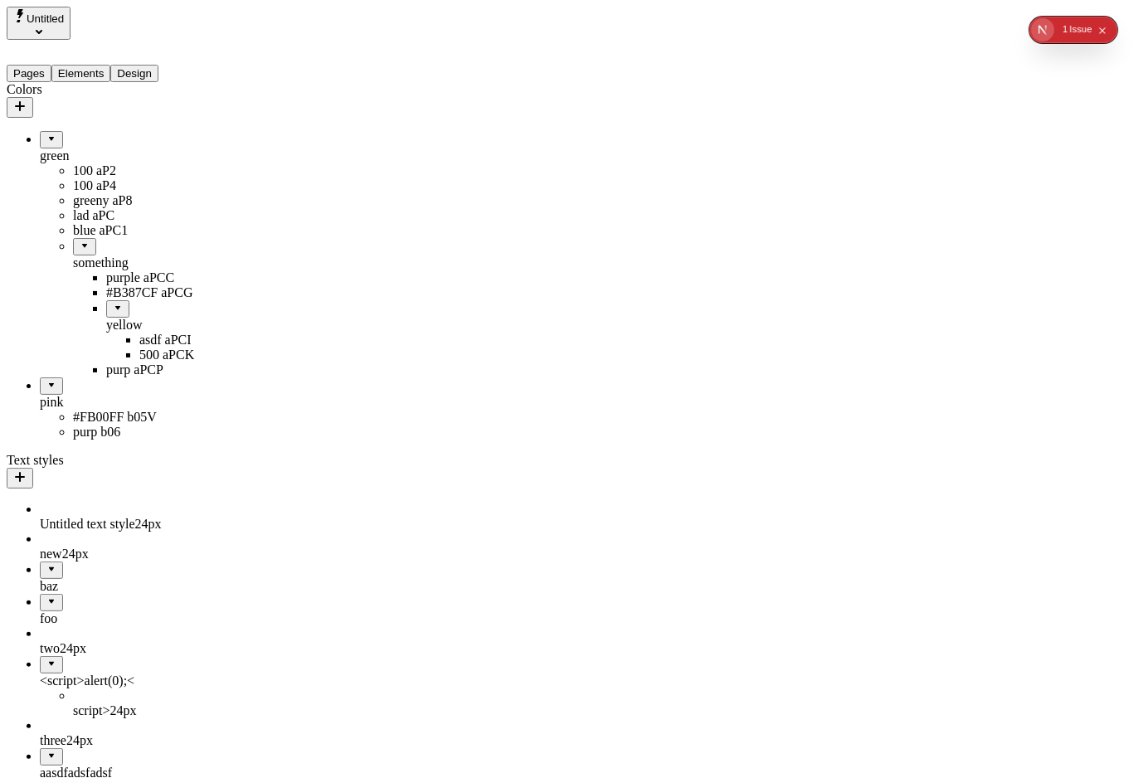
drag, startPoint x: 87, startPoint y: 471, endPoint x: 119, endPoint y: 258, distance: 215.6
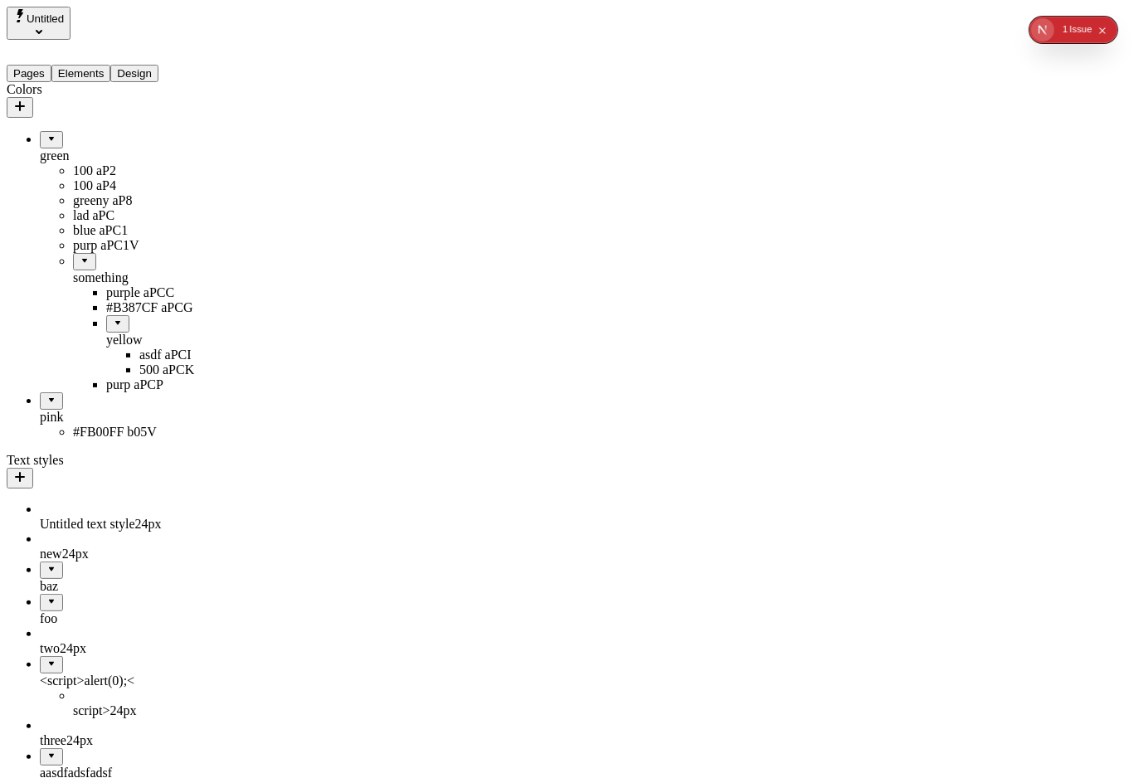
drag, startPoint x: 80, startPoint y: 269, endPoint x: 85, endPoint y: 296, distance: 28.0
drag, startPoint x: 110, startPoint y: 414, endPoint x: 90, endPoint y: 267, distance: 148.3
drag, startPoint x: 115, startPoint y: 411, endPoint x: 68, endPoint y: 266, distance: 151.9
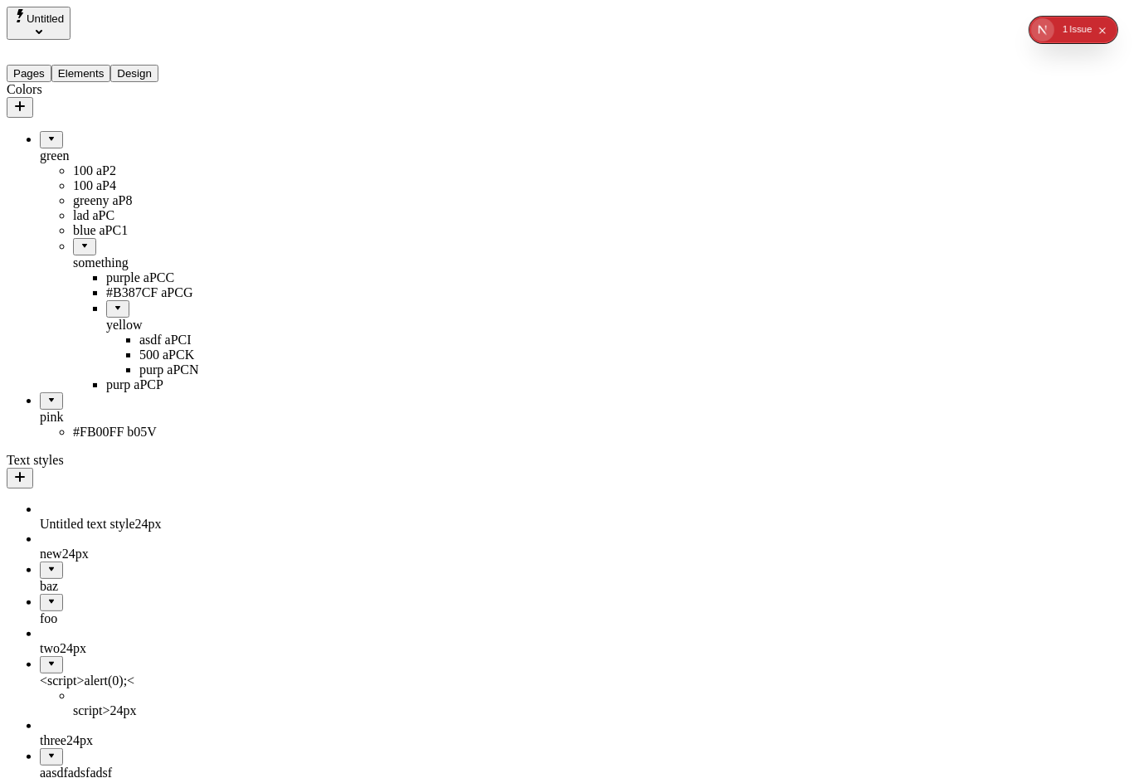
drag, startPoint x: 92, startPoint y: 423, endPoint x: 85, endPoint y: 267, distance: 156.2
drag, startPoint x: 105, startPoint y: 422, endPoint x: 128, endPoint y: 459, distance: 42.8
drag, startPoint x: 100, startPoint y: 436, endPoint x: 117, endPoint y: 442, distance: 17.9
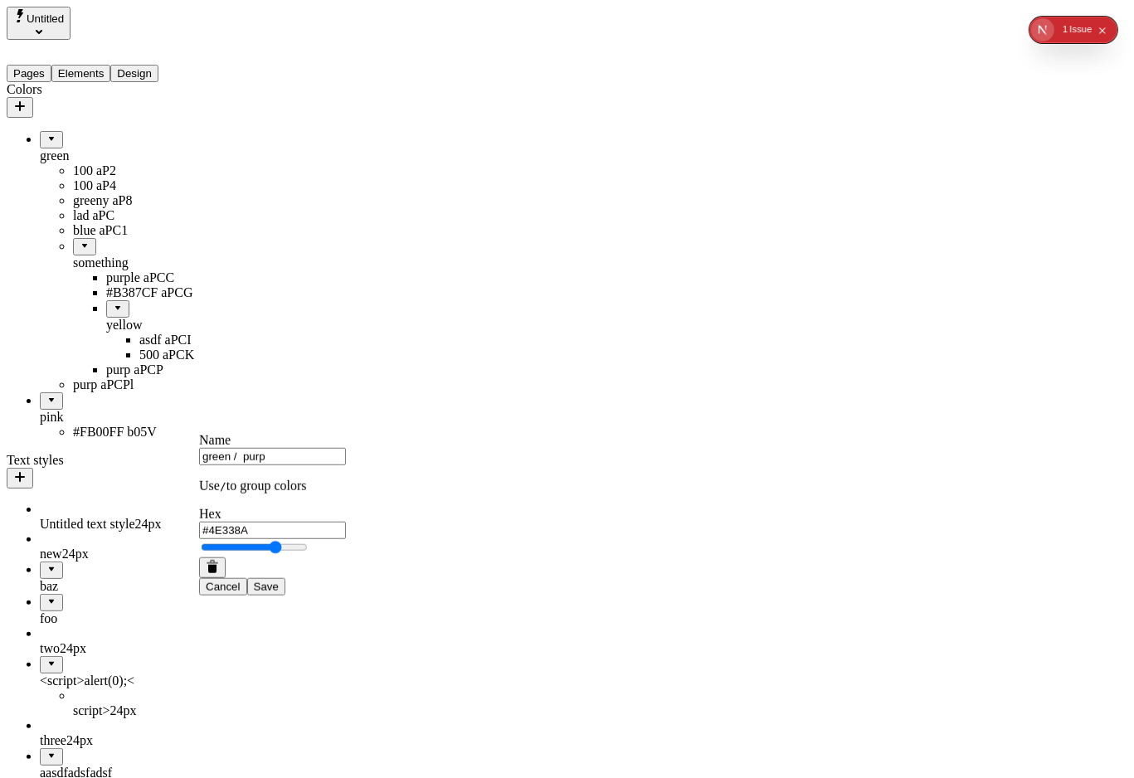
drag, startPoint x: 82, startPoint y: 448, endPoint x: 114, endPoint y: 435, distance: 34.2
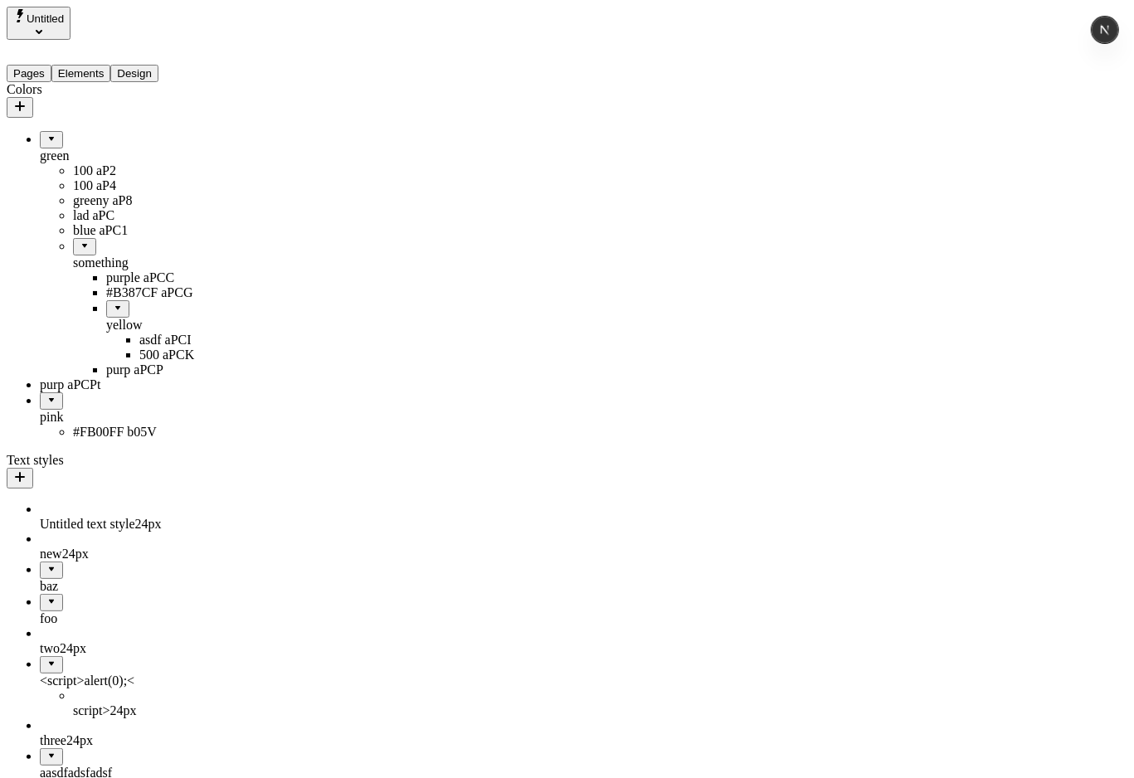
drag, startPoint x: 64, startPoint y: 266, endPoint x: 84, endPoint y: 265, distance: 20.0
drag, startPoint x: 71, startPoint y: 276, endPoint x: 84, endPoint y: 280, distance: 13.7
drag, startPoint x: 66, startPoint y: 270, endPoint x: 110, endPoint y: 266, distance: 45.0
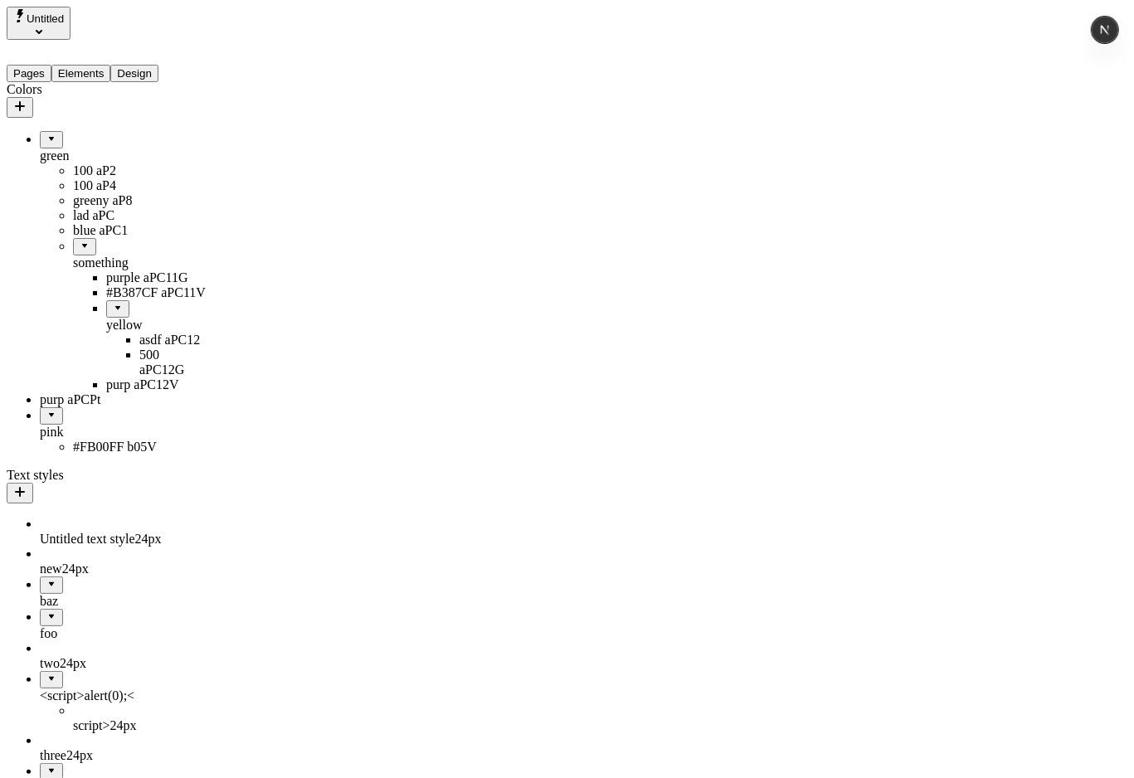
drag, startPoint x: 67, startPoint y: 272, endPoint x: 78, endPoint y: 270, distance: 11.1
drag, startPoint x: 68, startPoint y: 274, endPoint x: 80, endPoint y: 270, distance: 12.3
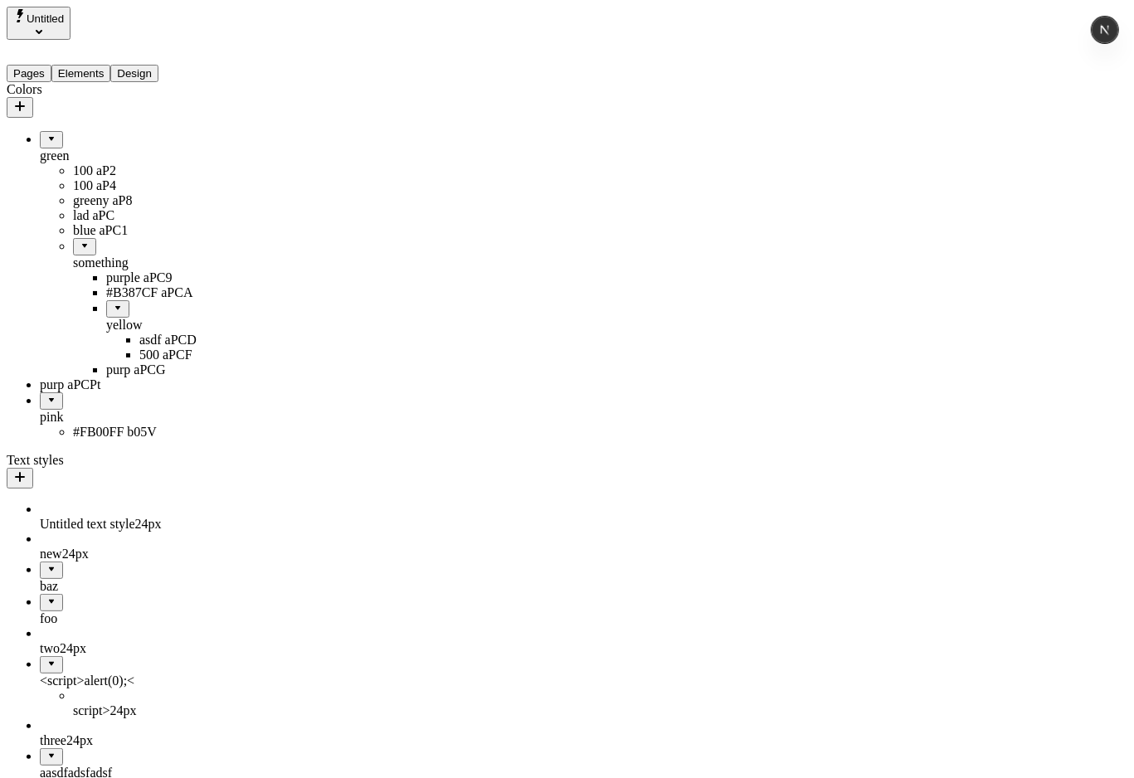
drag, startPoint x: 71, startPoint y: 297, endPoint x: 105, endPoint y: 285, distance: 35.2
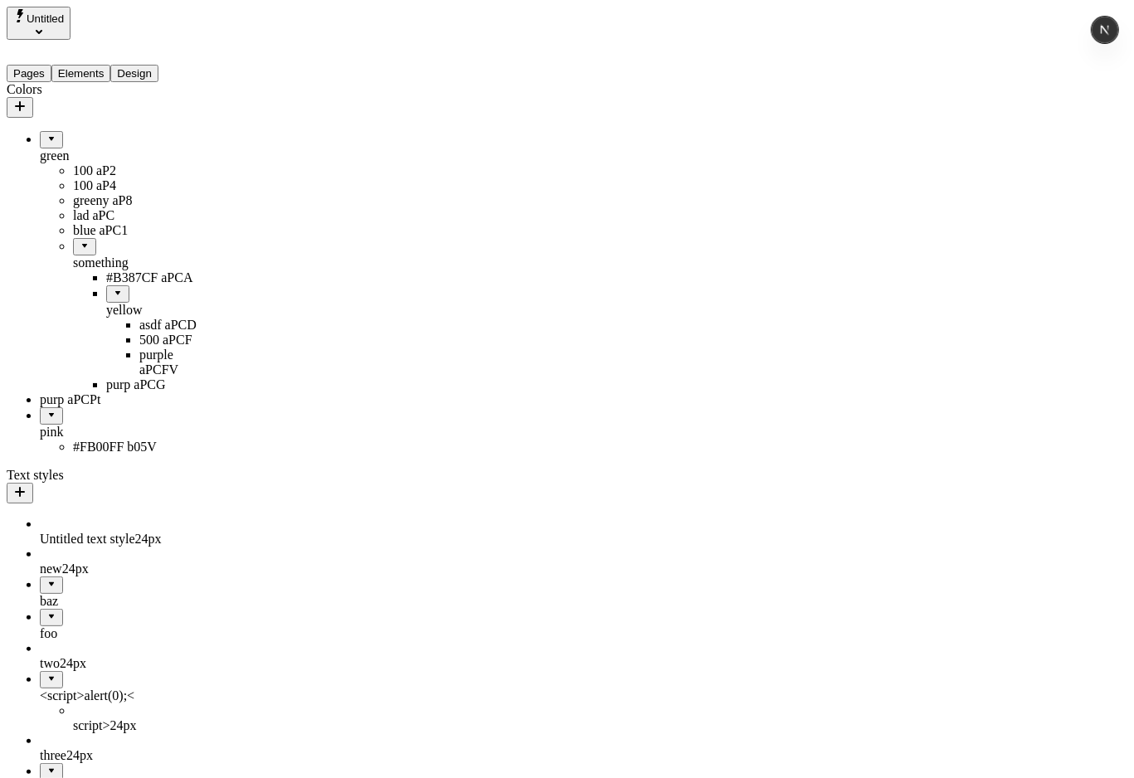
drag, startPoint x: 108, startPoint y: 347, endPoint x: 102, endPoint y: 273, distance: 74.1
drag, startPoint x: 119, startPoint y: 394, endPoint x: 81, endPoint y: 295, distance: 106.6
drag, startPoint x: 66, startPoint y: 324, endPoint x: 126, endPoint y: 407, distance: 102.3
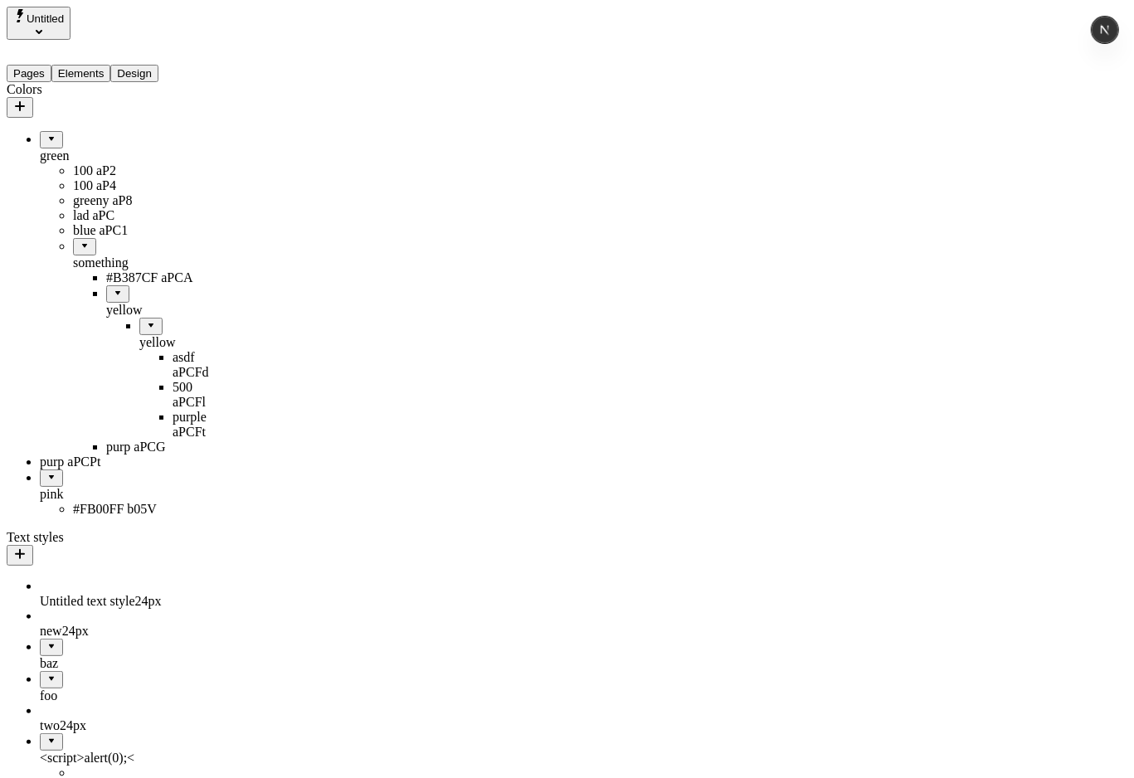
drag, startPoint x: 114, startPoint y: 377, endPoint x: 100, endPoint y: 436, distance: 60.6
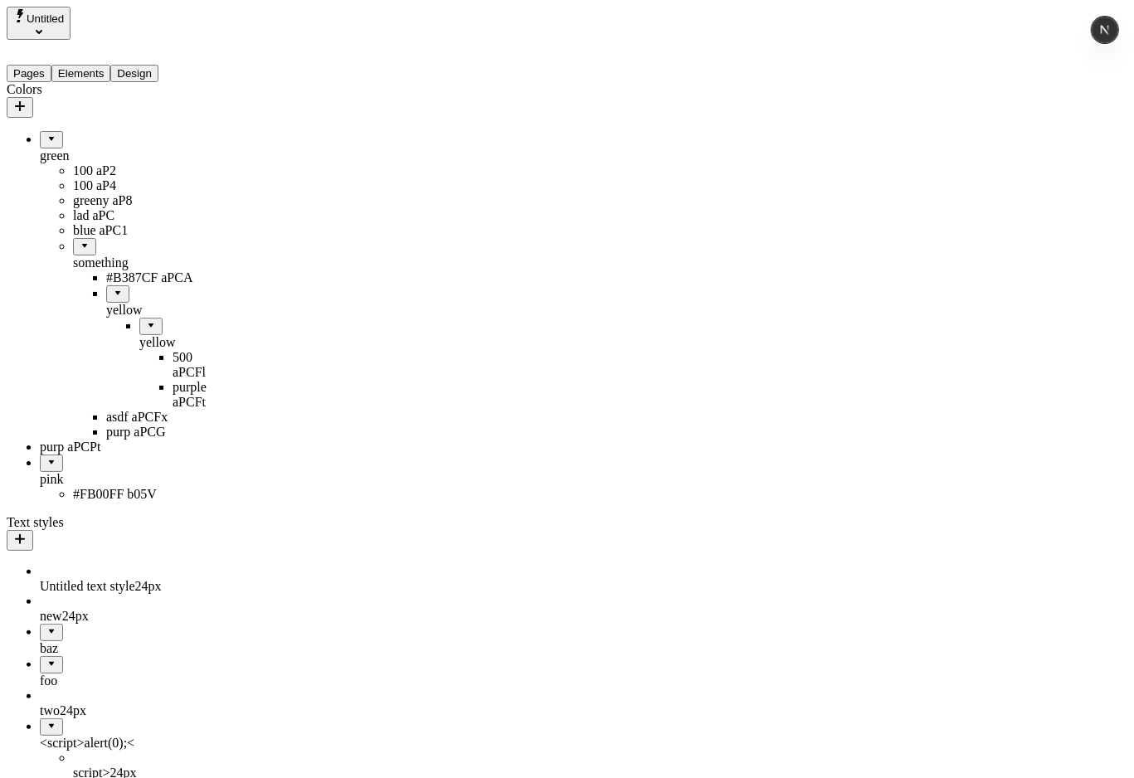
drag, startPoint x: 115, startPoint y: 369, endPoint x: 125, endPoint y: 413, distance: 45.3
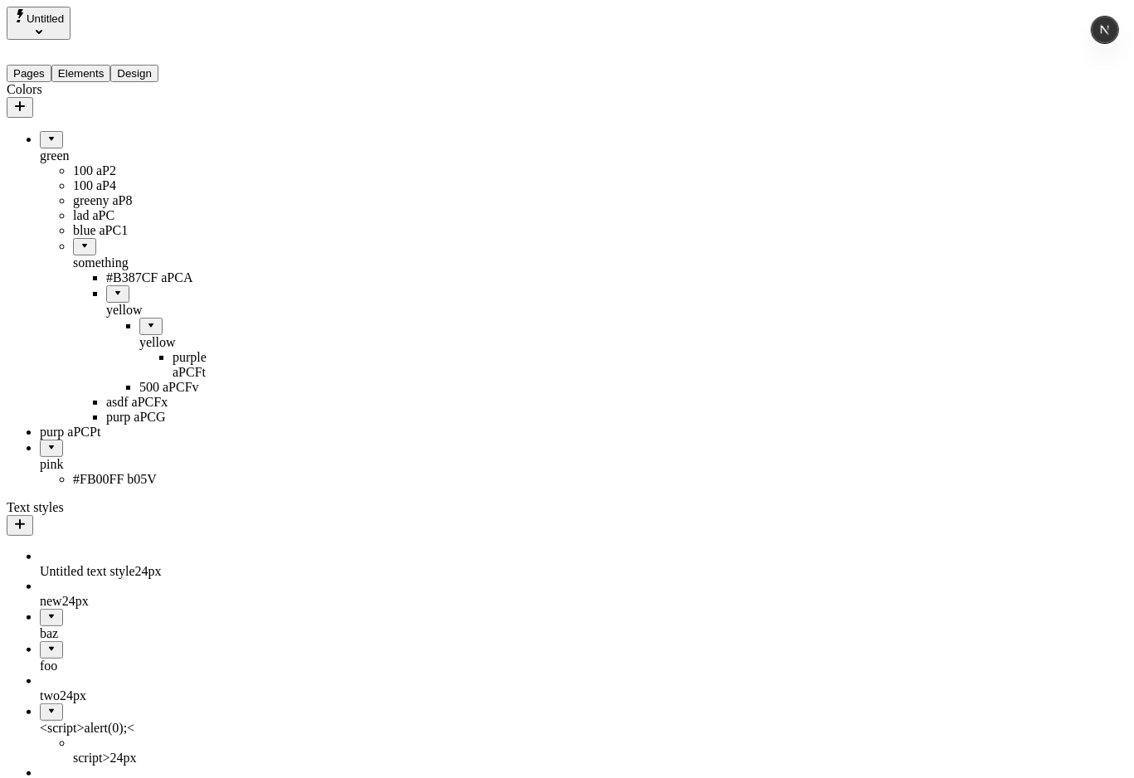
drag, startPoint x: 104, startPoint y: 365, endPoint x: 144, endPoint y: 383, distance: 43.8
drag, startPoint x: 105, startPoint y: 366, endPoint x: 95, endPoint y: 379, distance: 16.1
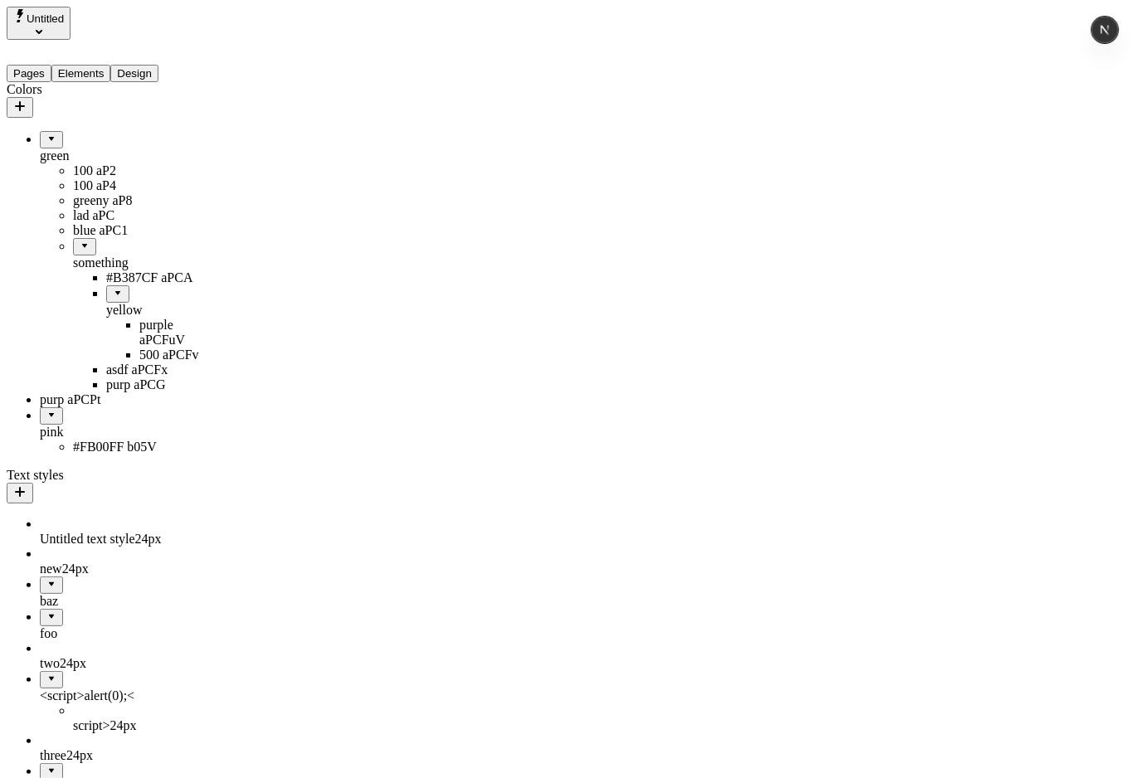
drag, startPoint x: 74, startPoint y: 392, endPoint x: 144, endPoint y: 380, distance: 70.7
drag, startPoint x: 76, startPoint y: 328, endPoint x: 116, endPoint y: 285, distance: 58.7
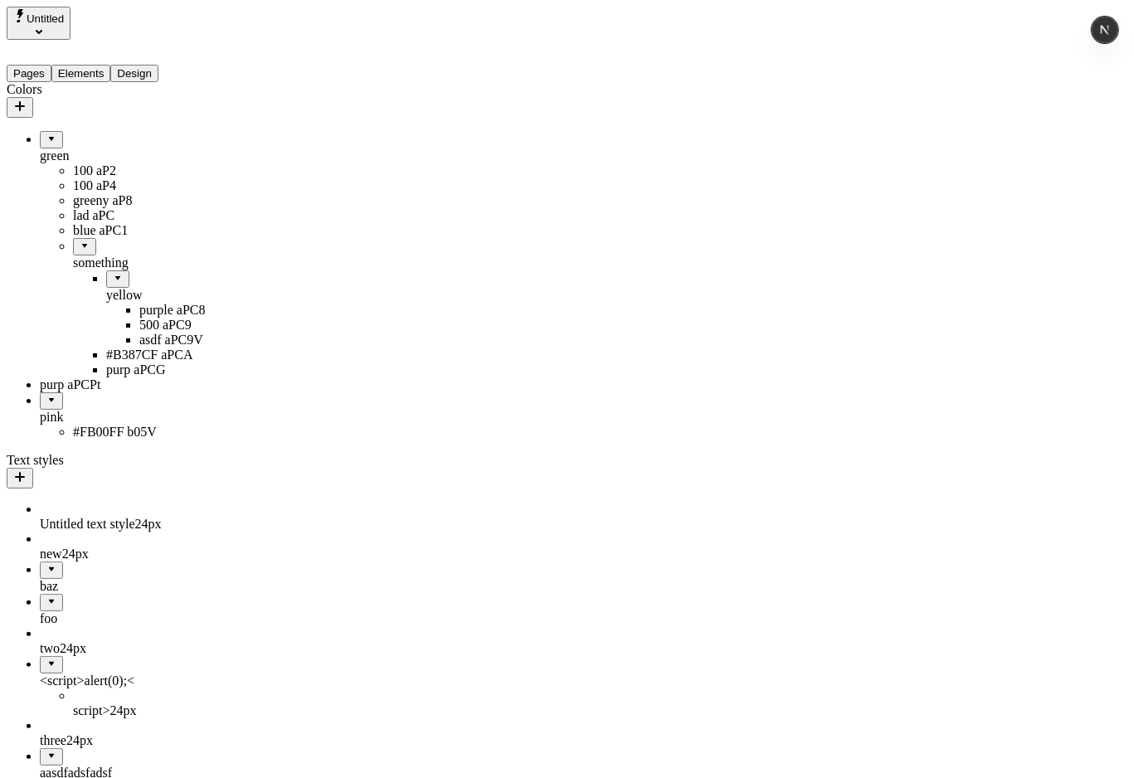
drag, startPoint x: 67, startPoint y: 300, endPoint x: 93, endPoint y: 301, distance: 25.8
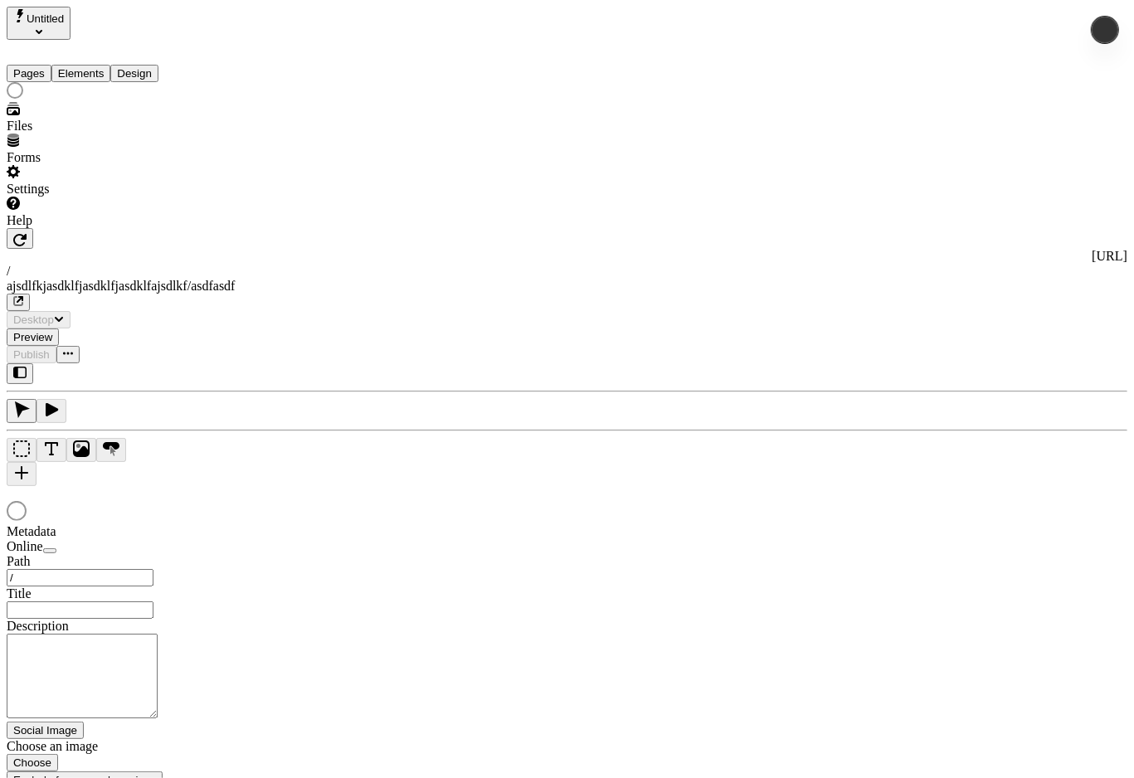
type input "/ajsdlfkjasdklfjasdklfjasdklfajsdlkf/asdfasdf"
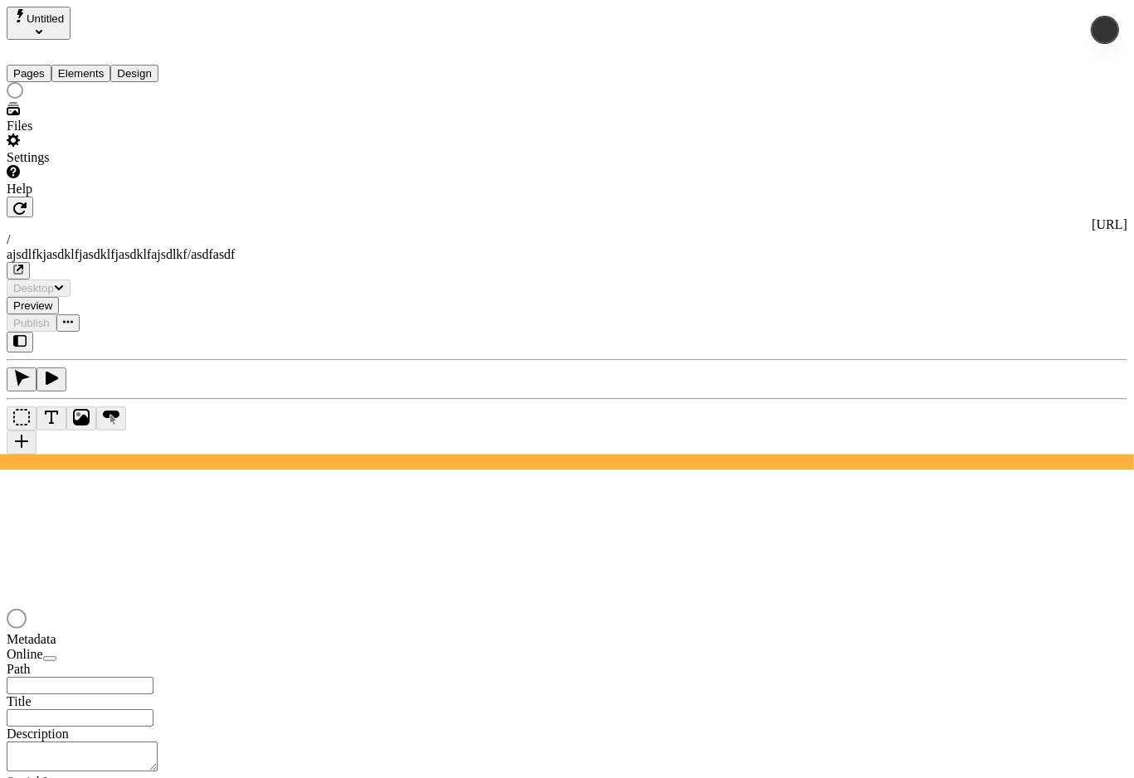
type input "/ajsdlfkjasdklfjasdklfjasdklfajsdlkf/asdfasdf"
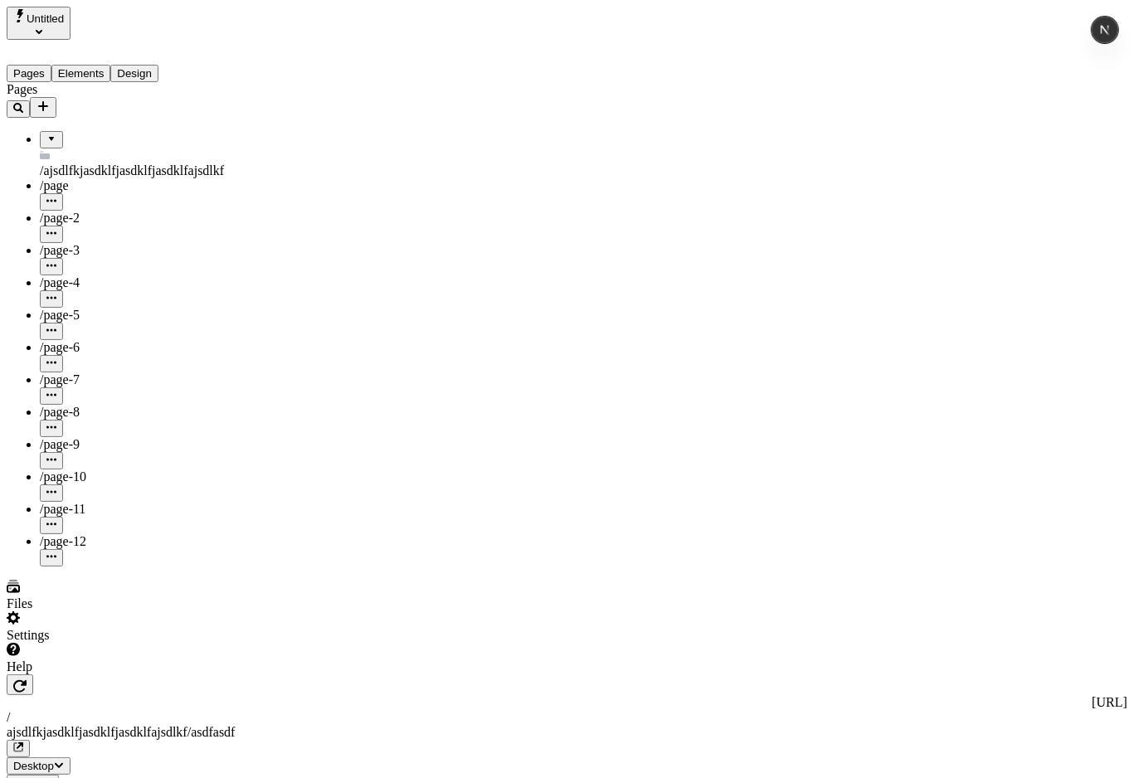
click at [154, 65] on button "Design" at bounding box center [134, 73] width 48 height 17
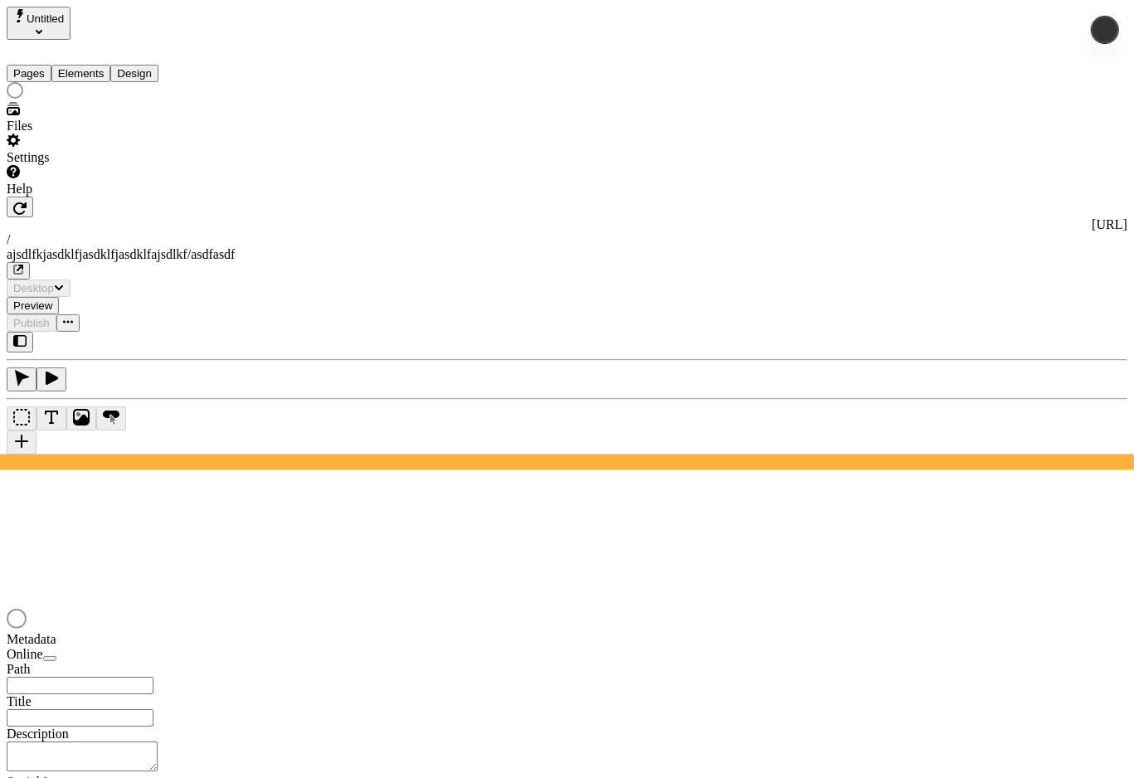
type input "/ajsdlfkjasdklfjasdklfjasdklfajsdlkf/asdfasdf"
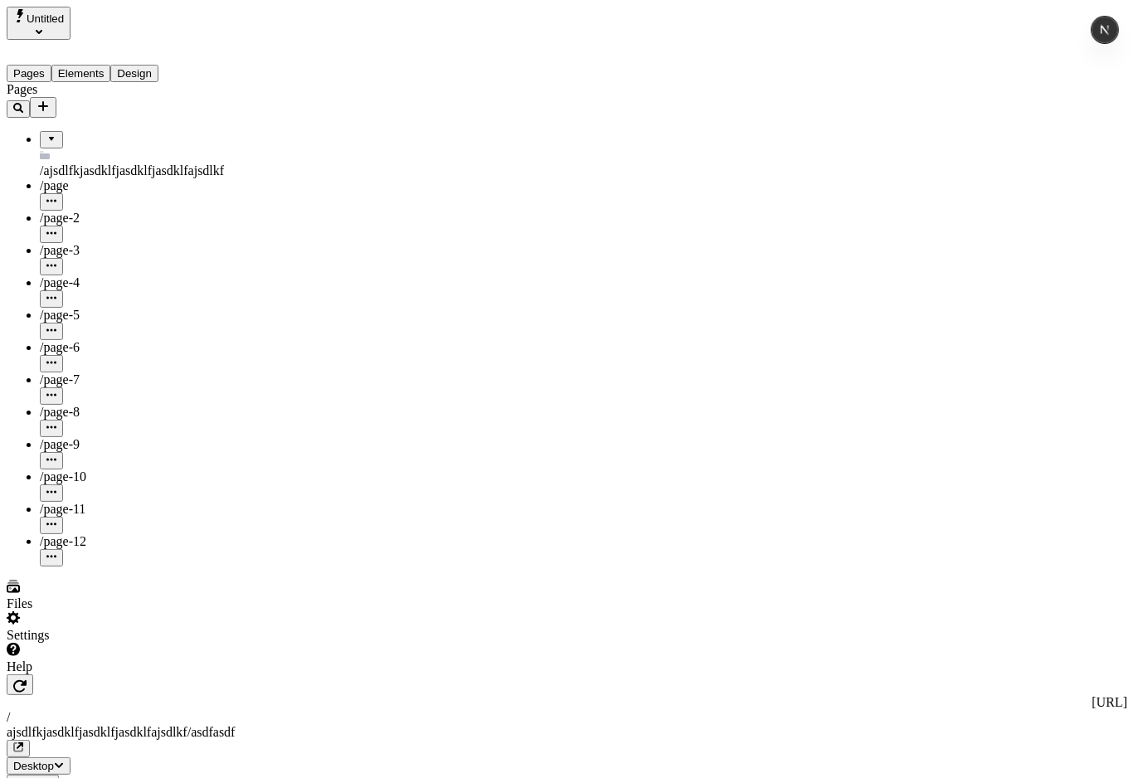
click at [158, 65] on button "Design" at bounding box center [134, 73] width 48 height 17
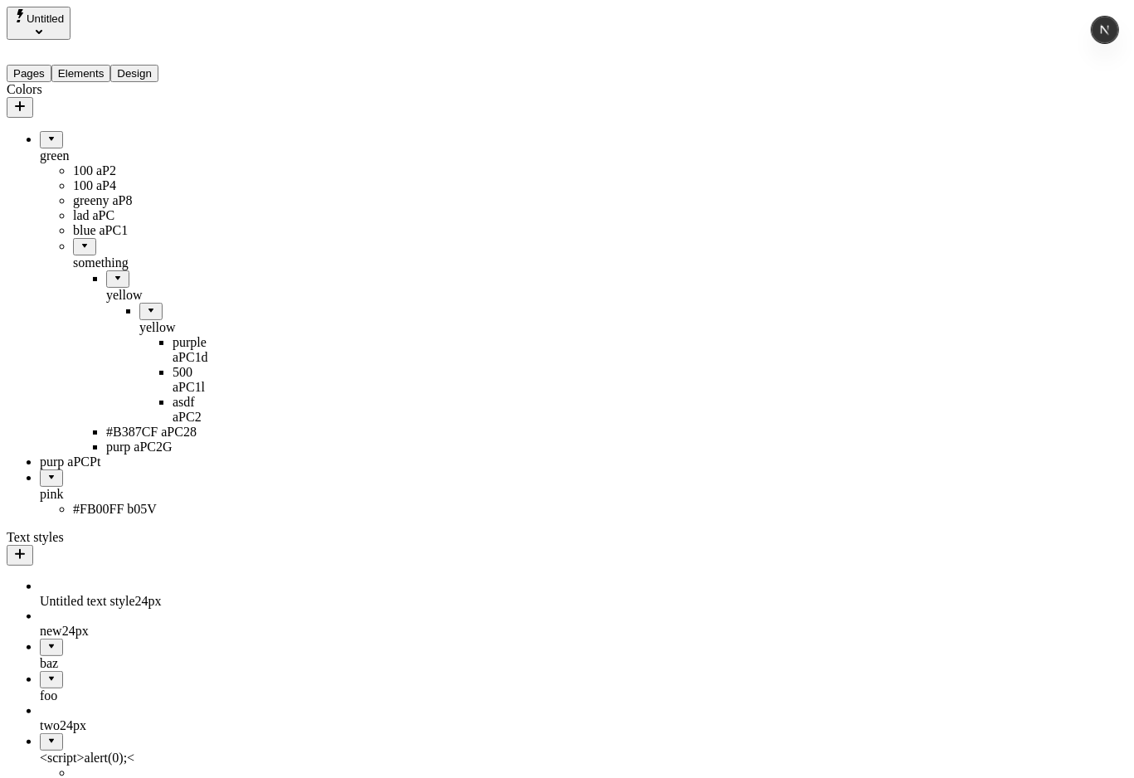
drag, startPoint x: 76, startPoint y: 275, endPoint x: 100, endPoint y: 271, distance: 24.4
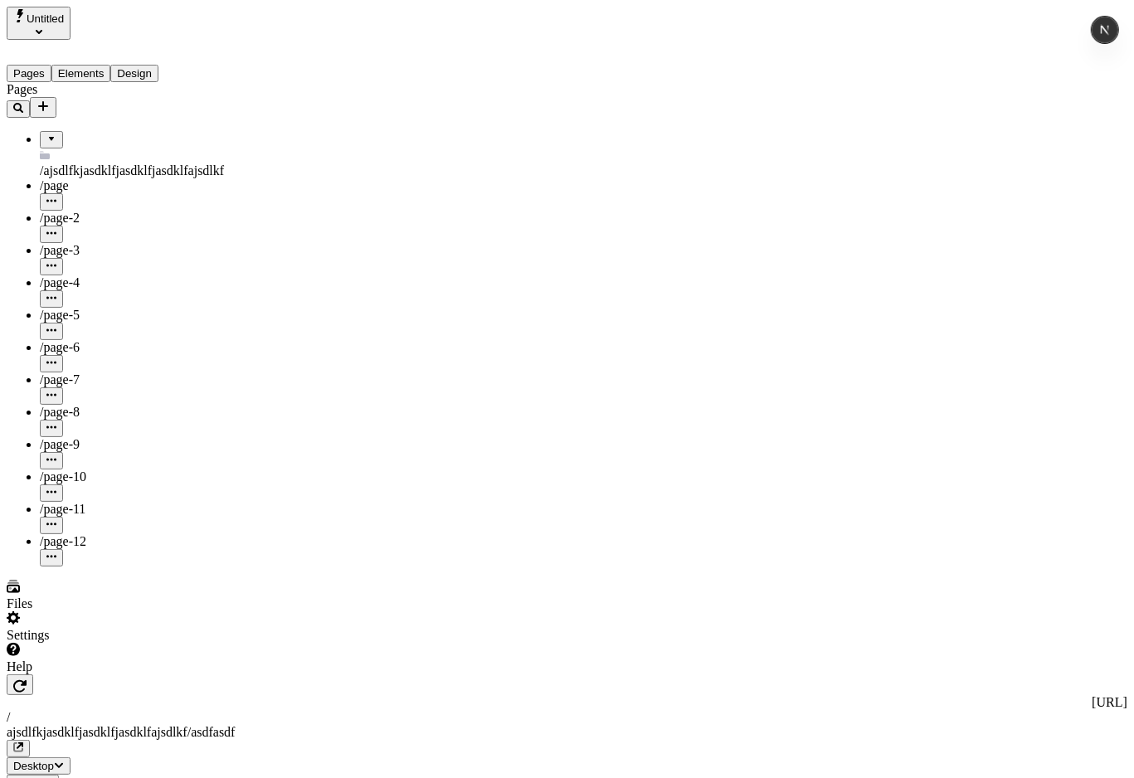
click at [152, 65] on button "Design" at bounding box center [134, 73] width 48 height 17
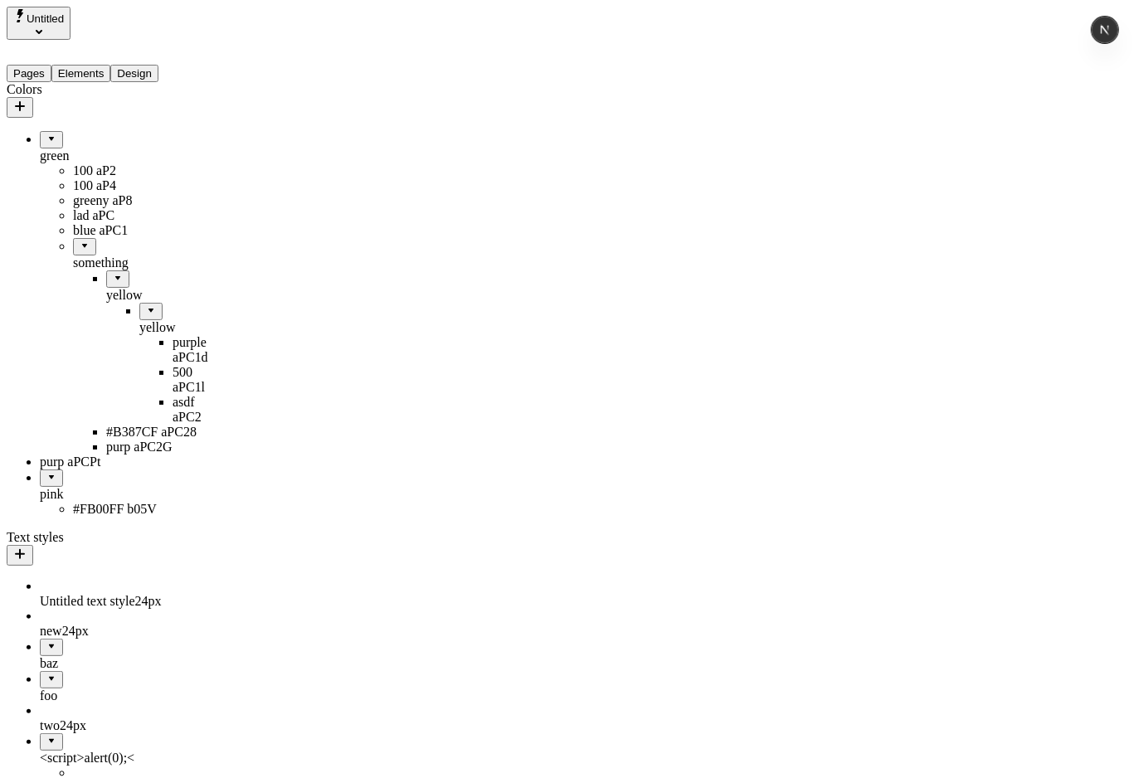
drag, startPoint x: 56, startPoint y: 271, endPoint x: 85, endPoint y: 268, distance: 28.4
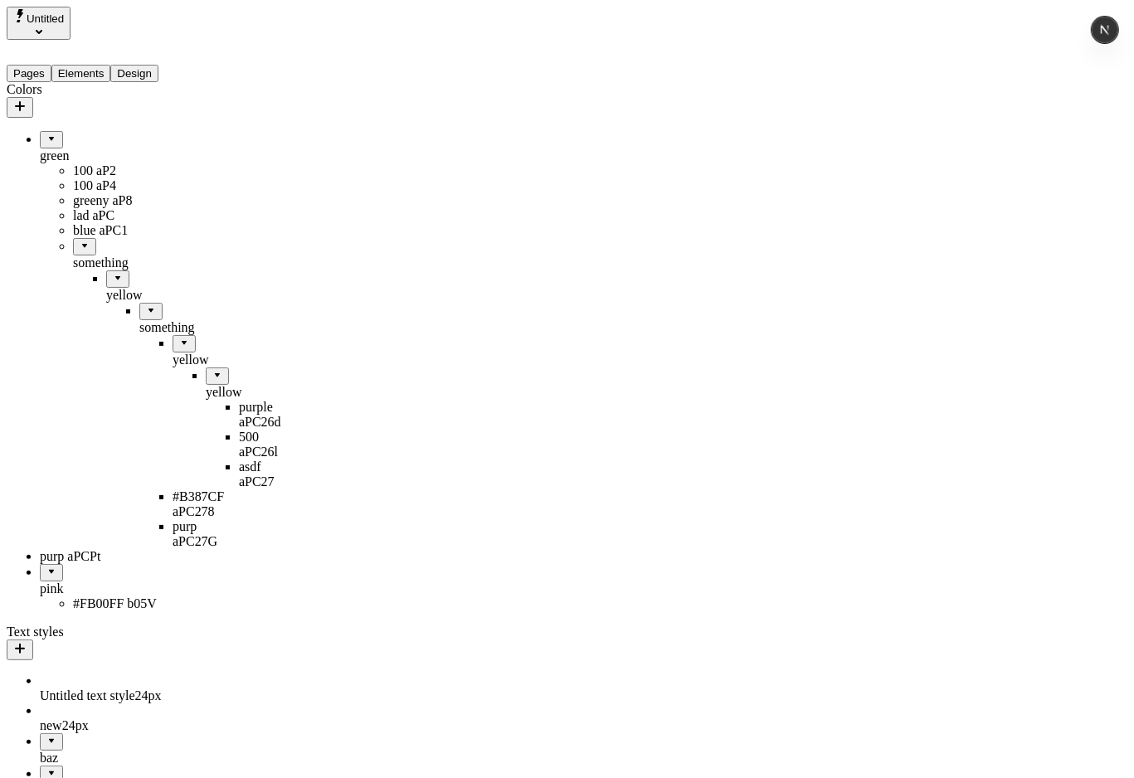
drag, startPoint x: 95, startPoint y: 271, endPoint x: 78, endPoint y: 268, distance: 17.7
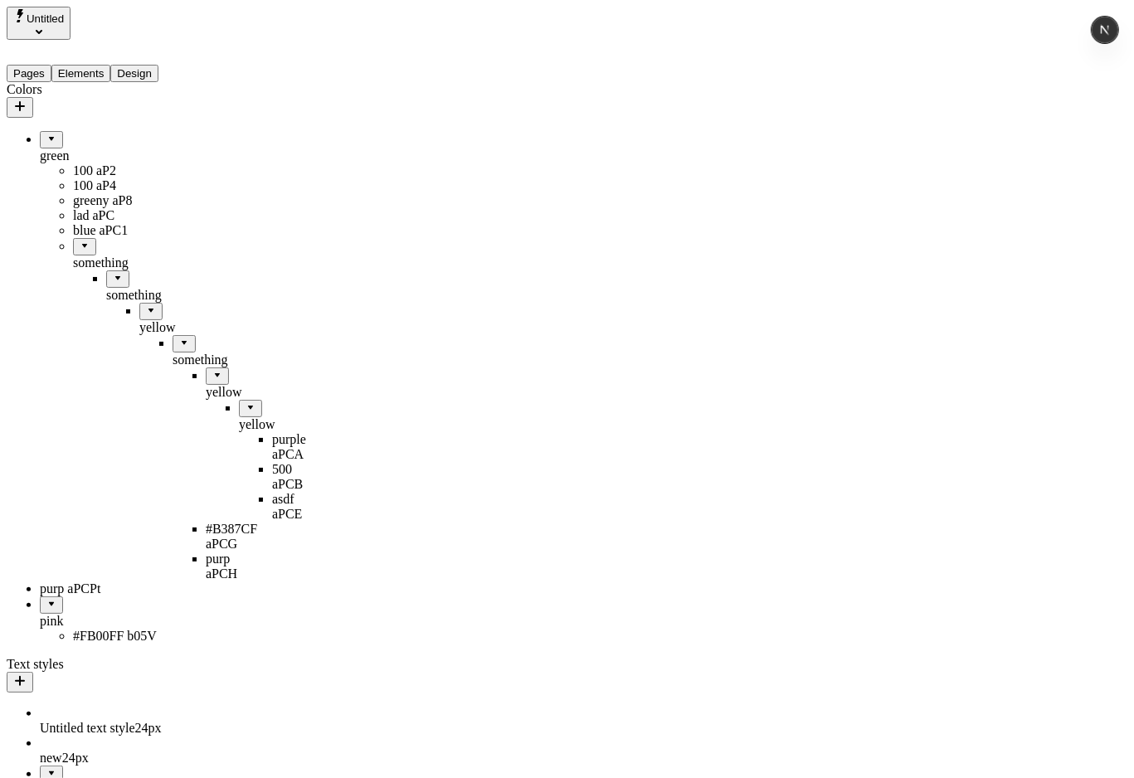
drag, startPoint x: 108, startPoint y: 344, endPoint x: 119, endPoint y: 290, distance: 55.2
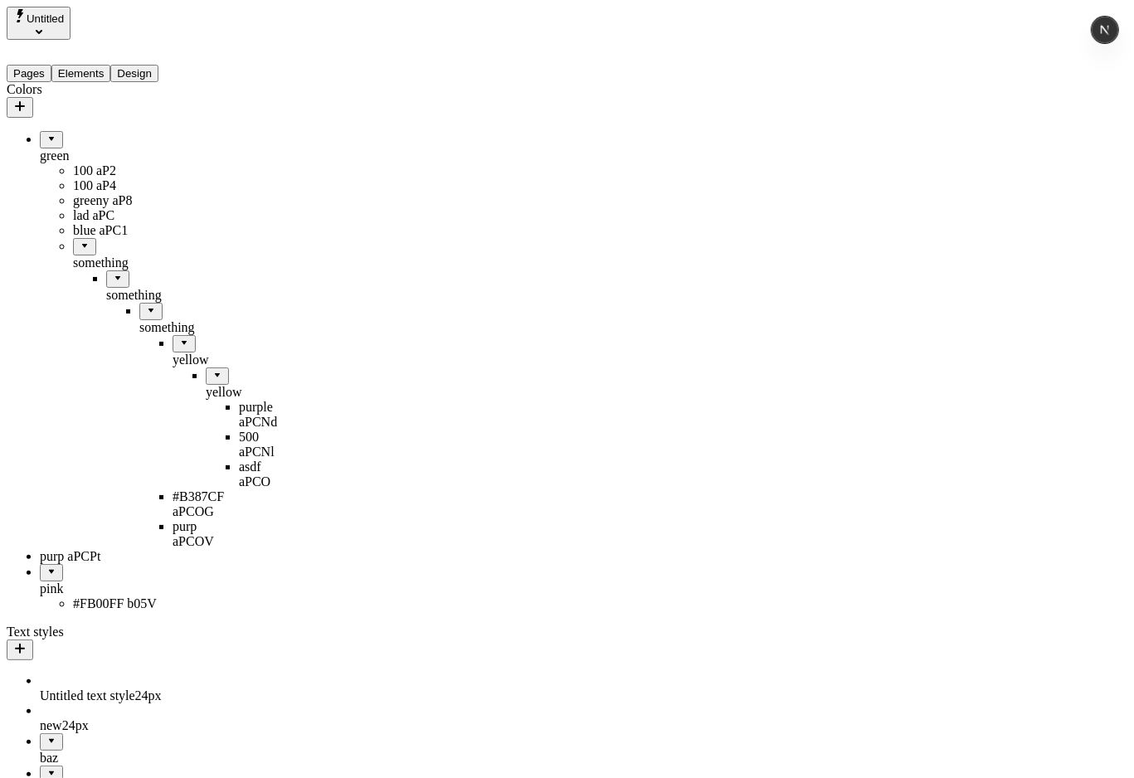
drag, startPoint x: 93, startPoint y: 312, endPoint x: 35, endPoint y: 129, distance: 191.6
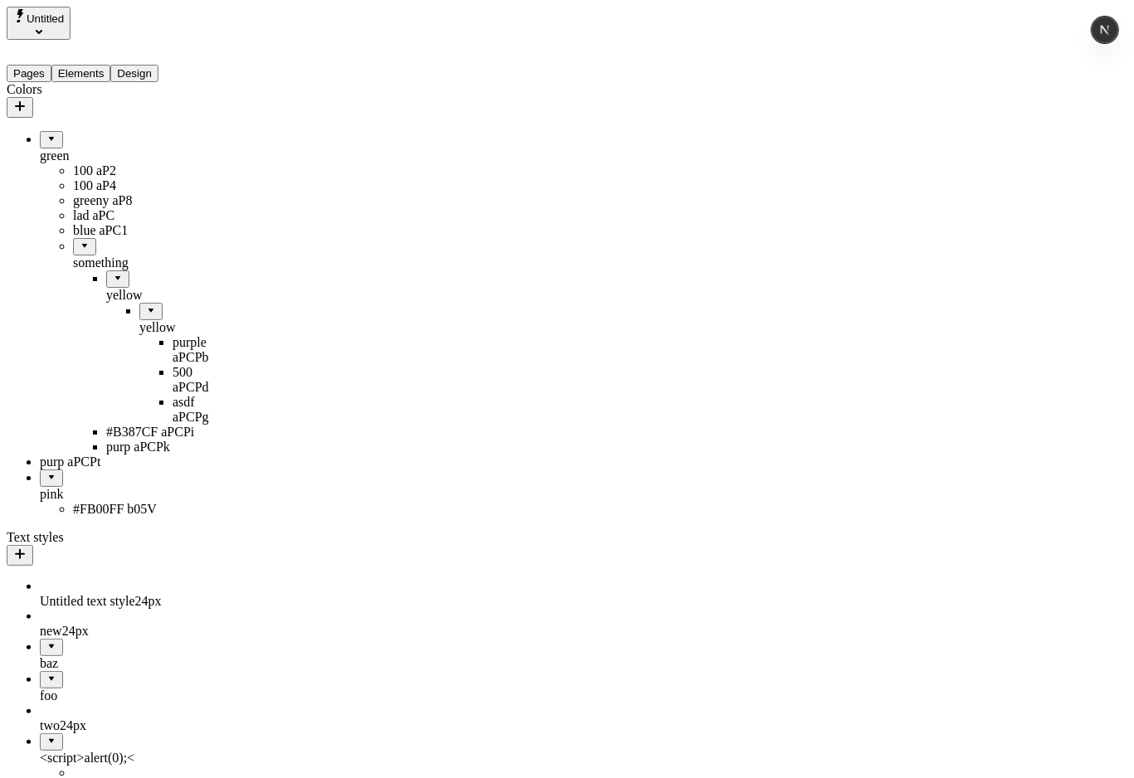
drag, startPoint x: 74, startPoint y: 299, endPoint x: 58, endPoint y: 117, distance: 182.4
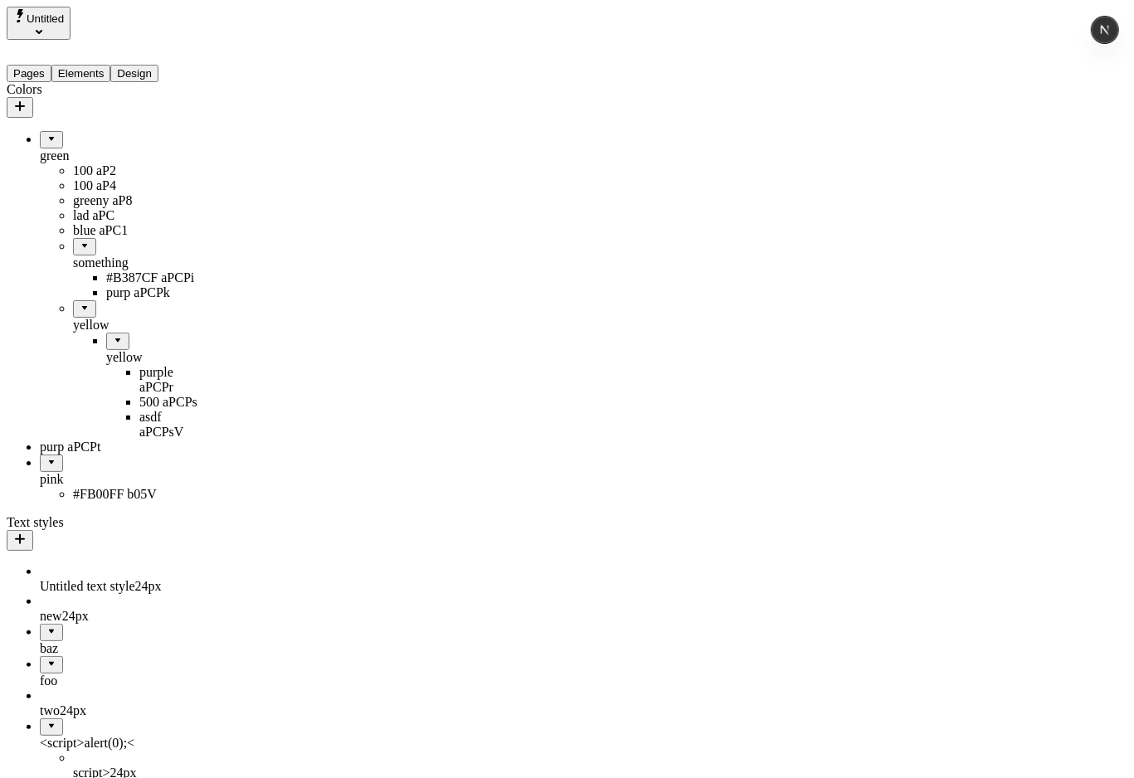
drag, startPoint x: 57, startPoint y: 273, endPoint x: 83, endPoint y: 264, distance: 27.3
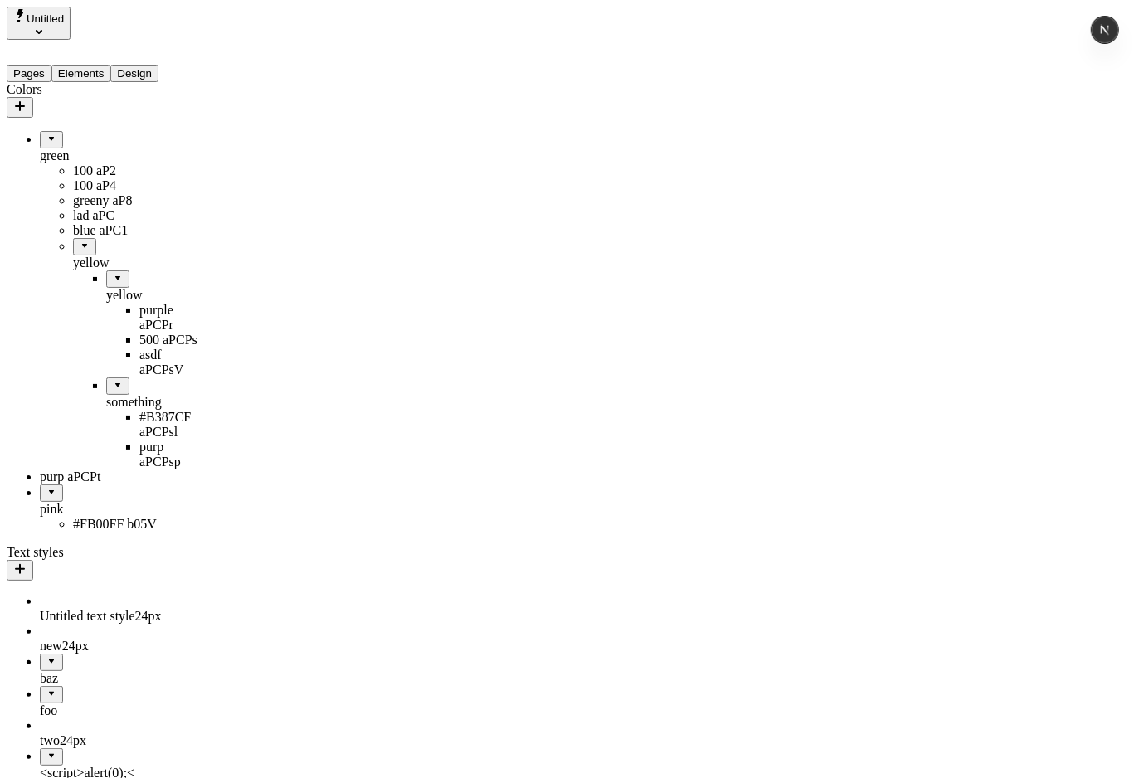
drag, startPoint x: 99, startPoint y: 356, endPoint x: 72, endPoint y: 256, distance: 103.9
drag, startPoint x: 79, startPoint y: 384, endPoint x: 76, endPoint y: 144, distance: 240.7
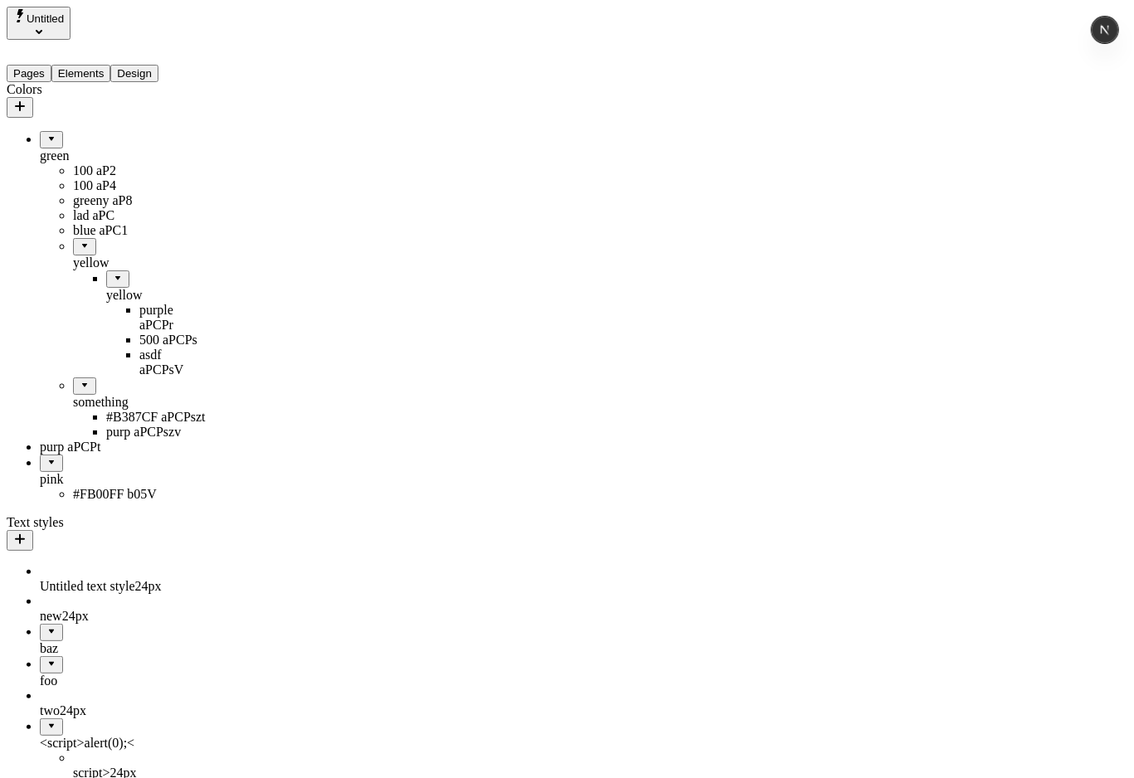
drag, startPoint x: 55, startPoint y: 266, endPoint x: 46, endPoint y: 267, distance: 9.2
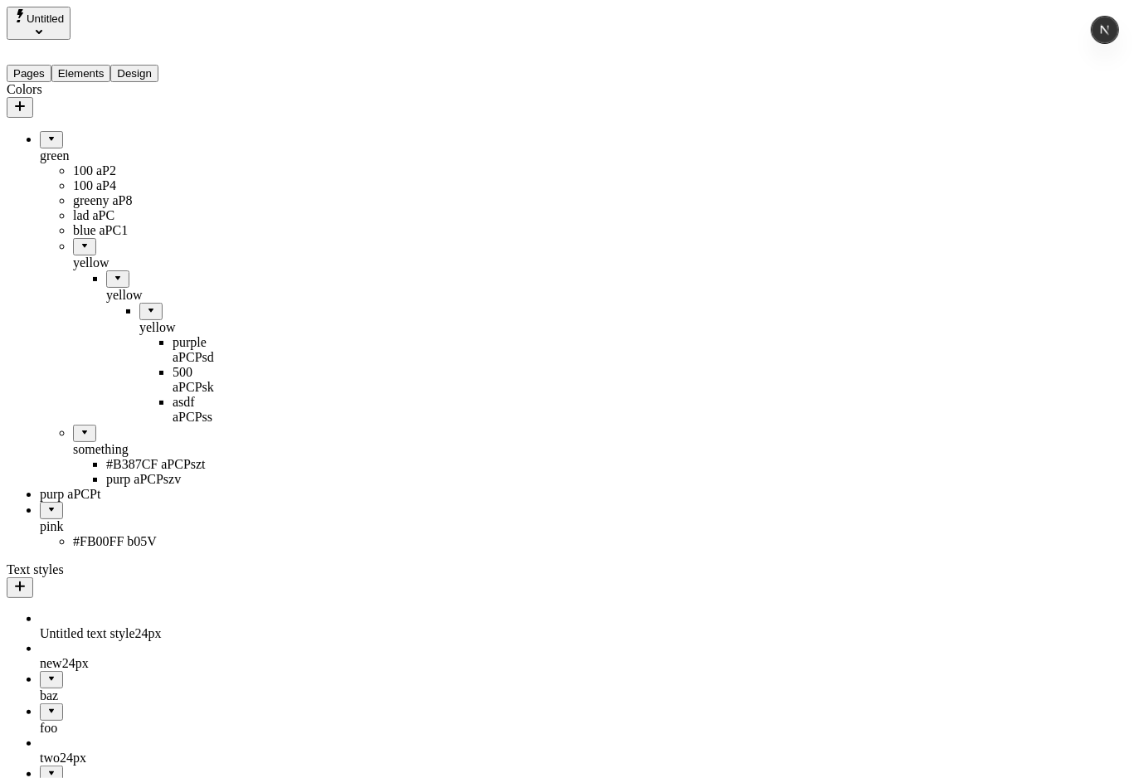
drag, startPoint x: 106, startPoint y: 305, endPoint x: 117, endPoint y: 428, distance: 123.3
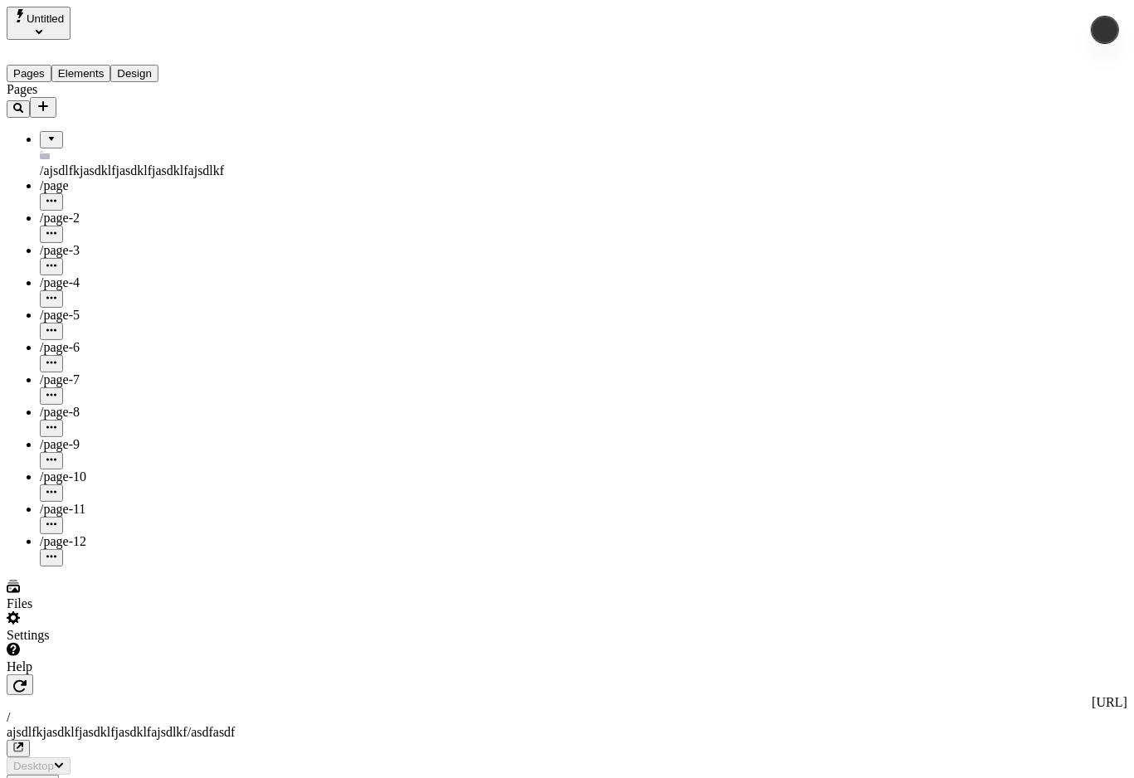
type input "/ajsdlfkjasdklfjasdklfjasdklfajsdlkf/asdfasdf"
click at [149, 65] on button "Design" at bounding box center [134, 73] width 48 height 17
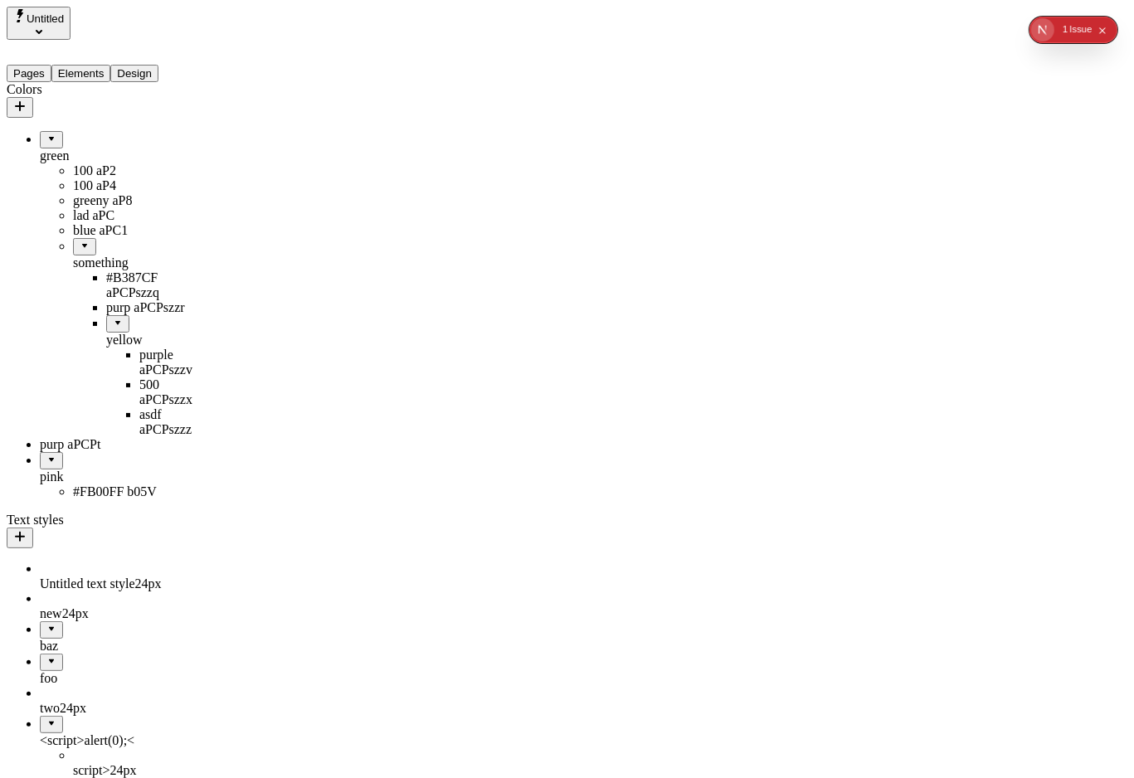
drag, startPoint x: 72, startPoint y: 267, endPoint x: 96, endPoint y: 272, distance: 24.6
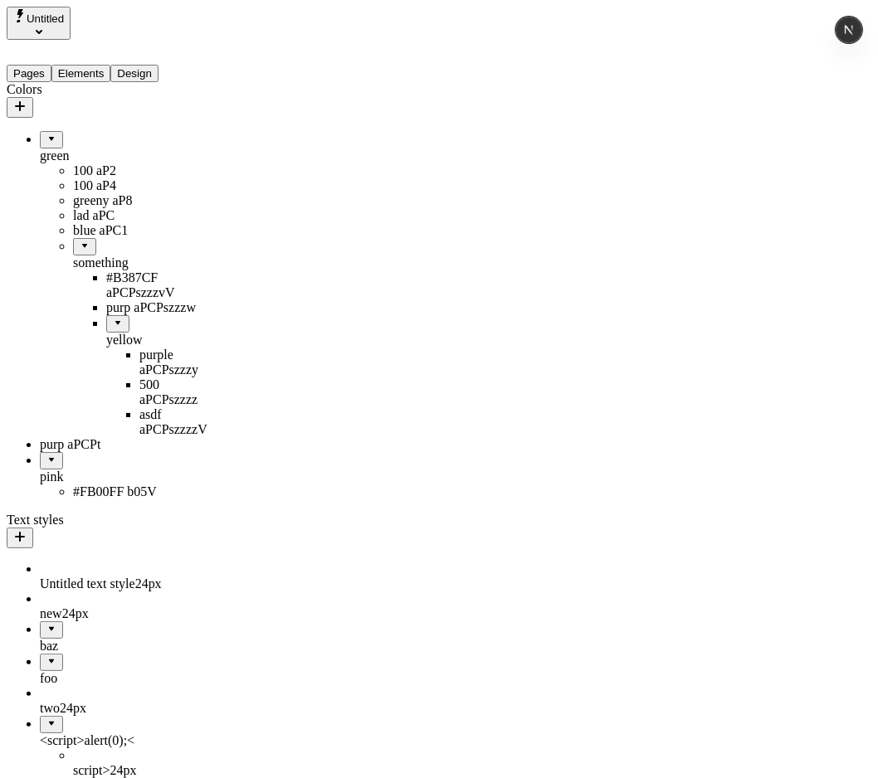
drag, startPoint x: 53, startPoint y: 272, endPoint x: 221, endPoint y: 431, distance: 231.3
drag, startPoint x: 71, startPoint y: 271, endPoint x: 41, endPoint y: 434, distance: 165.4
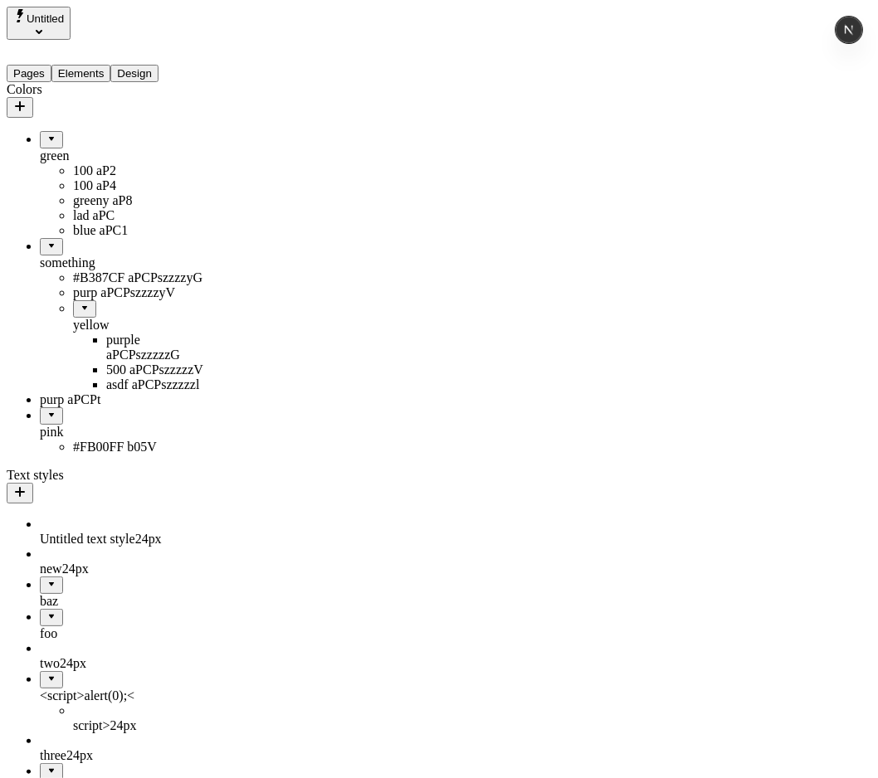
drag, startPoint x: 50, startPoint y: 273, endPoint x: 163, endPoint y: 251, distance: 114.9
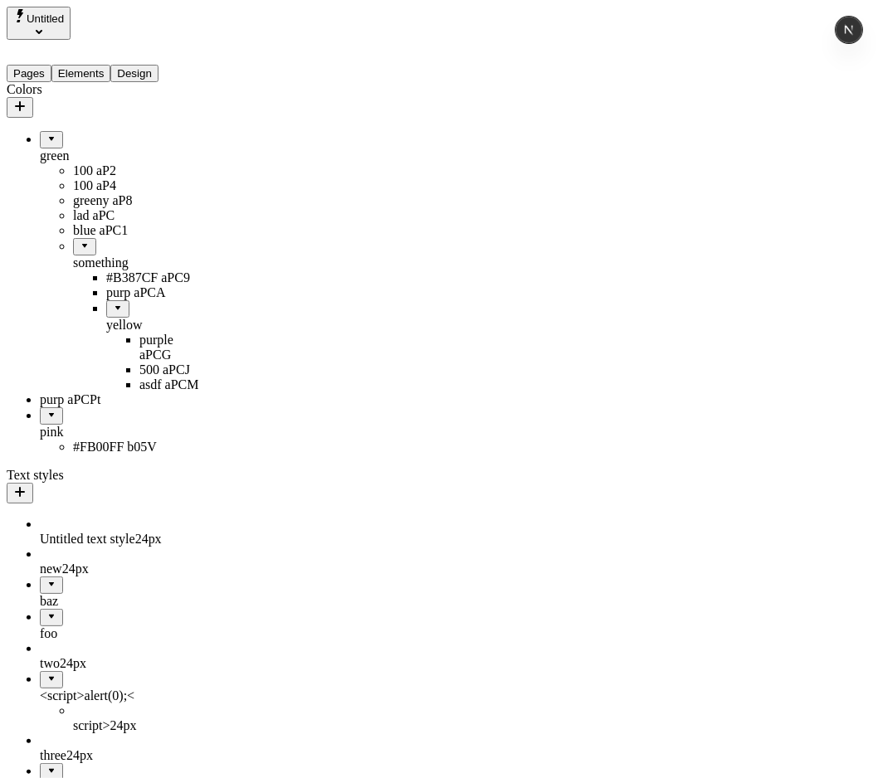
drag, startPoint x: 87, startPoint y: 388, endPoint x: 80, endPoint y: 457, distance: 70.0
drag, startPoint x: 70, startPoint y: 349, endPoint x: 82, endPoint y: 339, distance: 15.9
drag, startPoint x: 77, startPoint y: 343, endPoint x: 106, endPoint y: 283, distance: 66.4
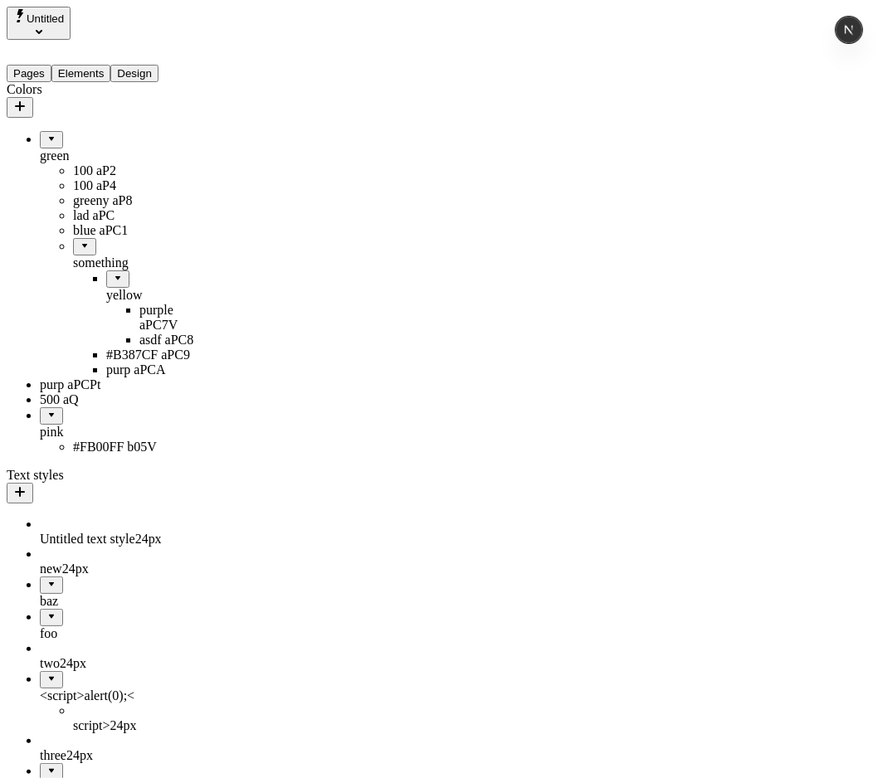
drag, startPoint x: 88, startPoint y: 270, endPoint x: 61, endPoint y: 119, distance: 152.7
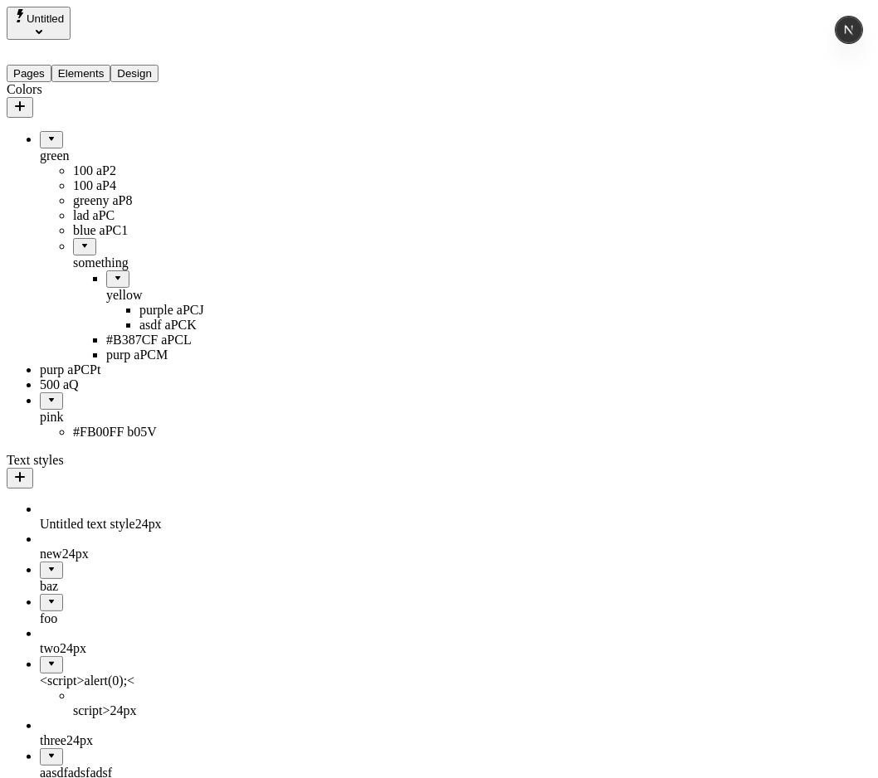
drag, startPoint x: 71, startPoint y: 268, endPoint x: 95, endPoint y: 437, distance: 171.0
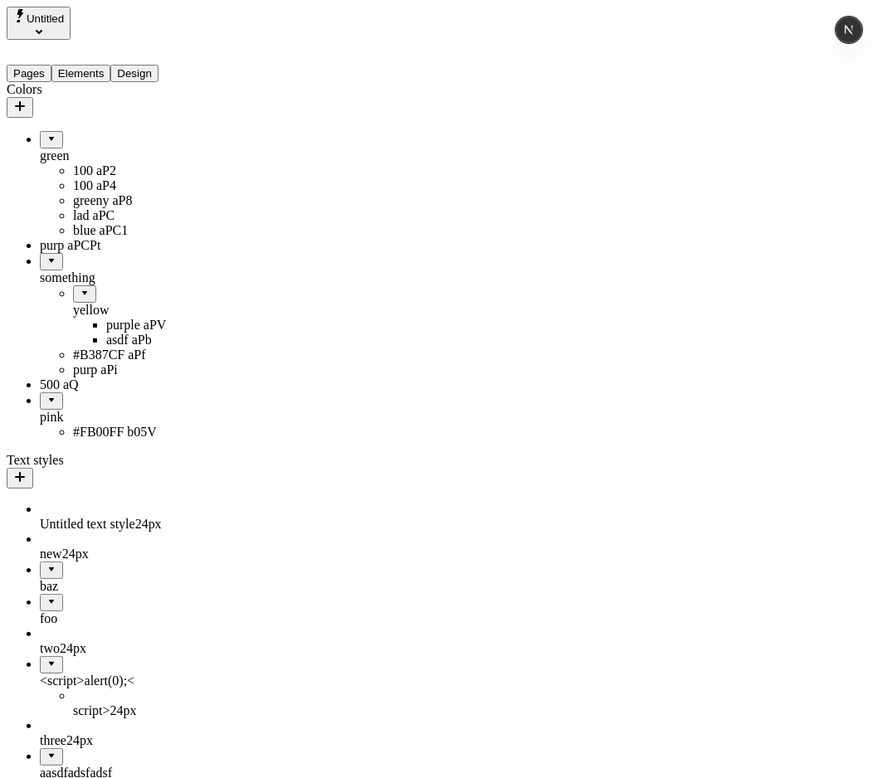
drag, startPoint x: 74, startPoint y: 286, endPoint x: 112, endPoint y: 235, distance: 64.1
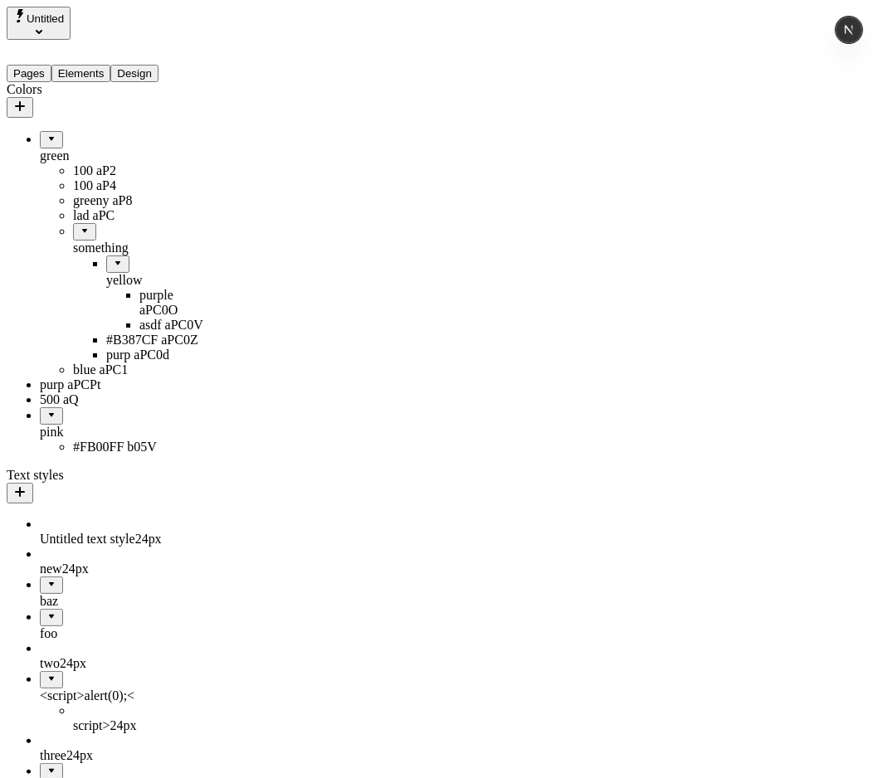
click at [80, 226] on div at bounding box center [85, 226] width 10 height 0
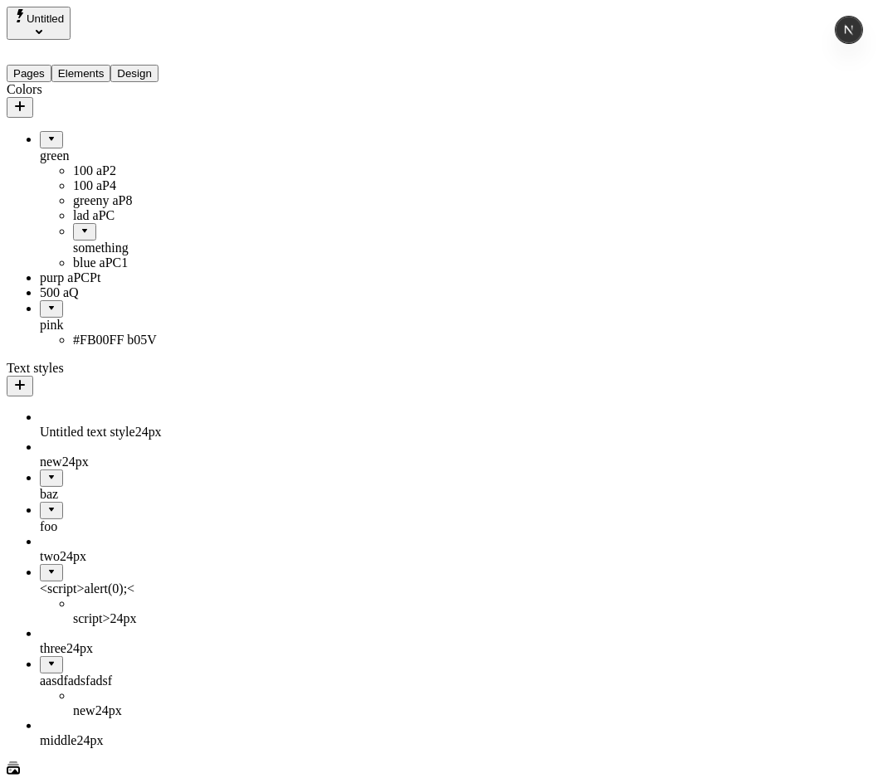
click at [80, 226] on div at bounding box center [85, 226] width 10 height 0
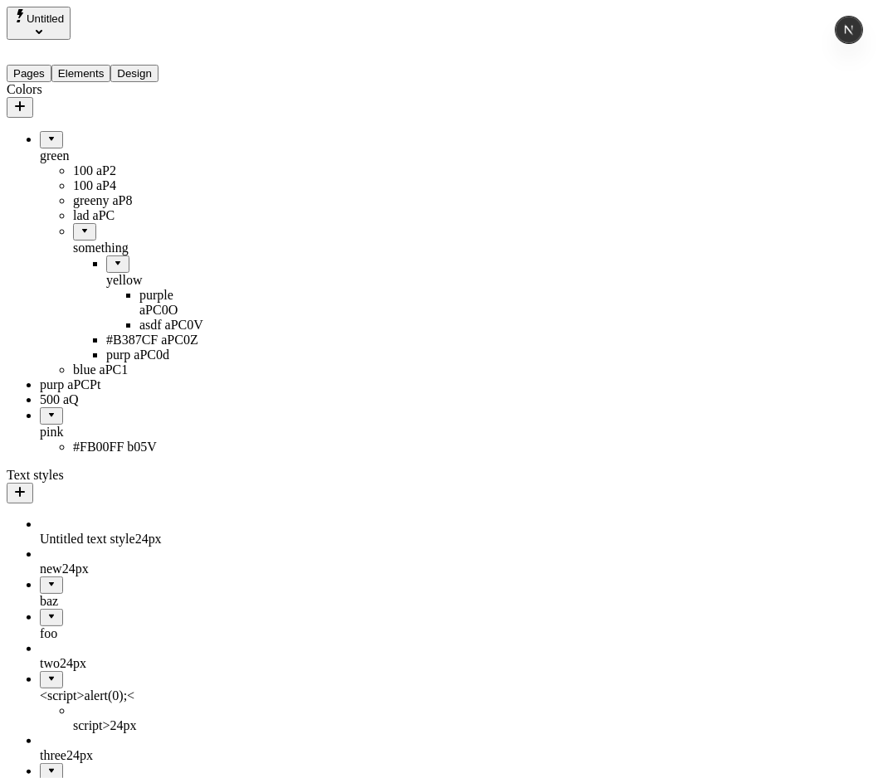
drag, startPoint x: 86, startPoint y: 251, endPoint x: 53, endPoint y: 417, distance: 169.2
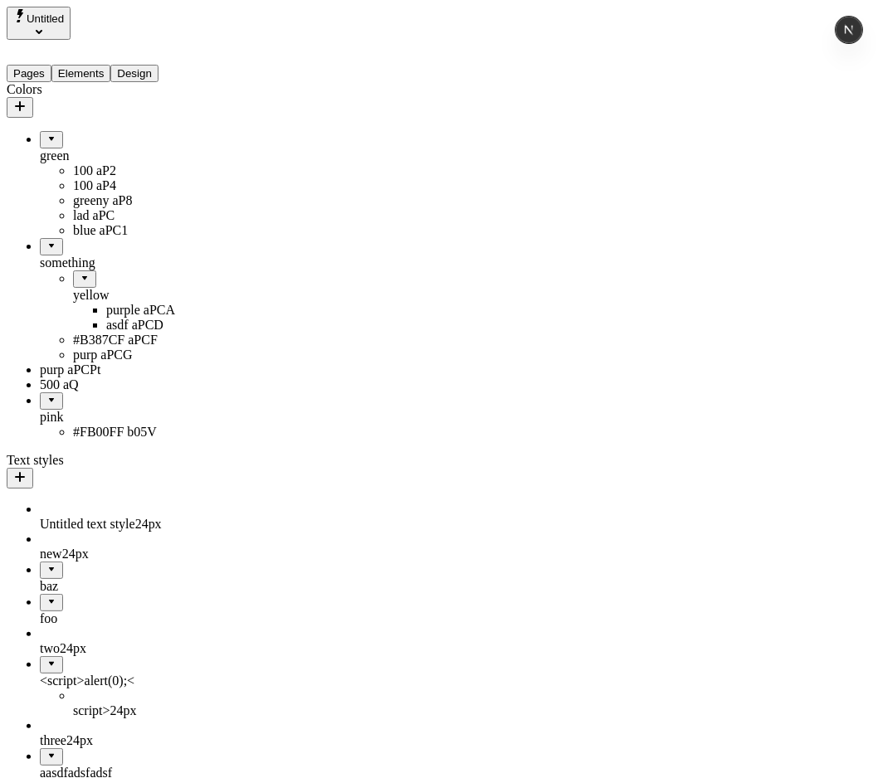
drag, startPoint x: 67, startPoint y: 265, endPoint x: 95, endPoint y: 240, distance: 37.0
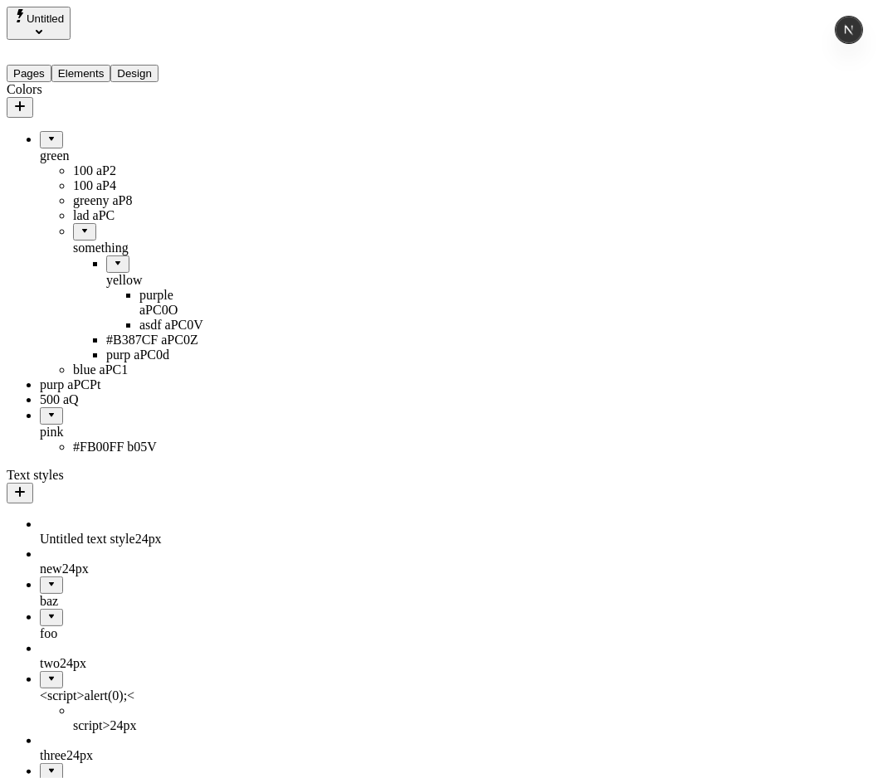
drag, startPoint x: 66, startPoint y: 245, endPoint x: 94, endPoint y: 503, distance: 259.6
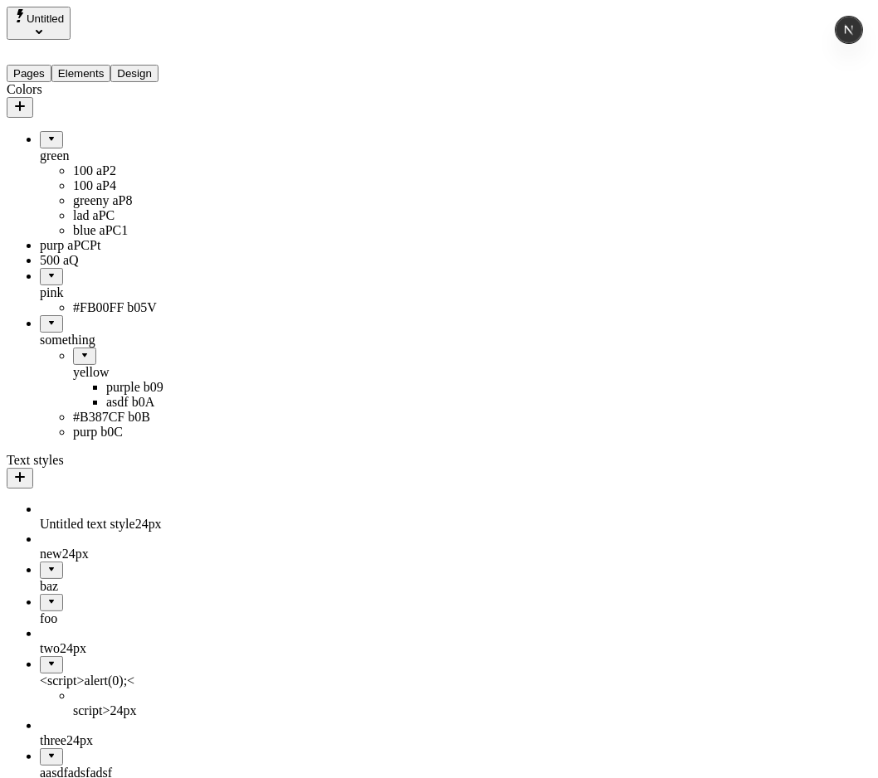
drag, startPoint x: 50, startPoint y: 398, endPoint x: 63, endPoint y: 254, distance: 145.0
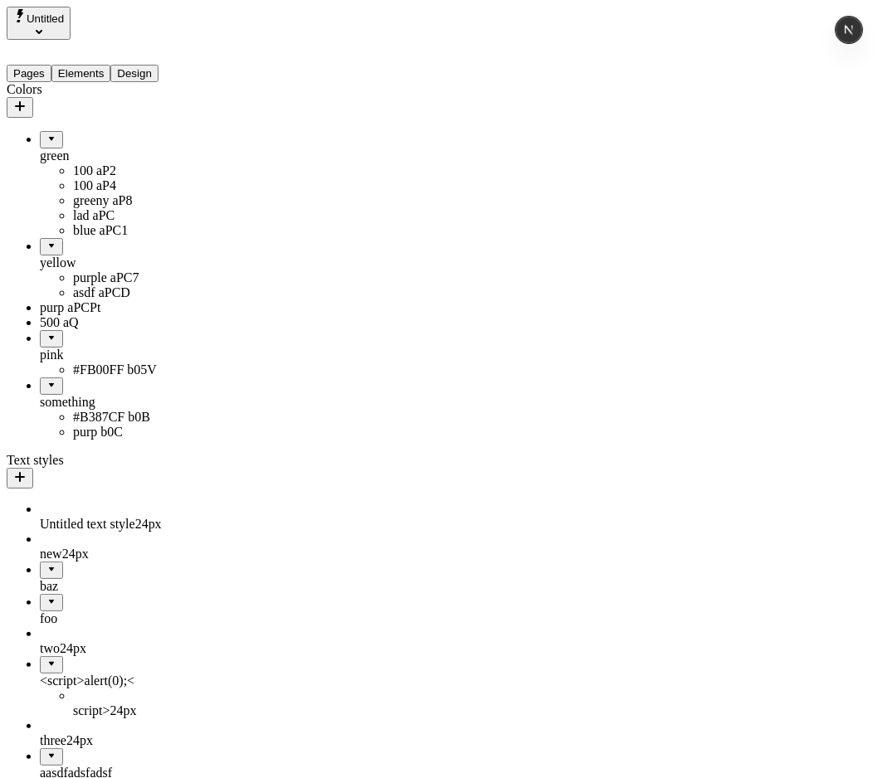
click at [82, 238] on div "blue aPC1" at bounding box center [139, 230] width 133 height 15
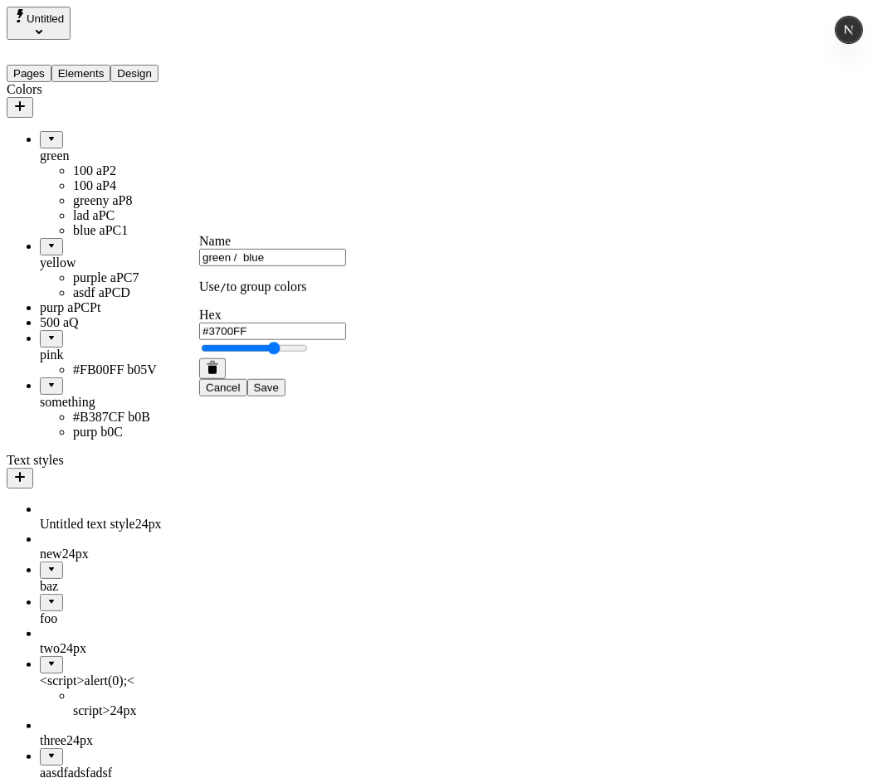
click at [226, 379] on button "button" at bounding box center [212, 368] width 27 height 21
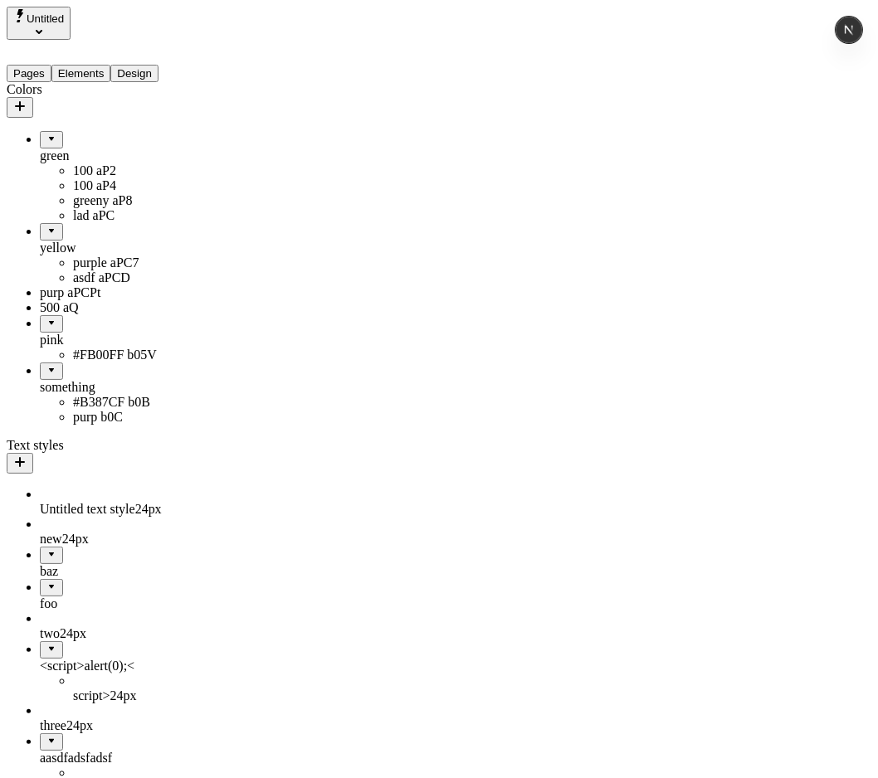
drag, startPoint x: 44, startPoint y: 245, endPoint x: 54, endPoint y: 244, distance: 10.0
drag, startPoint x: 90, startPoint y: 243, endPoint x: 7, endPoint y: 308, distance: 105.2
